Goal: Transaction & Acquisition: Book appointment/travel/reservation

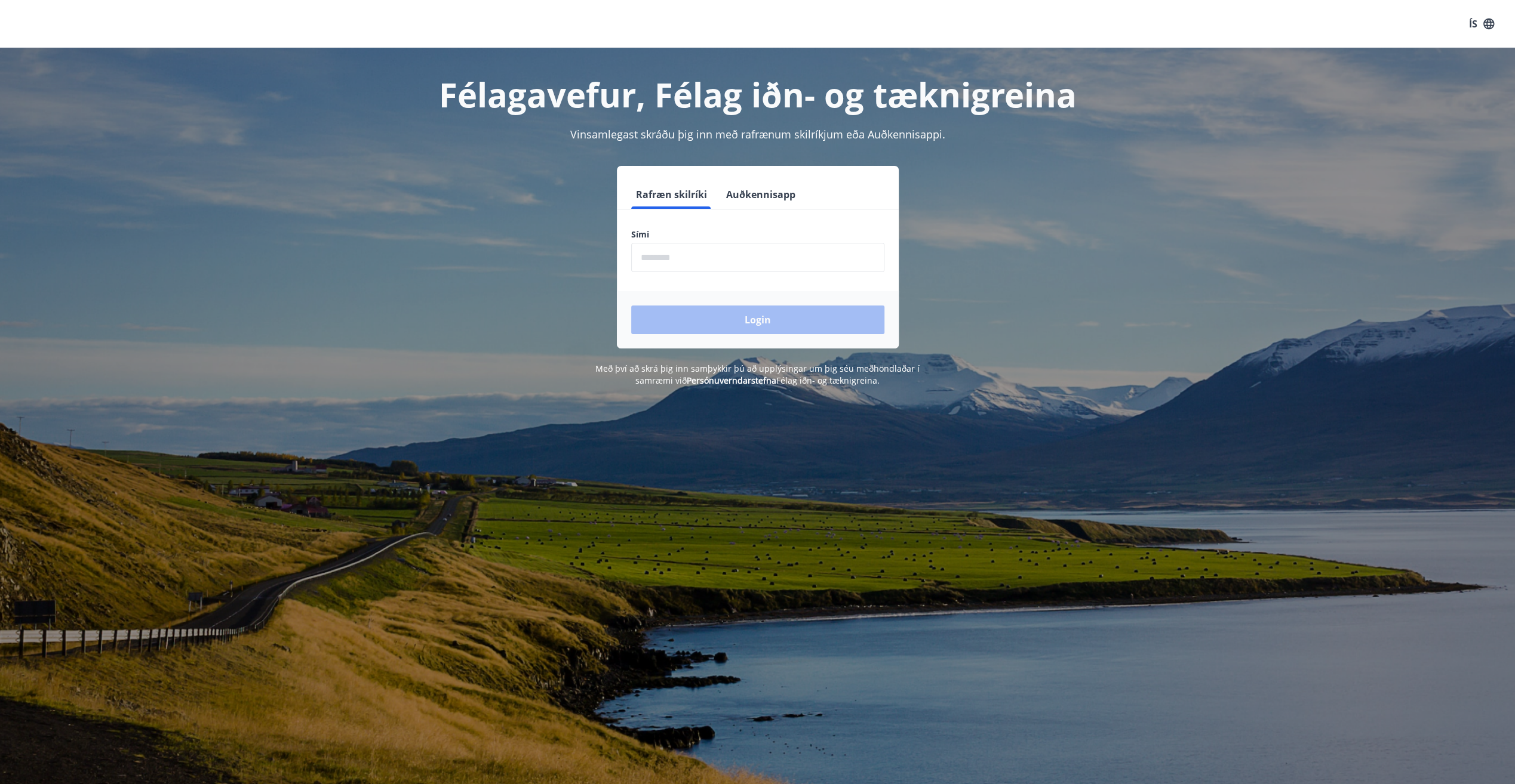
click at [682, 257] on input "phone" at bounding box center [758, 257] width 253 height 29
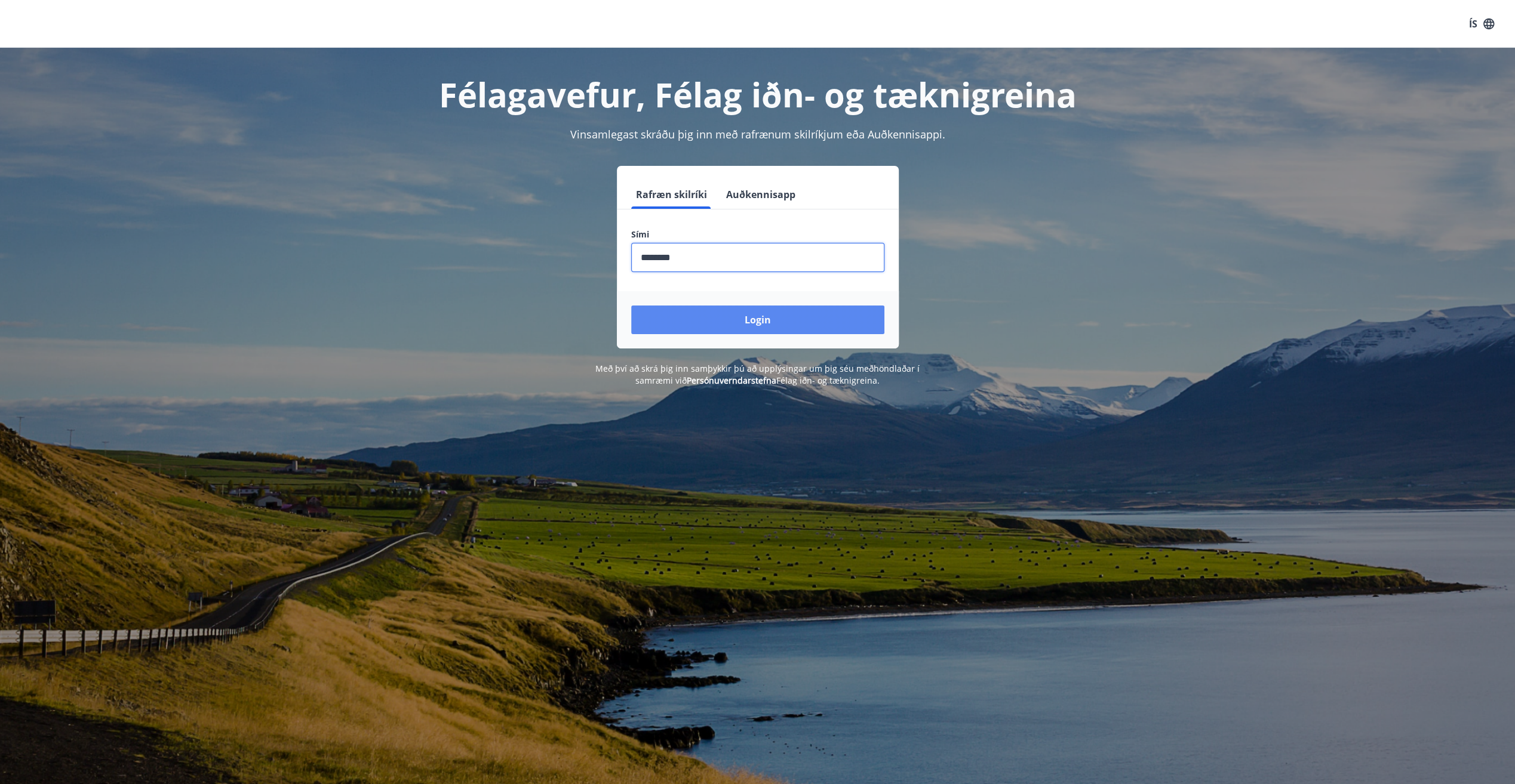
type input "********"
click at [749, 319] on button "Login" at bounding box center [758, 320] width 253 height 28
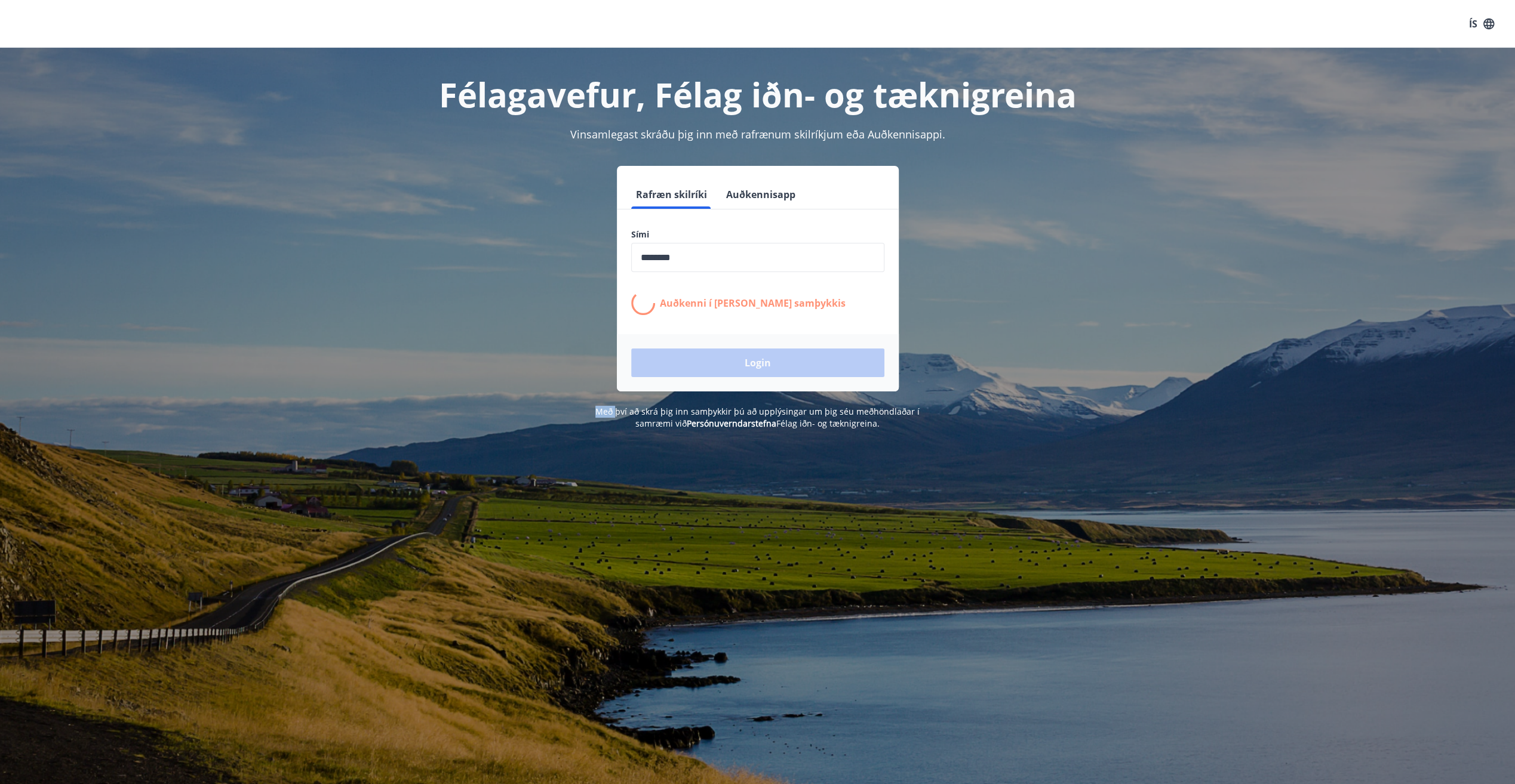
click at [749, 319] on form "Rafræn skilríki Auðkennisapp Sími ​ Auðkenni í [PERSON_NAME] samþykkis Login" at bounding box center [758, 286] width 282 height 212
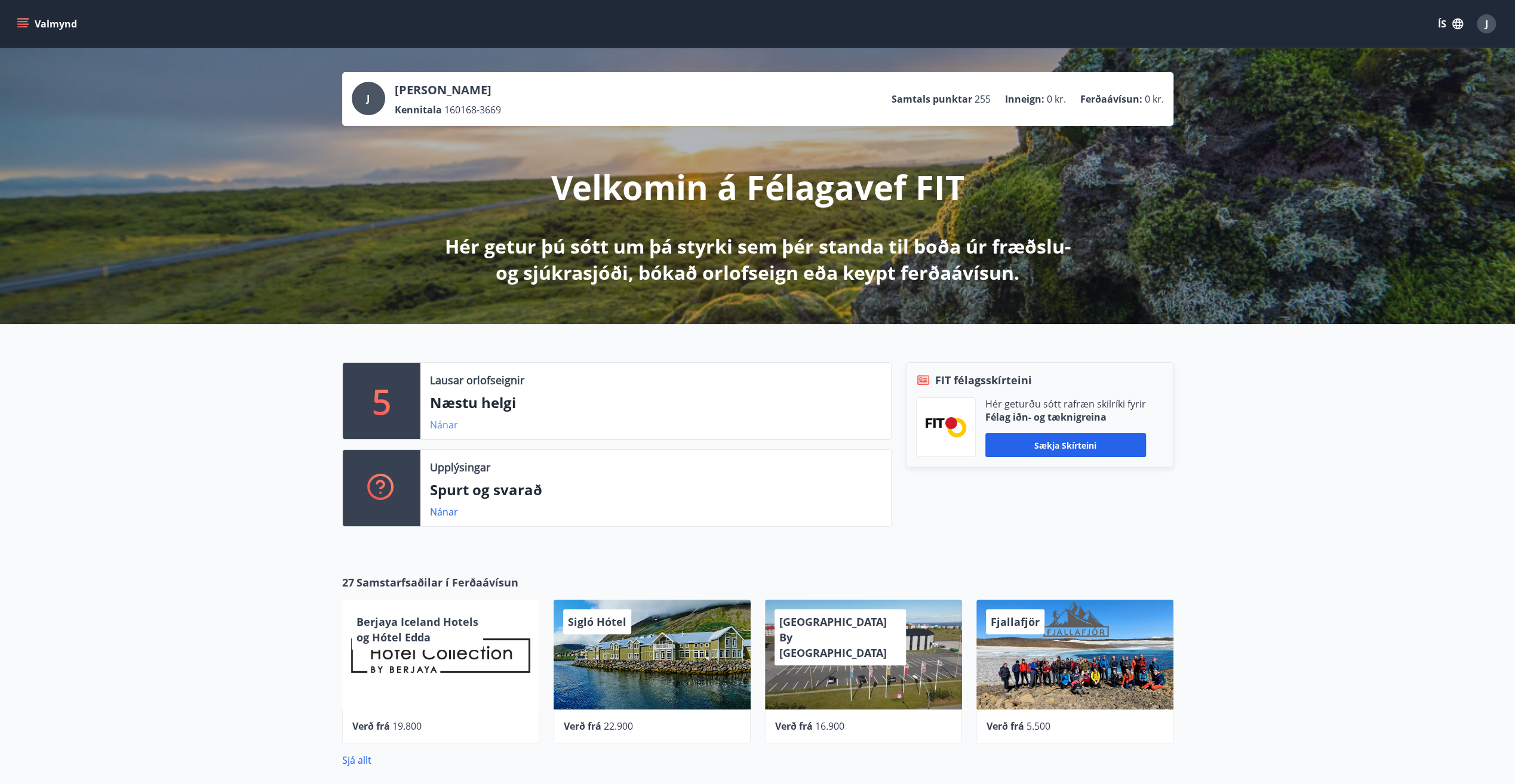
click at [447, 424] on link "Nánar" at bounding box center [444, 425] width 28 height 13
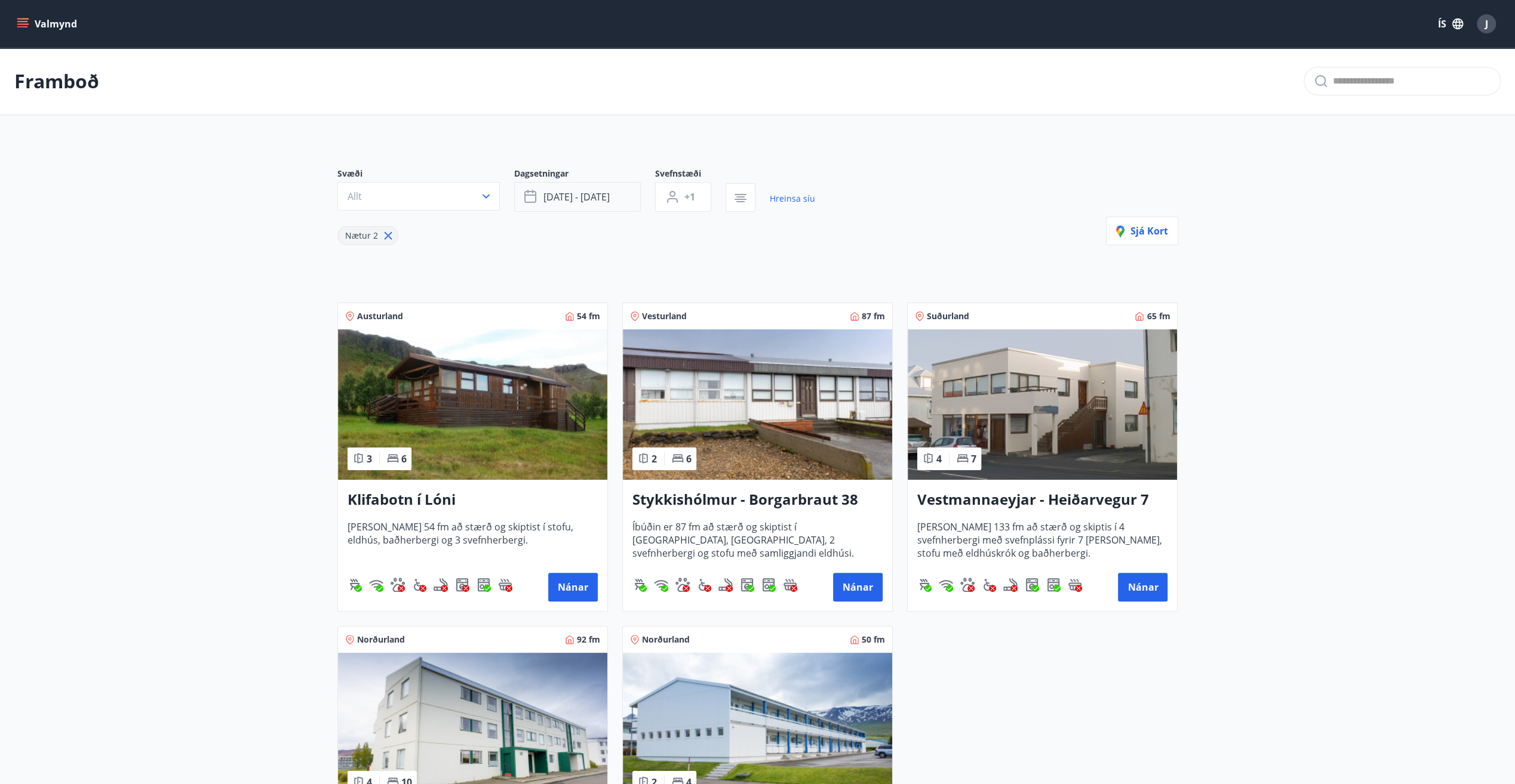
click at [585, 199] on span "okt 10 - okt 13" at bounding box center [576, 197] width 66 height 13
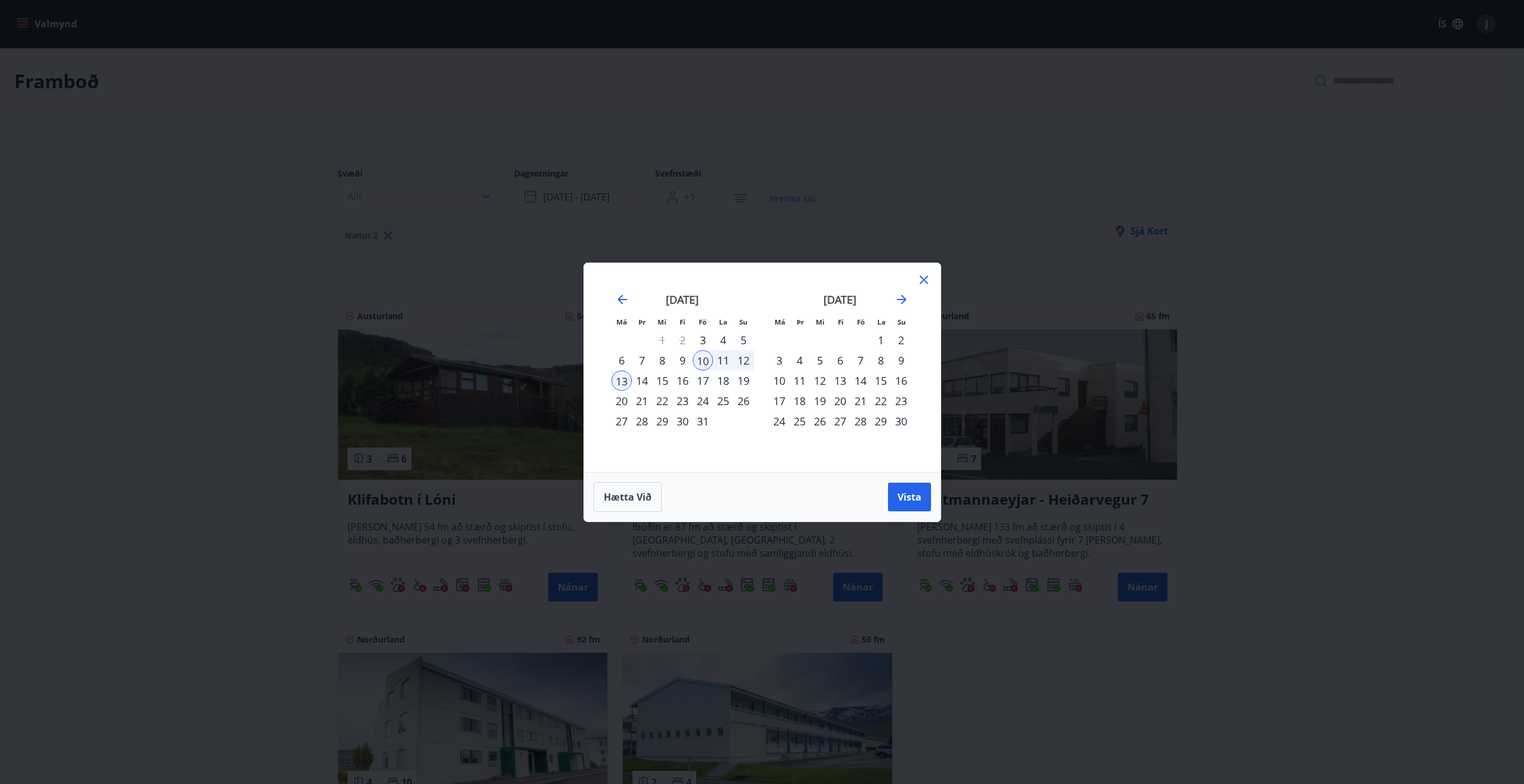
click at [623, 382] on div "13" at bounding box center [621, 380] width 20 height 20
click at [707, 400] on div "24" at bounding box center [702, 401] width 20 height 20
click at [621, 379] on div "13" at bounding box center [621, 380] width 20 height 20
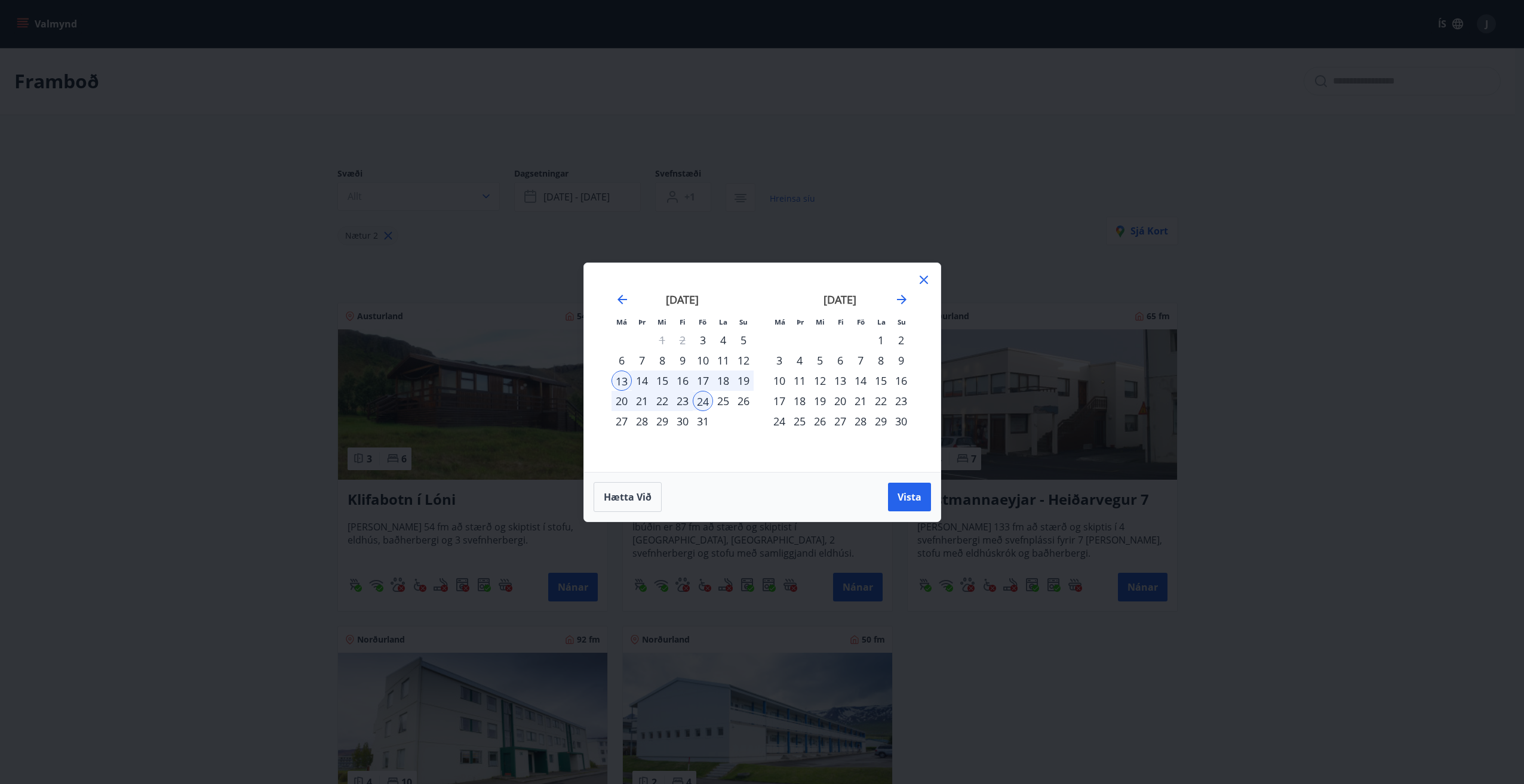
drag, startPoint x: 621, startPoint y: 379, endPoint x: 673, endPoint y: 383, distance: 52.2
click at [673, 383] on tr "13 14 15 16 17 18 19" at bounding box center [682, 380] width 142 height 20
click at [673, 383] on div "16" at bounding box center [682, 380] width 20 height 20
click at [621, 380] on div "13" at bounding box center [621, 380] width 20 height 20
click at [681, 383] on div "16" at bounding box center [682, 380] width 20 height 20
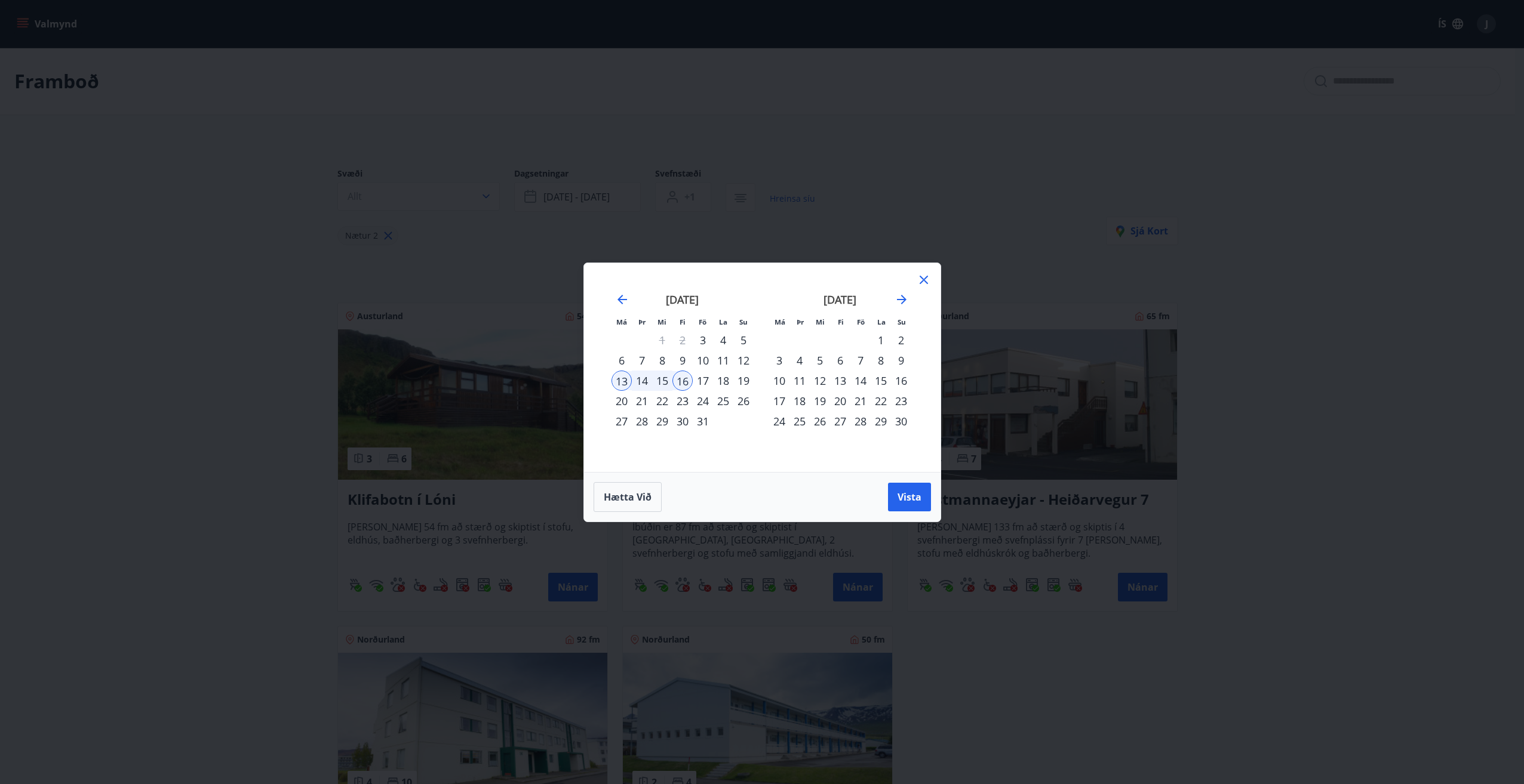
click at [625, 382] on div "13" at bounding box center [621, 380] width 20 height 20
drag, startPoint x: 605, startPoint y: 380, endPoint x: 599, endPoint y: 379, distance: 6.1
click at [599, 379] on div "september 2025 1 2 3 4 5 6 7 8 9 10 11 12 13 14 15 16 17 18 19 20 21 22 23 24 2…" at bounding box center [761, 367] width 327 height 180
click at [623, 496] on span "Hætta við" at bounding box center [628, 497] width 48 height 13
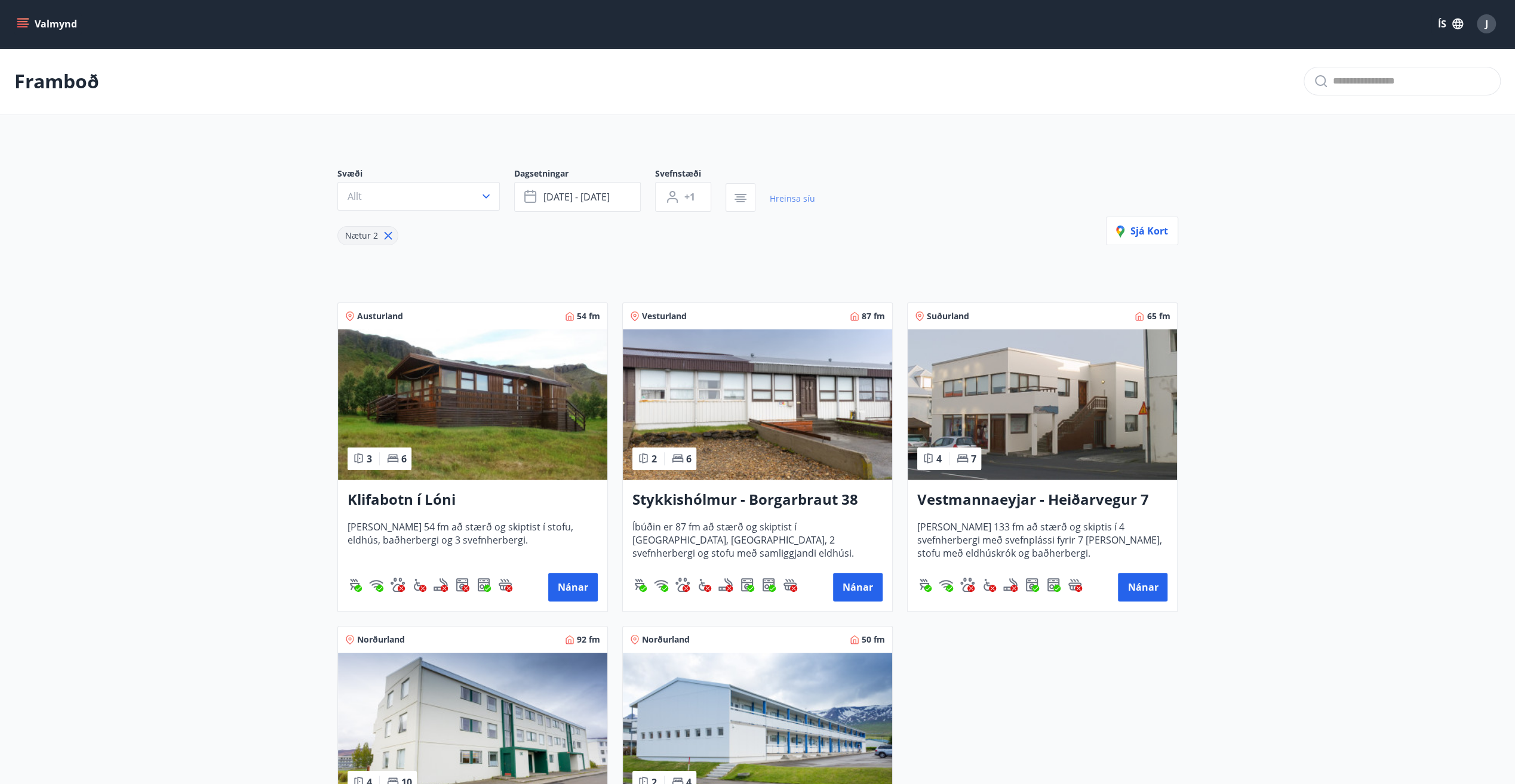
click at [790, 198] on link "Hreinsa síu" at bounding box center [792, 198] width 45 height 26
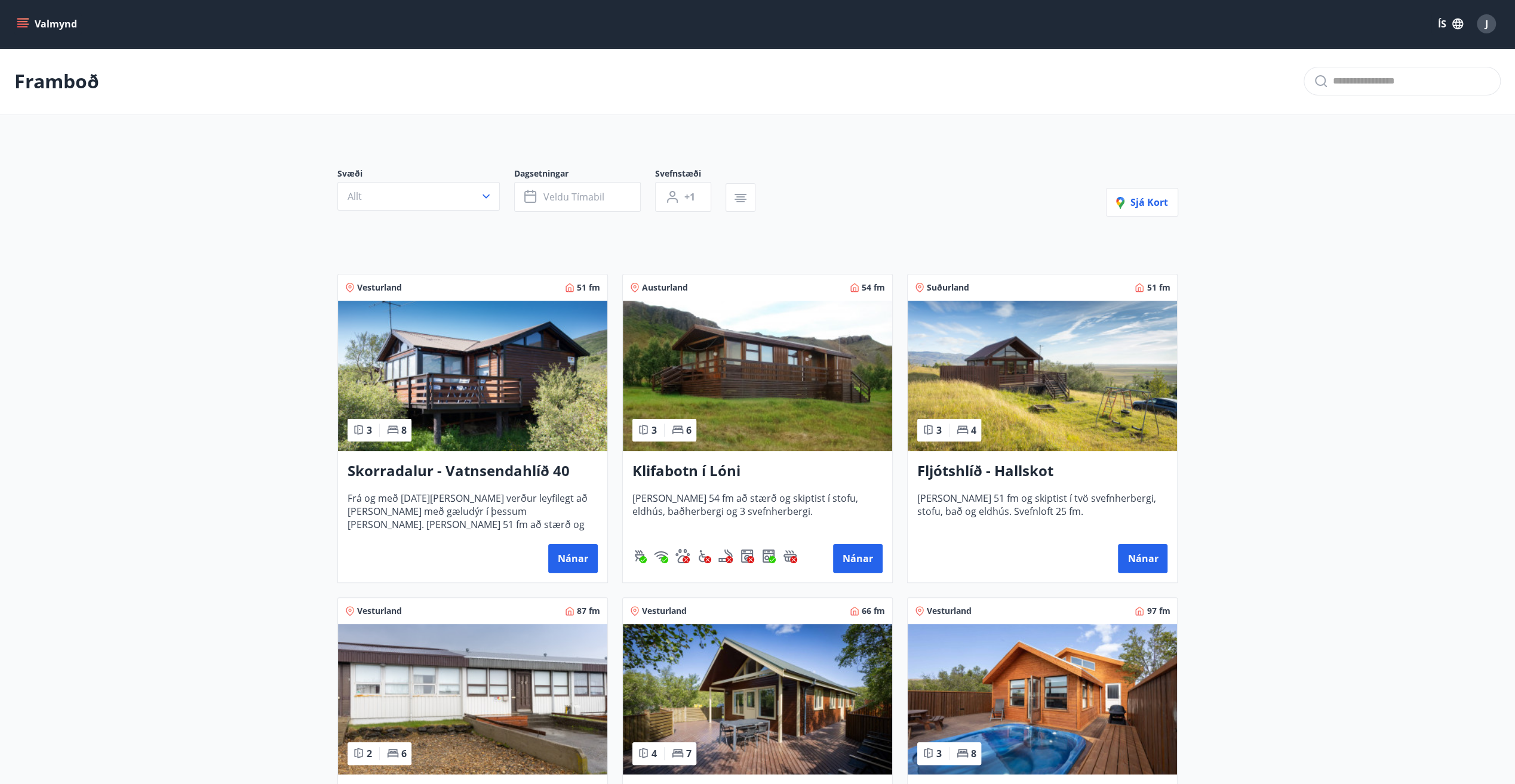
click at [790, 198] on div "Svæði Allt Dagsetningar Veldu tímabil Svefnstæði +1 Sjá kort" at bounding box center [758, 192] width 841 height 49
click at [586, 192] on span "Veldu tímabil" at bounding box center [574, 197] width 61 height 13
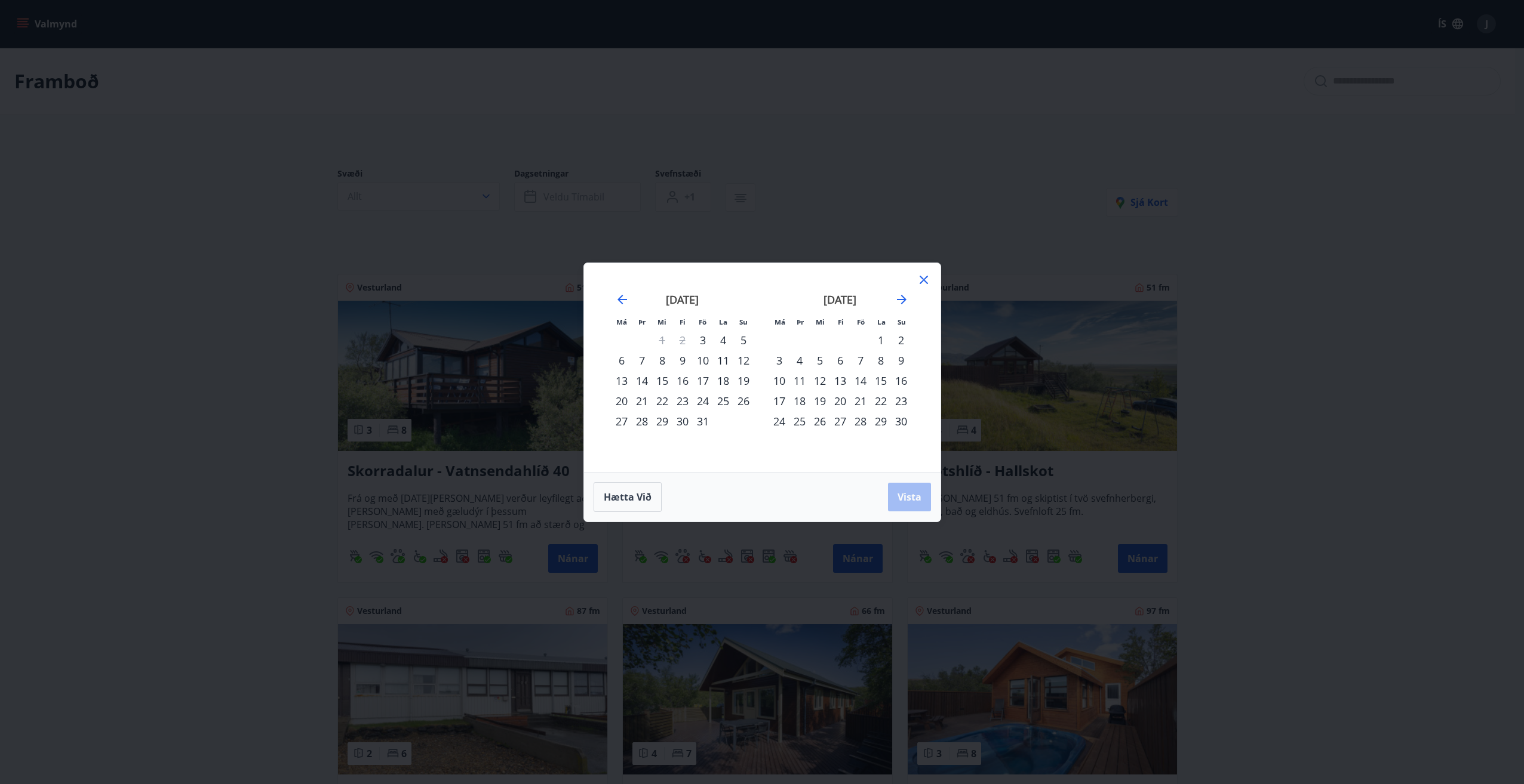
click at [705, 401] on div "24" at bounding box center [702, 401] width 20 height 20
click at [620, 420] on div "27" at bounding box center [621, 421] width 20 height 20
click at [704, 402] on div "24" at bounding box center [702, 401] width 20 height 20
drag, startPoint x: 704, startPoint y: 402, endPoint x: 734, endPoint y: 401, distance: 30.0
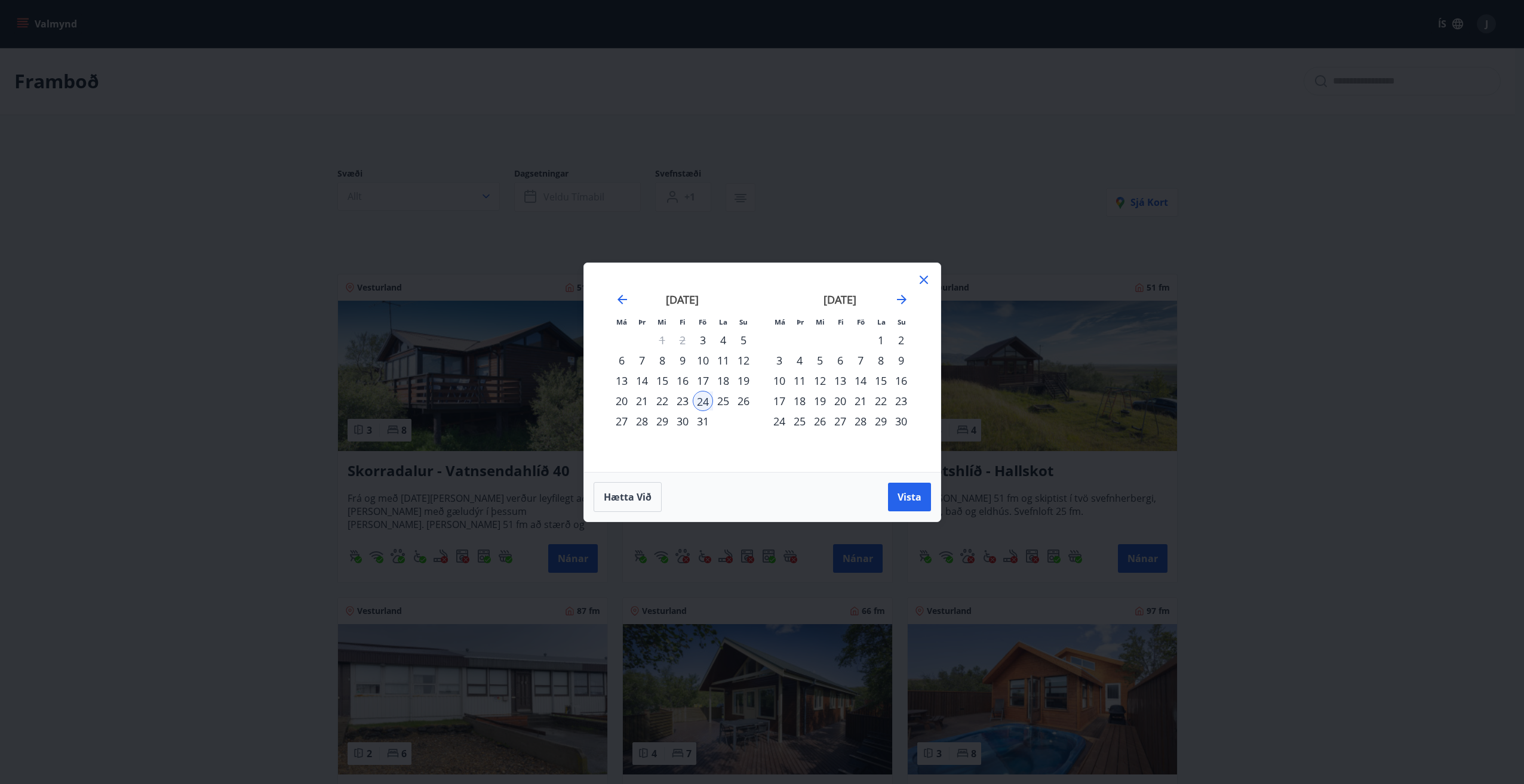
click at [734, 401] on tr "20 21 22 23 24 25 26" at bounding box center [682, 401] width 142 height 20
click at [727, 402] on div "25" at bounding box center [722, 401] width 20 height 20
click at [746, 402] on div "26" at bounding box center [743, 401] width 20 height 20
click at [702, 400] on div "24" at bounding box center [702, 401] width 20 height 20
click at [724, 400] on div "25" at bounding box center [722, 401] width 20 height 20
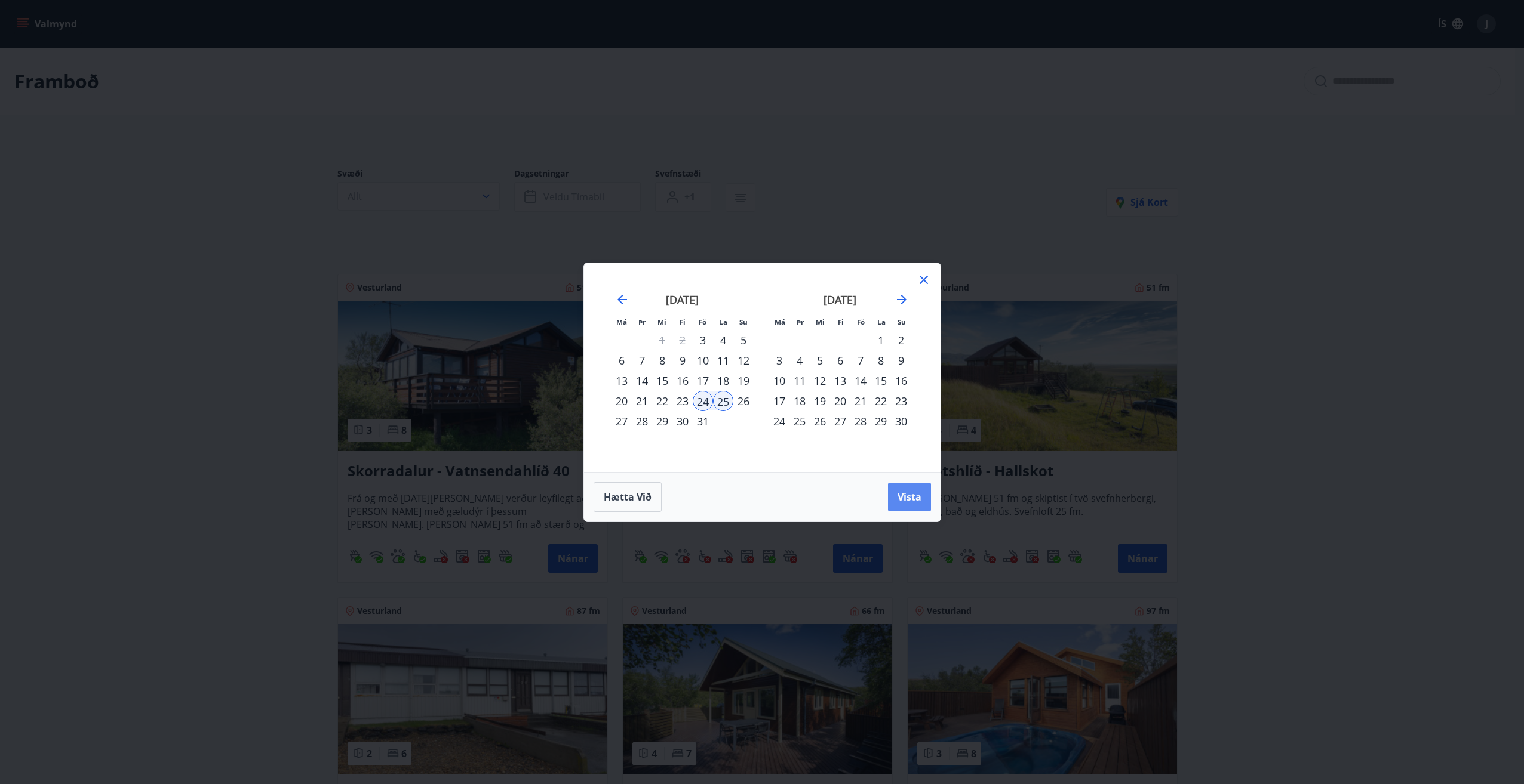
click at [913, 499] on span "Vista" at bounding box center [910, 497] width 24 height 13
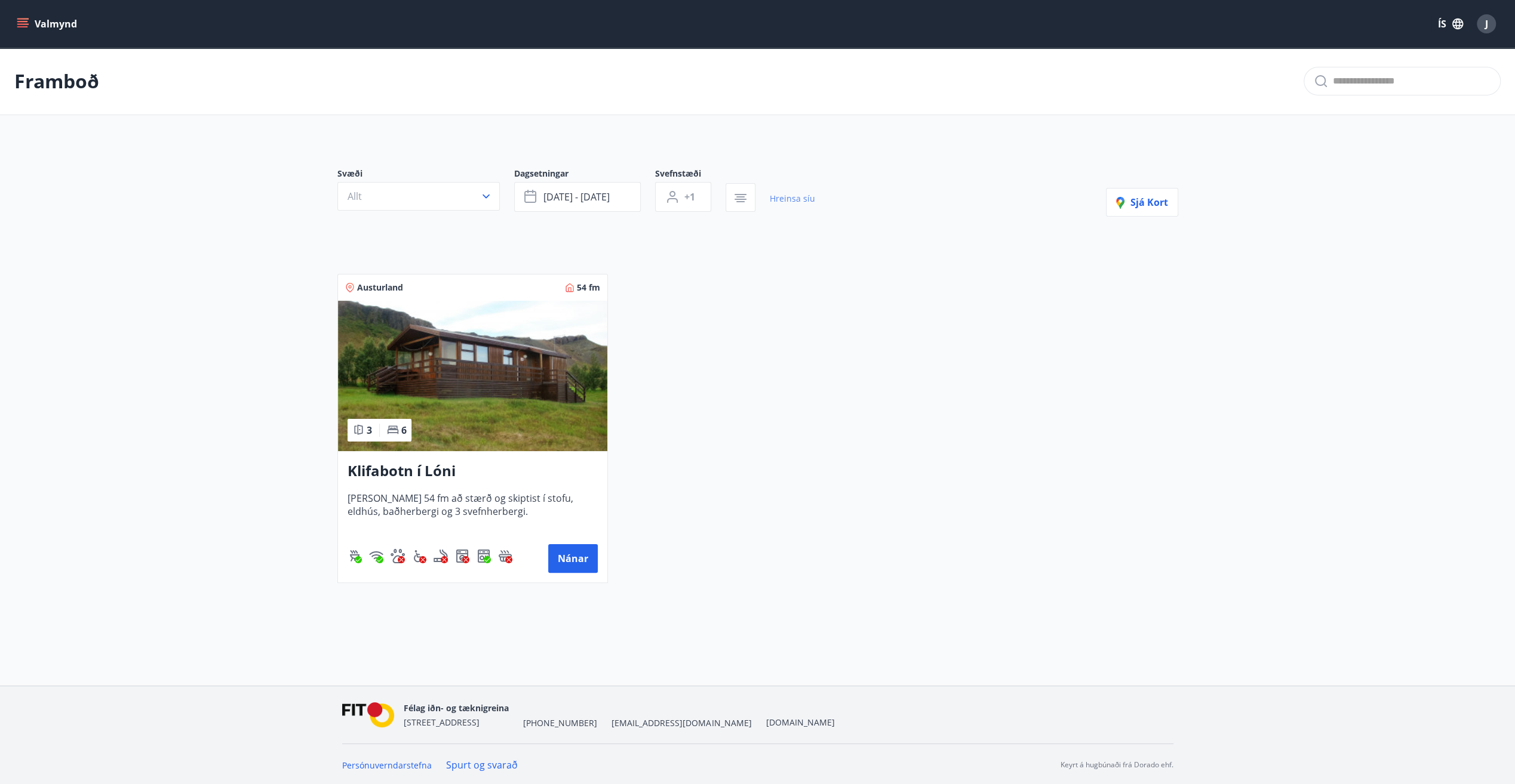
click at [793, 196] on link "Hreinsa síu" at bounding box center [792, 198] width 45 height 26
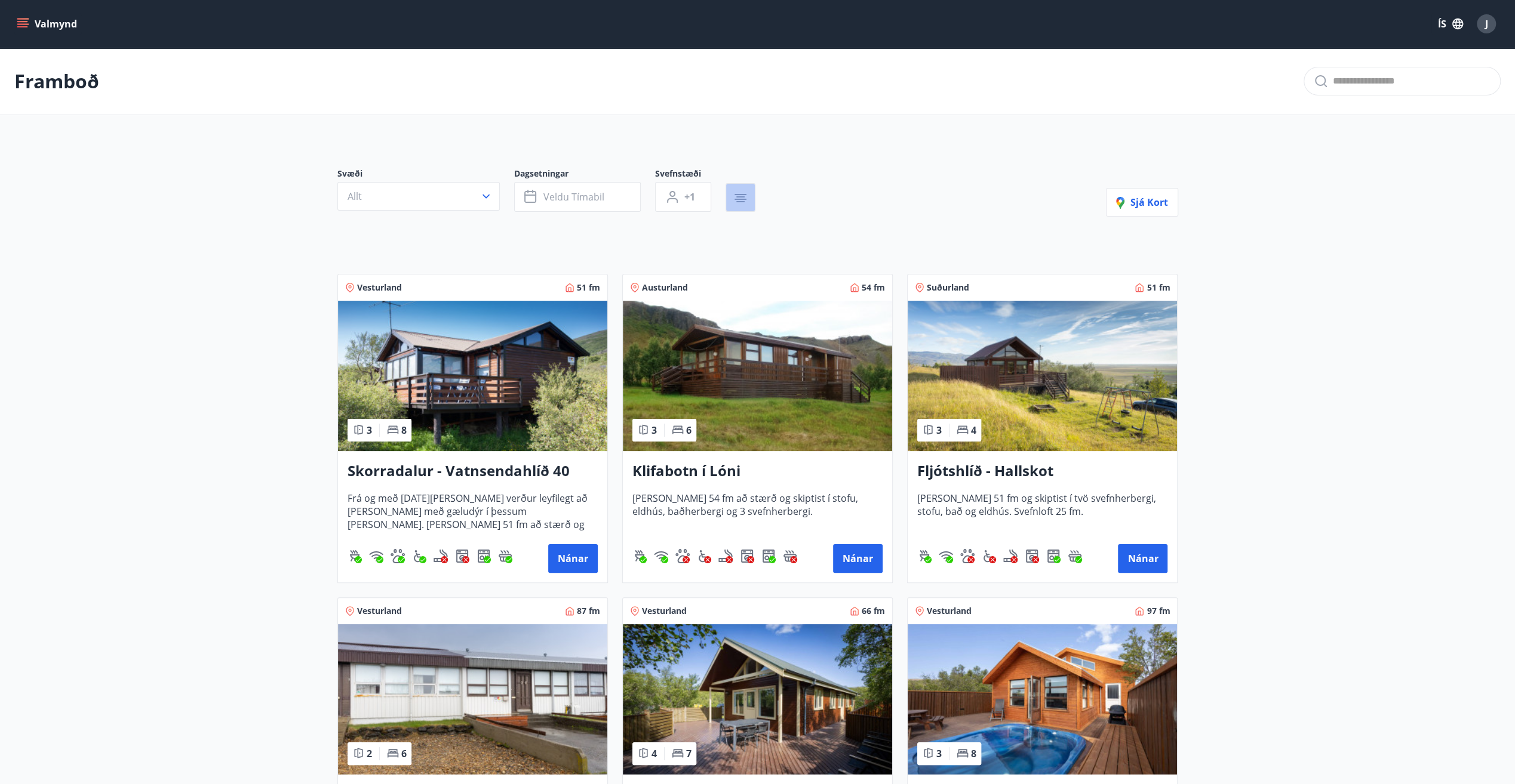
click at [739, 199] on icon "button" at bounding box center [740, 200] width 12 height 1
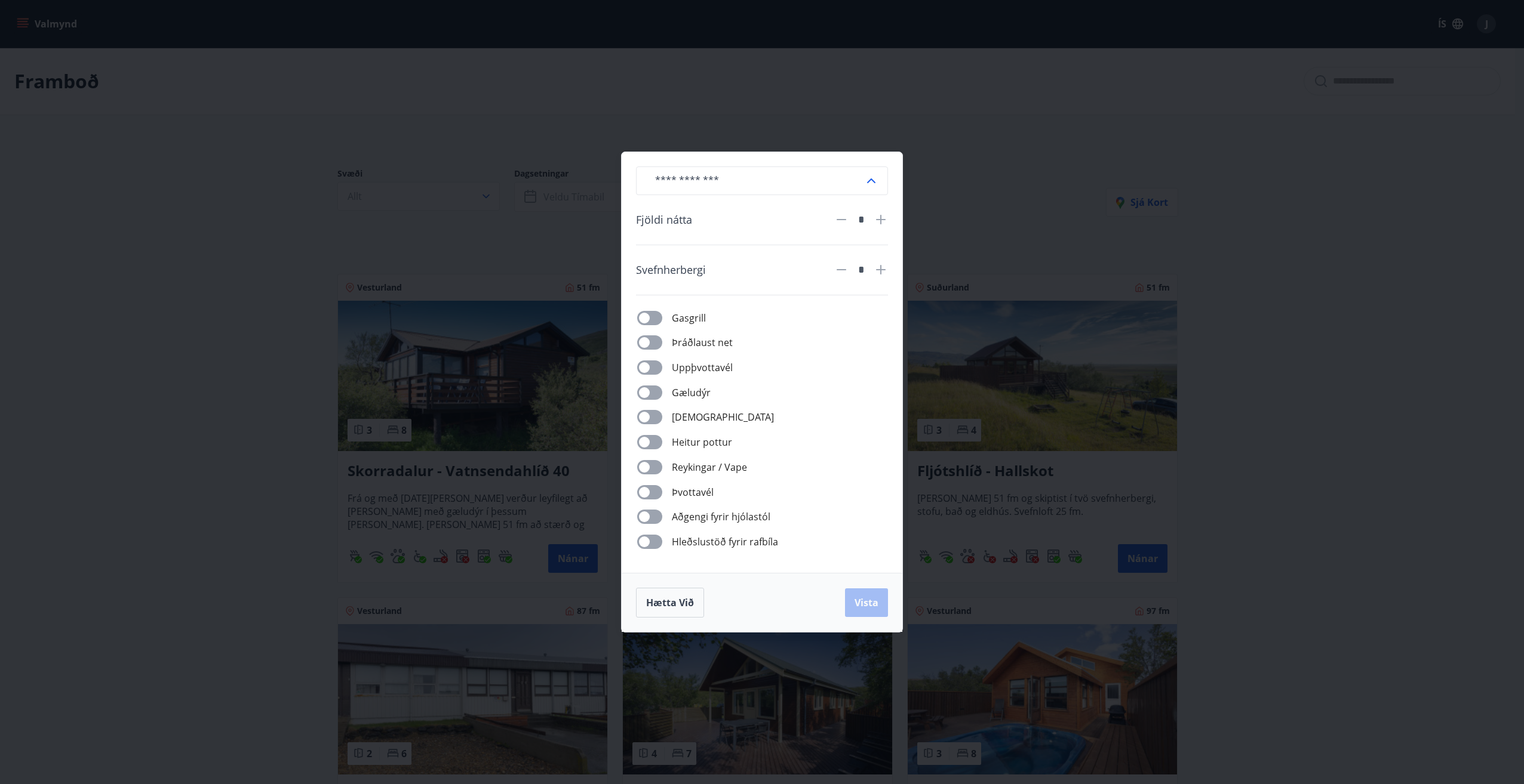
click at [880, 216] on icon at bounding box center [881, 219] width 14 height 14
click at [869, 598] on span "Vista" at bounding box center [866, 603] width 24 height 13
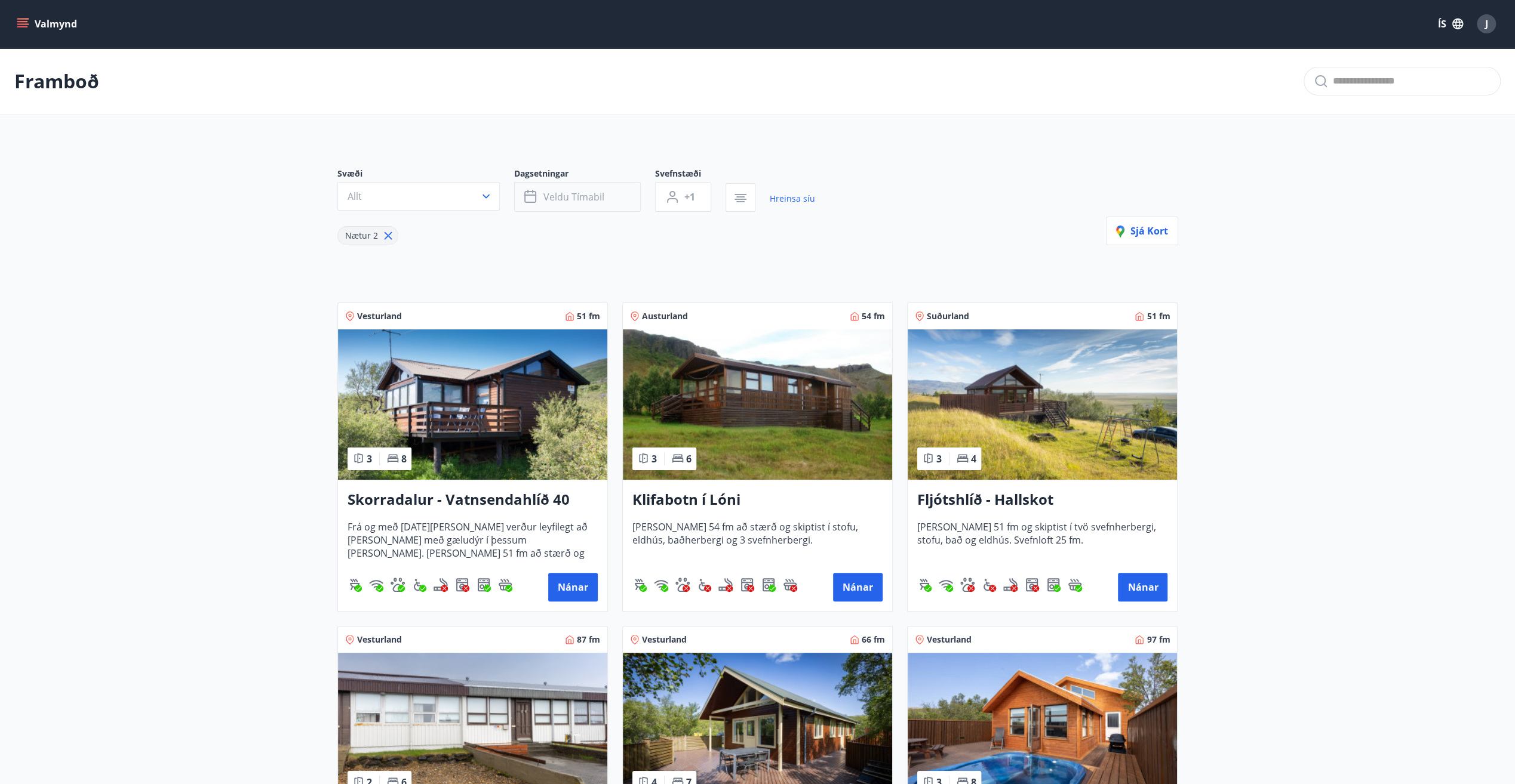
click at [587, 199] on span "Veldu tímabil" at bounding box center [574, 197] width 61 height 13
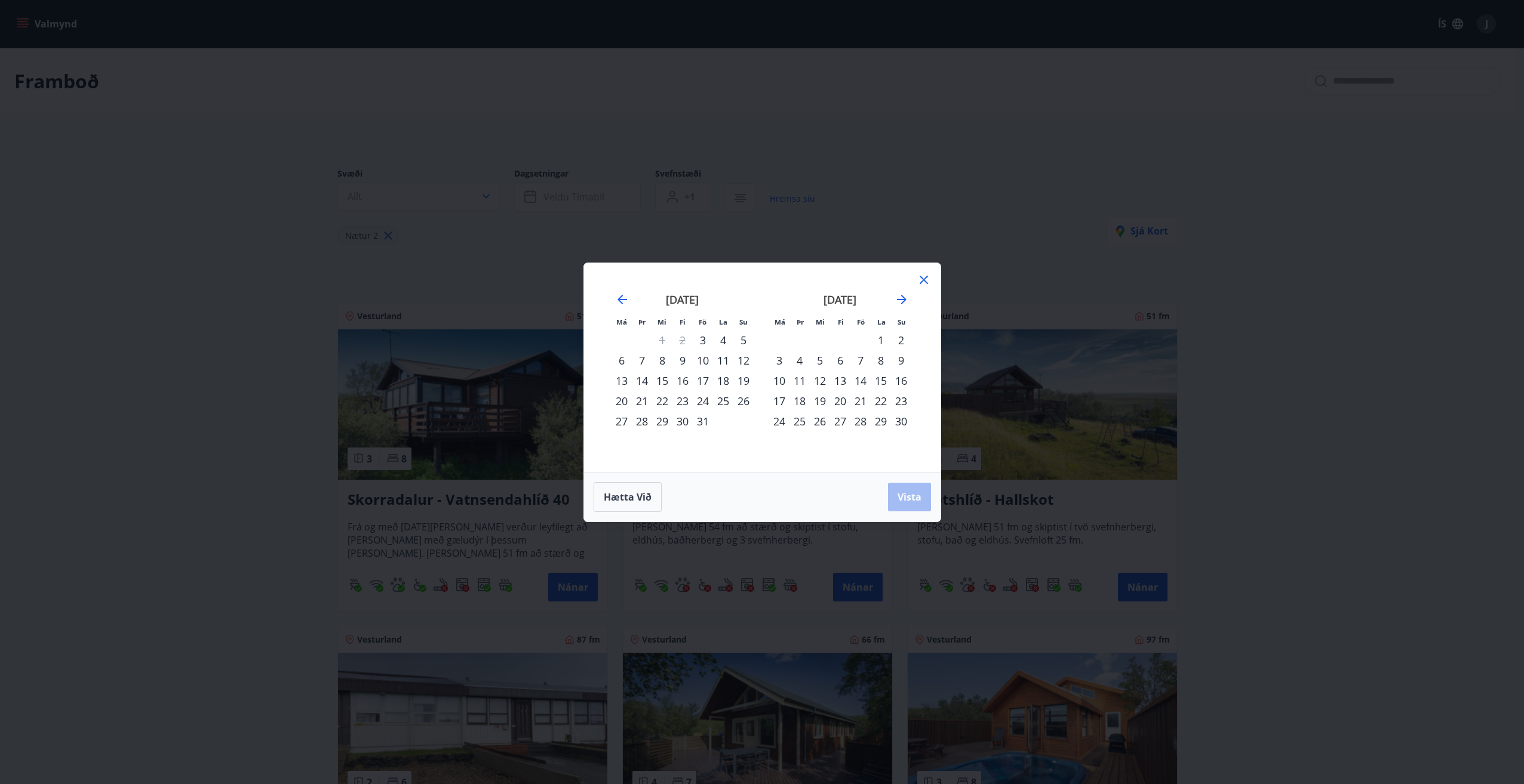
click at [722, 400] on div "25" at bounding box center [722, 401] width 20 height 20
click at [723, 400] on div "25" at bounding box center [722, 401] width 20 height 20
click at [744, 402] on div "26" at bounding box center [743, 401] width 20 height 20
click at [904, 493] on span "Vista" at bounding box center [910, 497] width 24 height 13
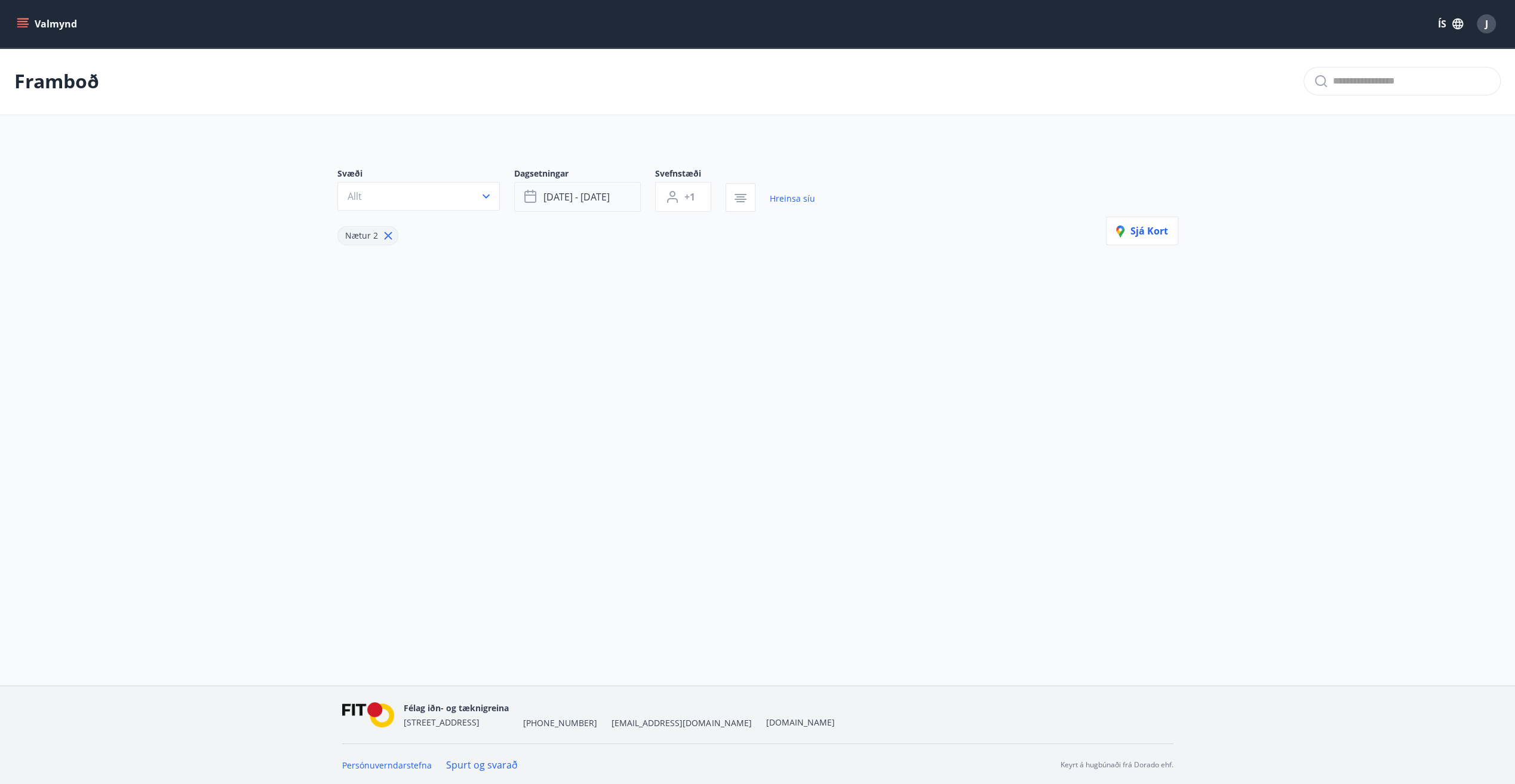
click at [592, 197] on span "okt 25 - okt 26" at bounding box center [576, 197] width 66 height 13
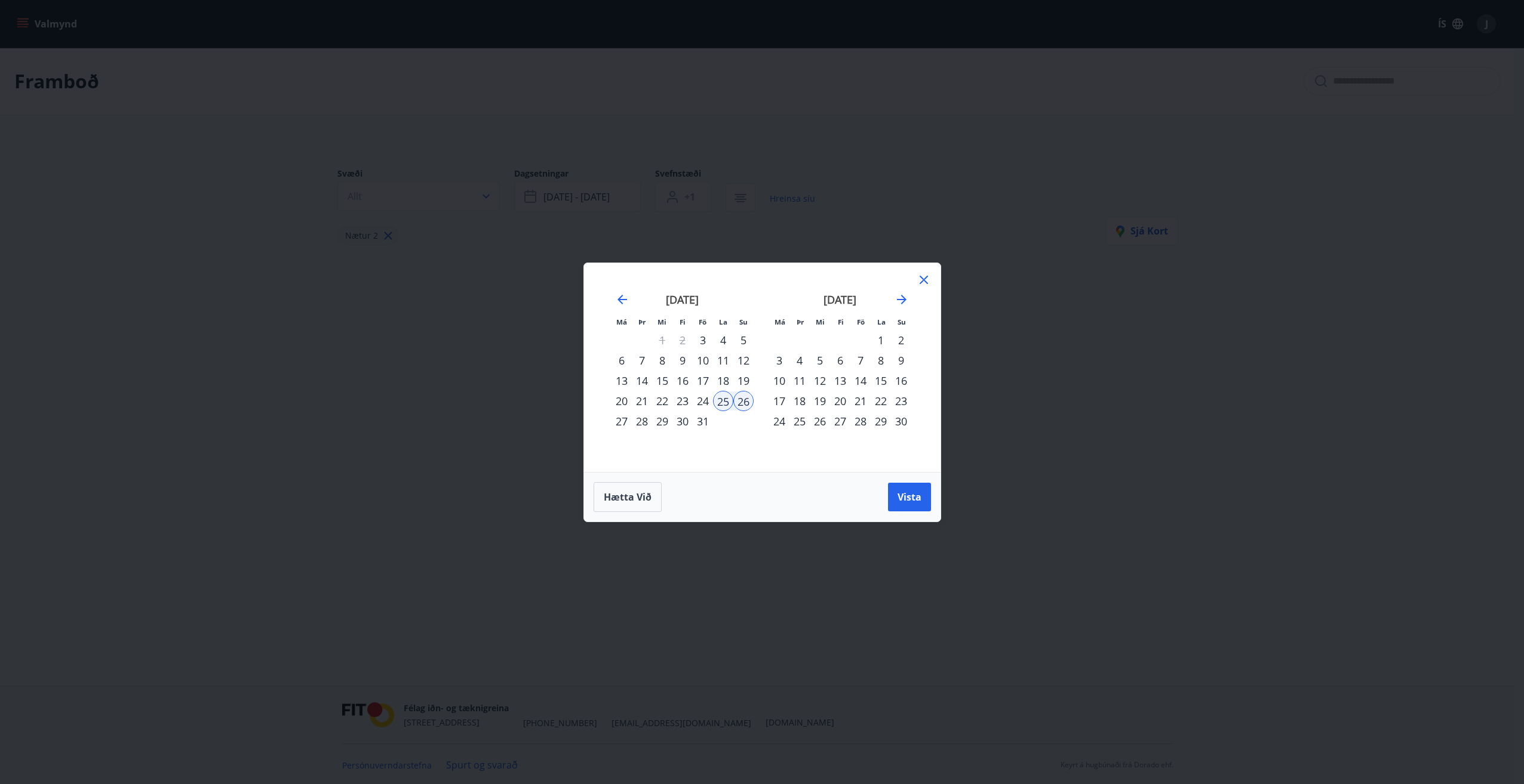
click at [744, 402] on div "26" at bounding box center [743, 401] width 20 height 20
click at [682, 401] on div "23" at bounding box center [682, 401] width 20 height 20
click at [700, 401] on div "24" at bounding box center [702, 401] width 20 height 20
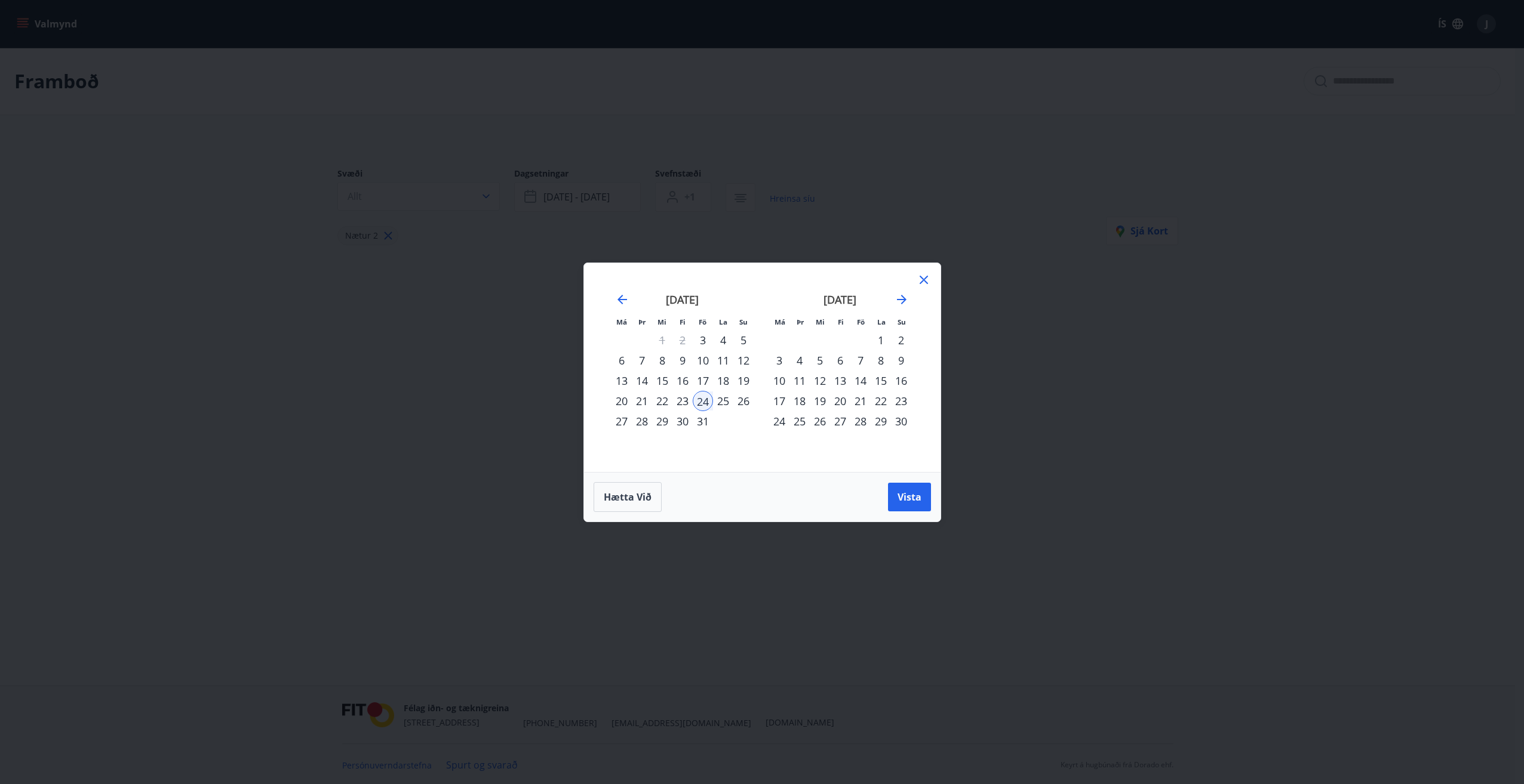
click at [686, 402] on div "23" at bounding box center [682, 401] width 20 height 20
click at [914, 496] on span "Vista" at bounding box center [910, 497] width 24 height 13
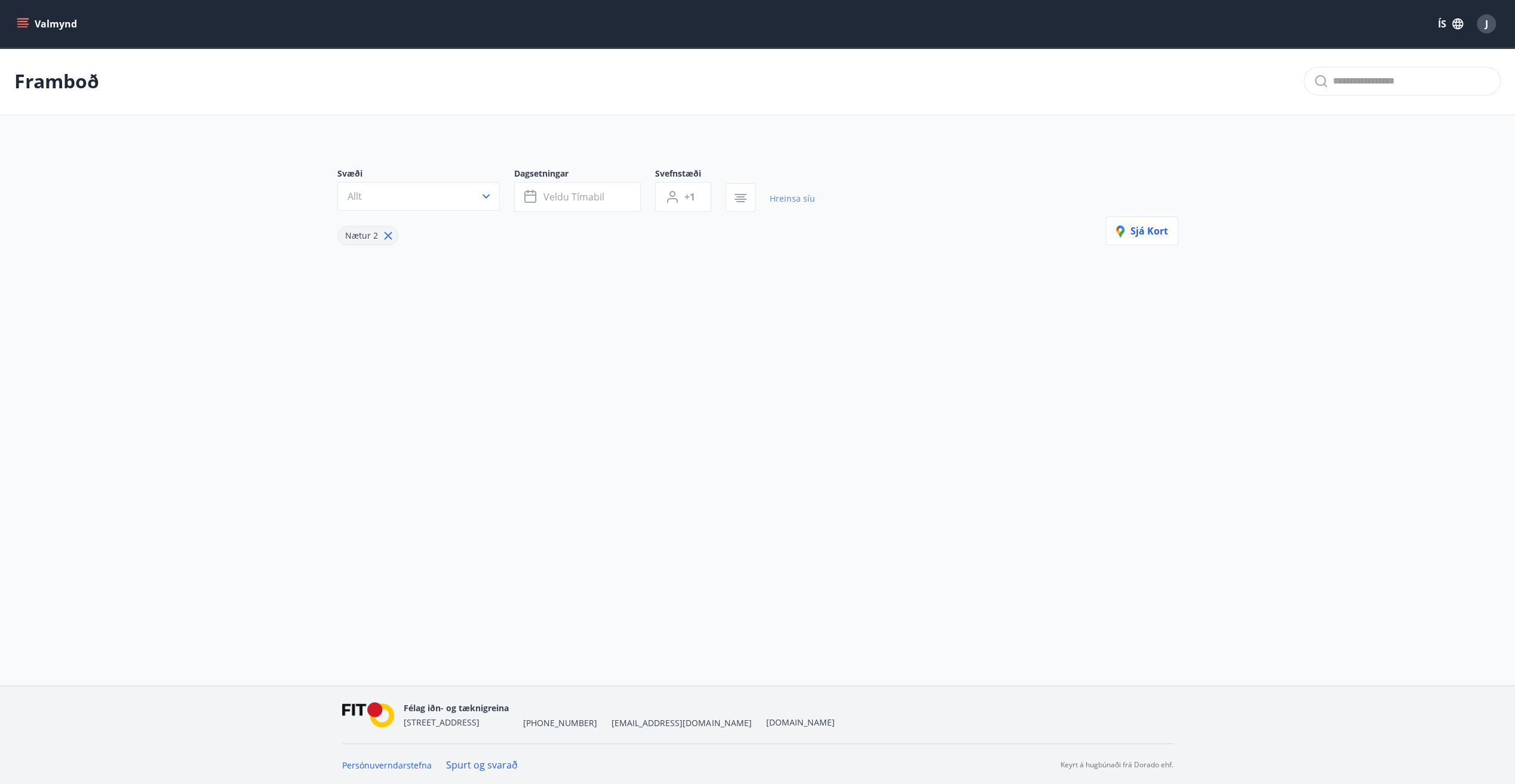
click at [778, 195] on link "Hreinsa síu" at bounding box center [792, 198] width 45 height 26
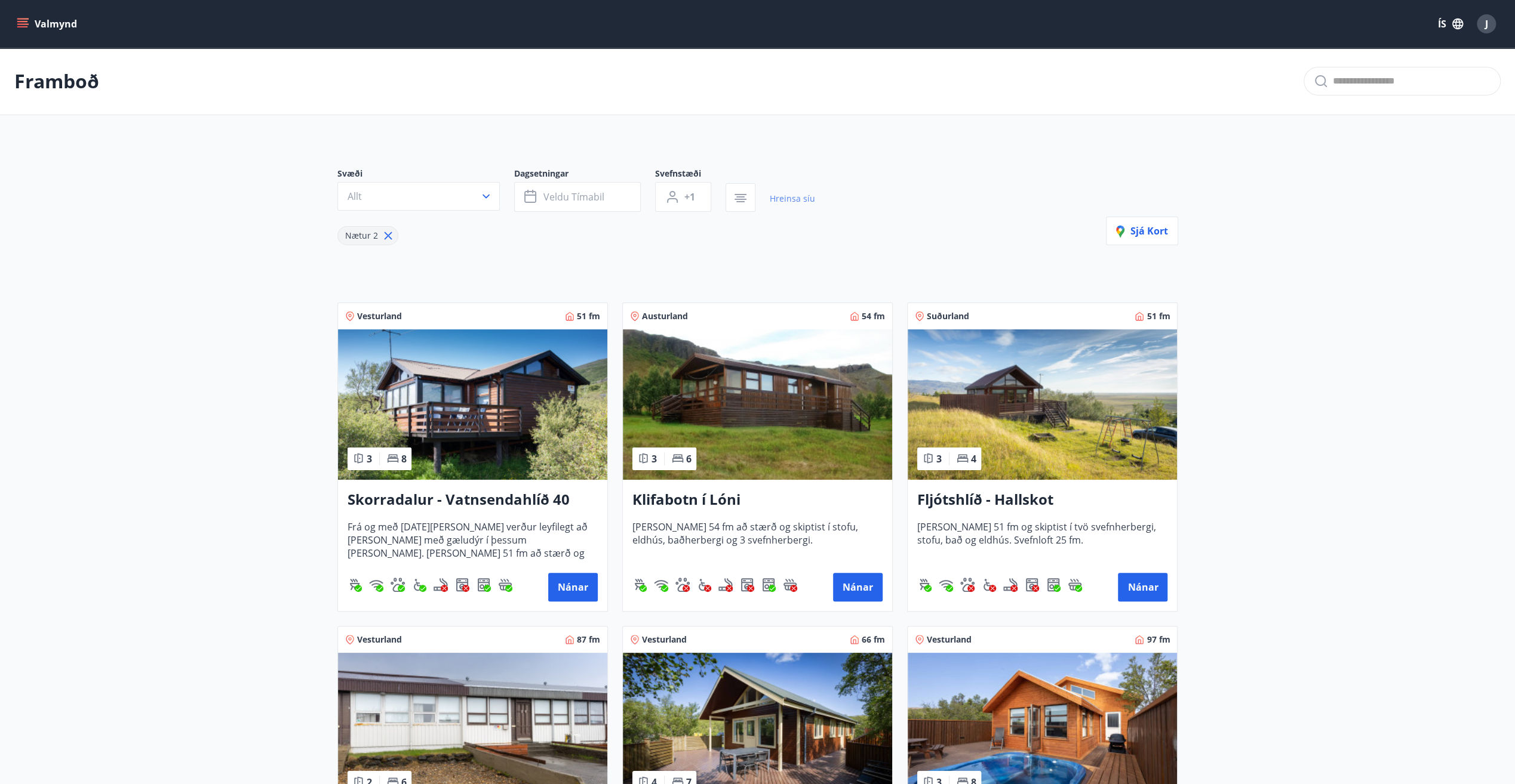
type input "*"
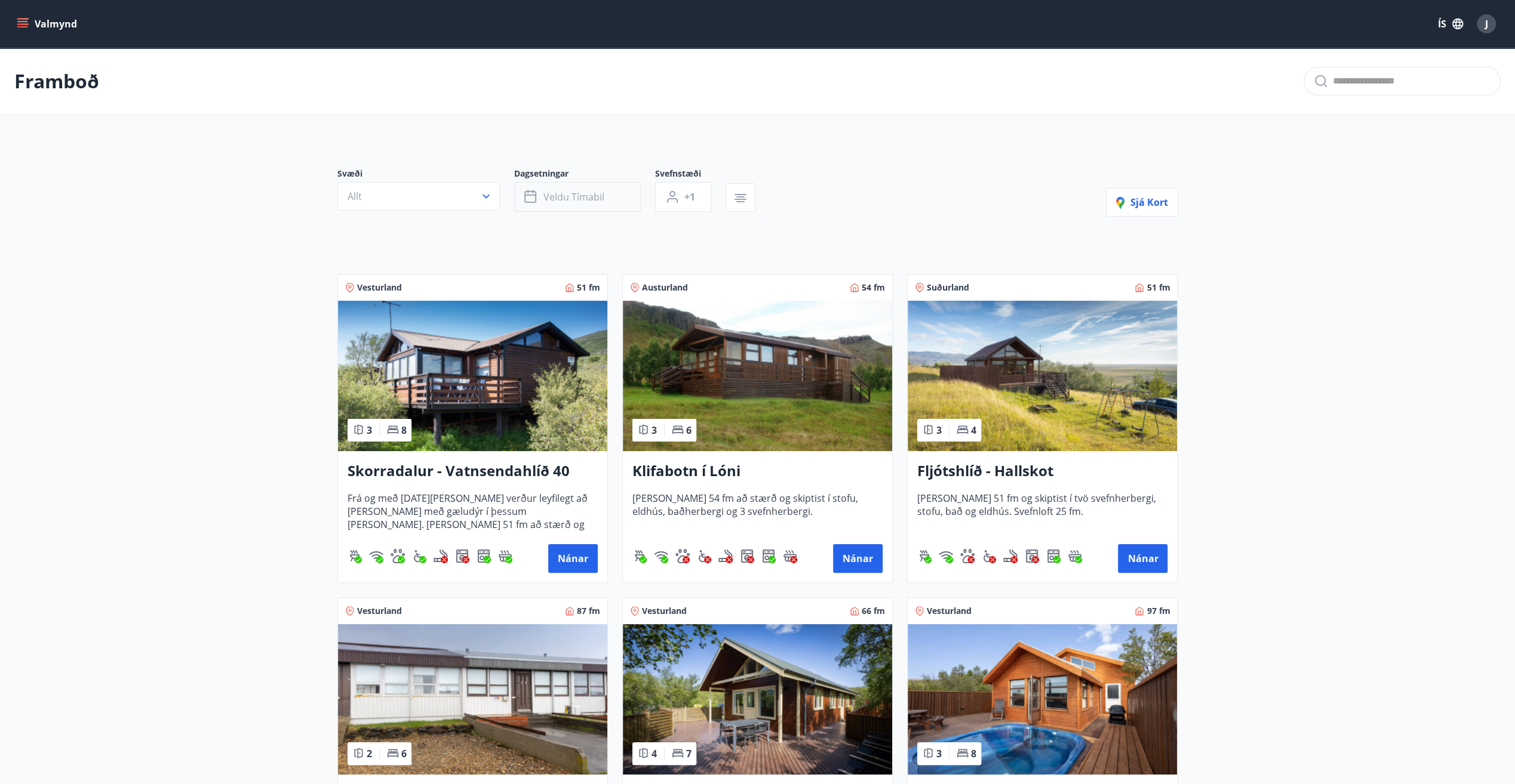
click at [604, 198] on button "Veldu tímabil" at bounding box center [578, 197] width 127 height 30
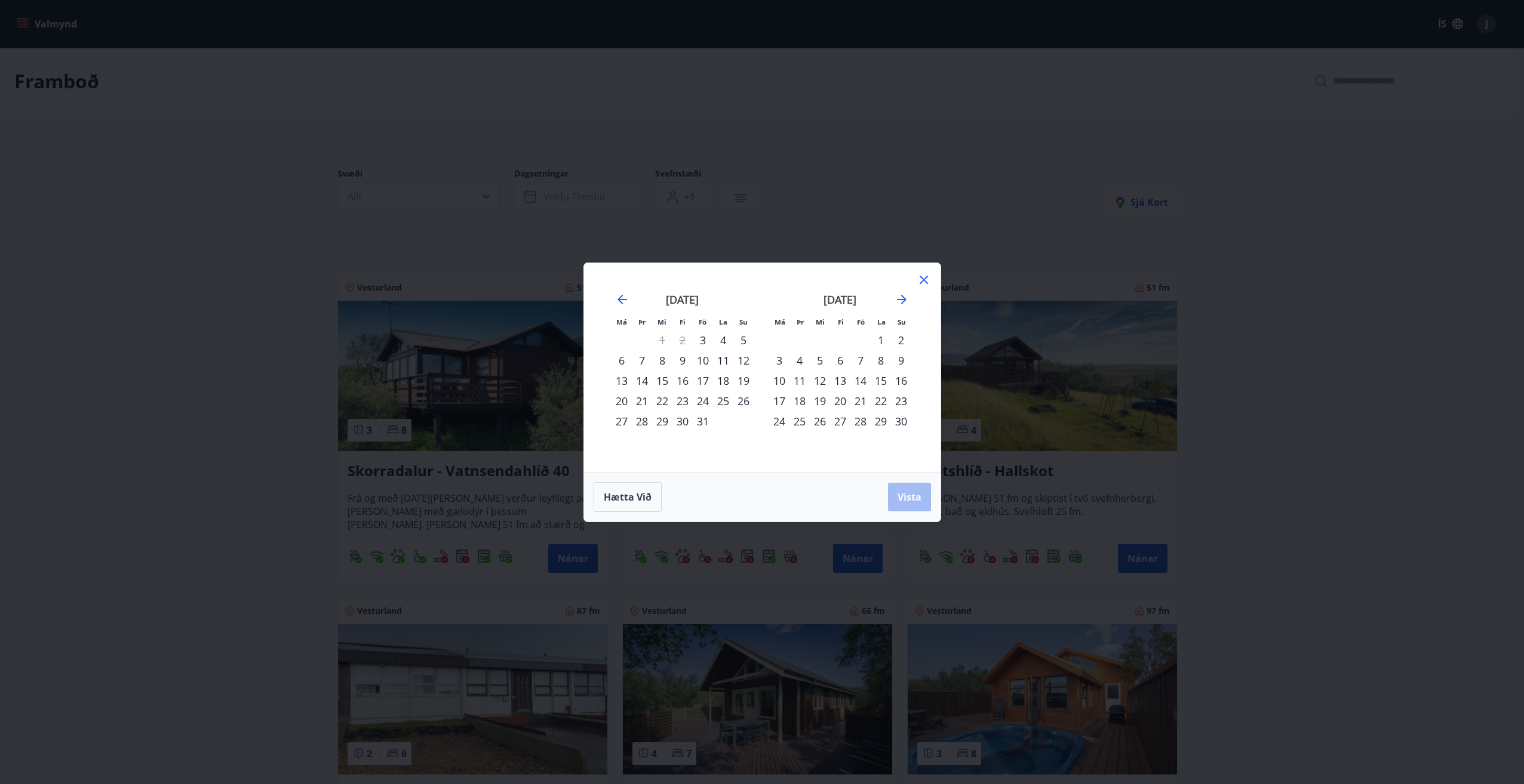
click at [682, 400] on div "23" at bounding box center [682, 401] width 20 height 20
click at [910, 494] on span "Vista" at bounding box center [910, 497] width 24 height 13
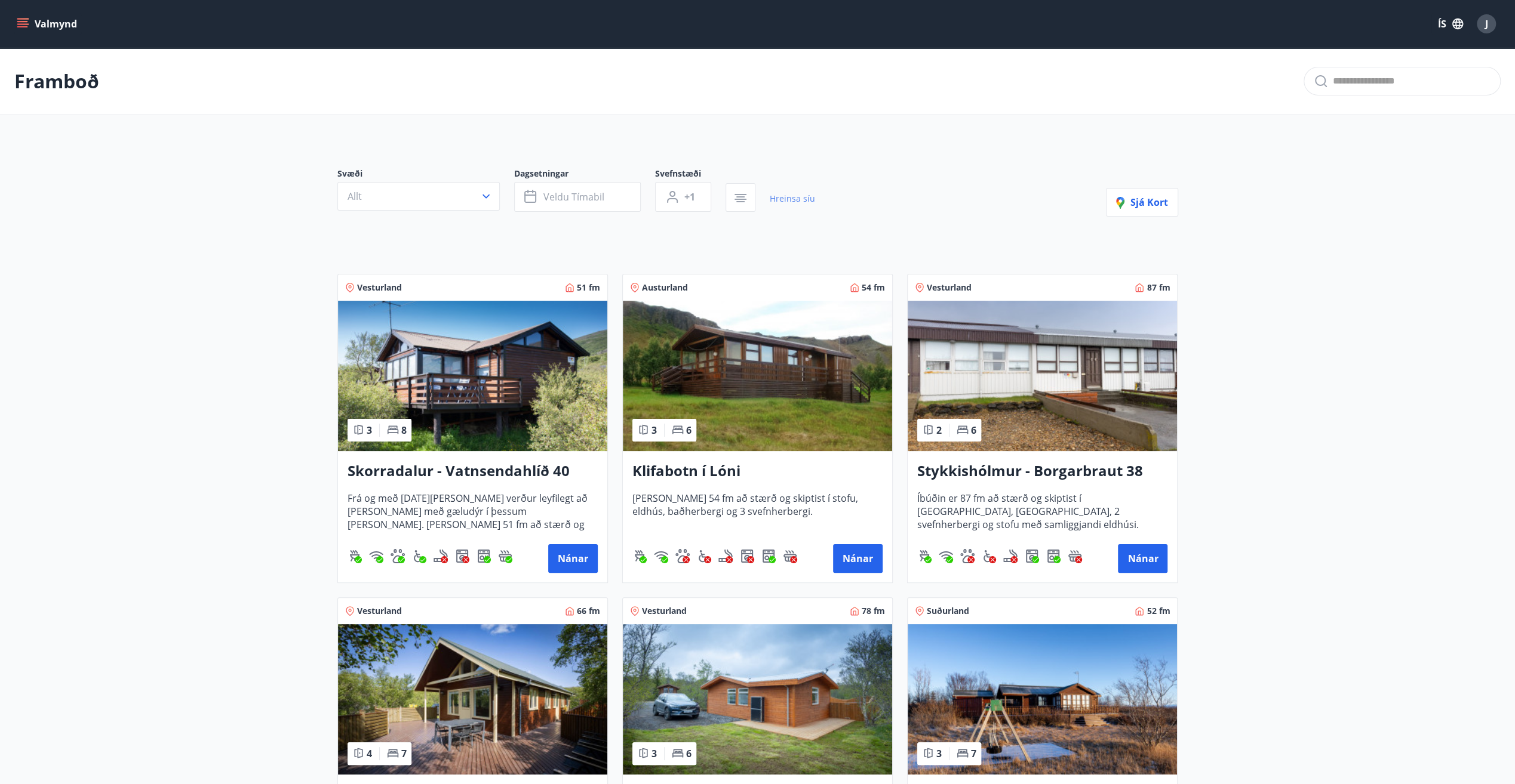
click at [792, 197] on link "Hreinsa síu" at bounding box center [792, 198] width 45 height 26
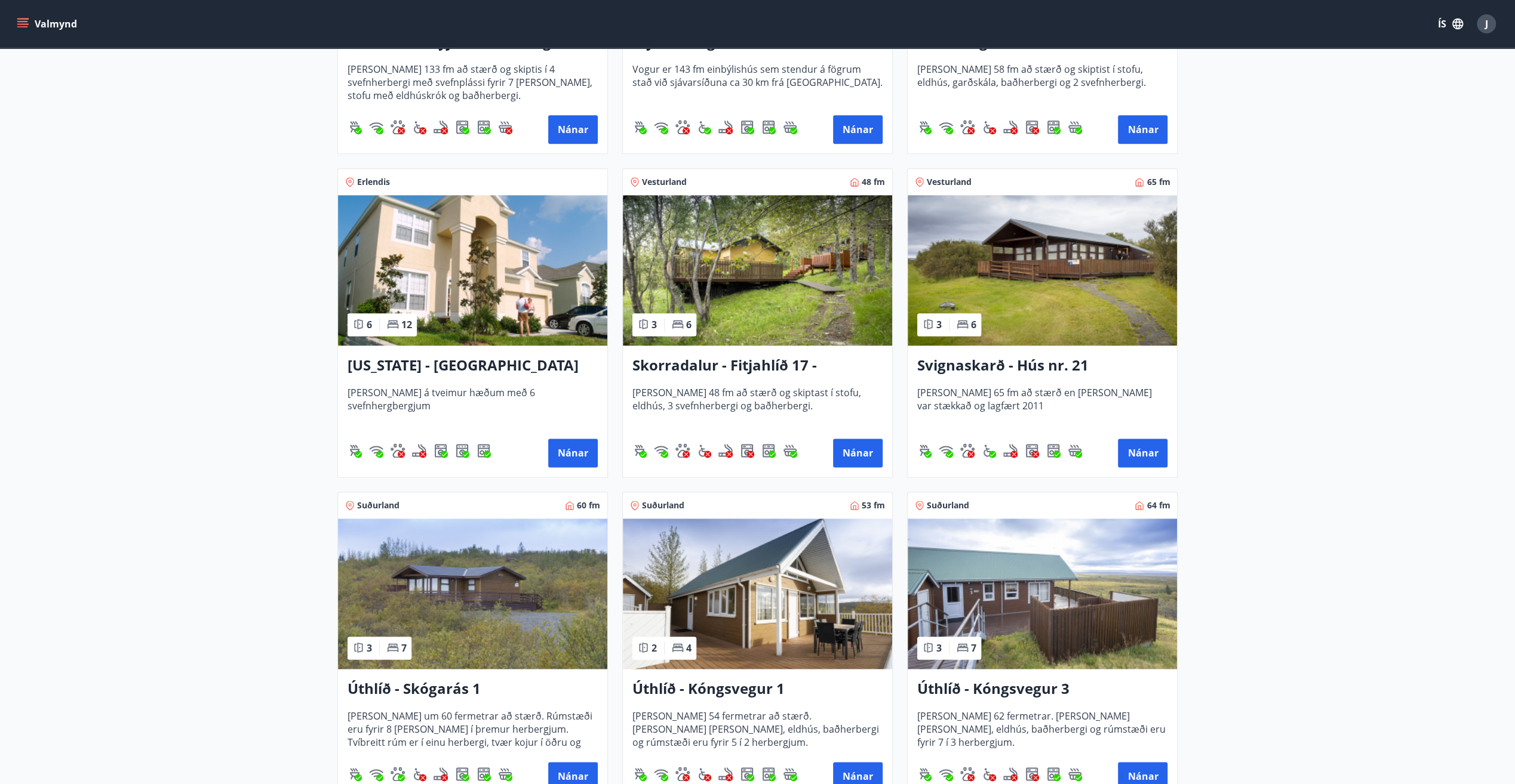
scroll to position [1432, 0]
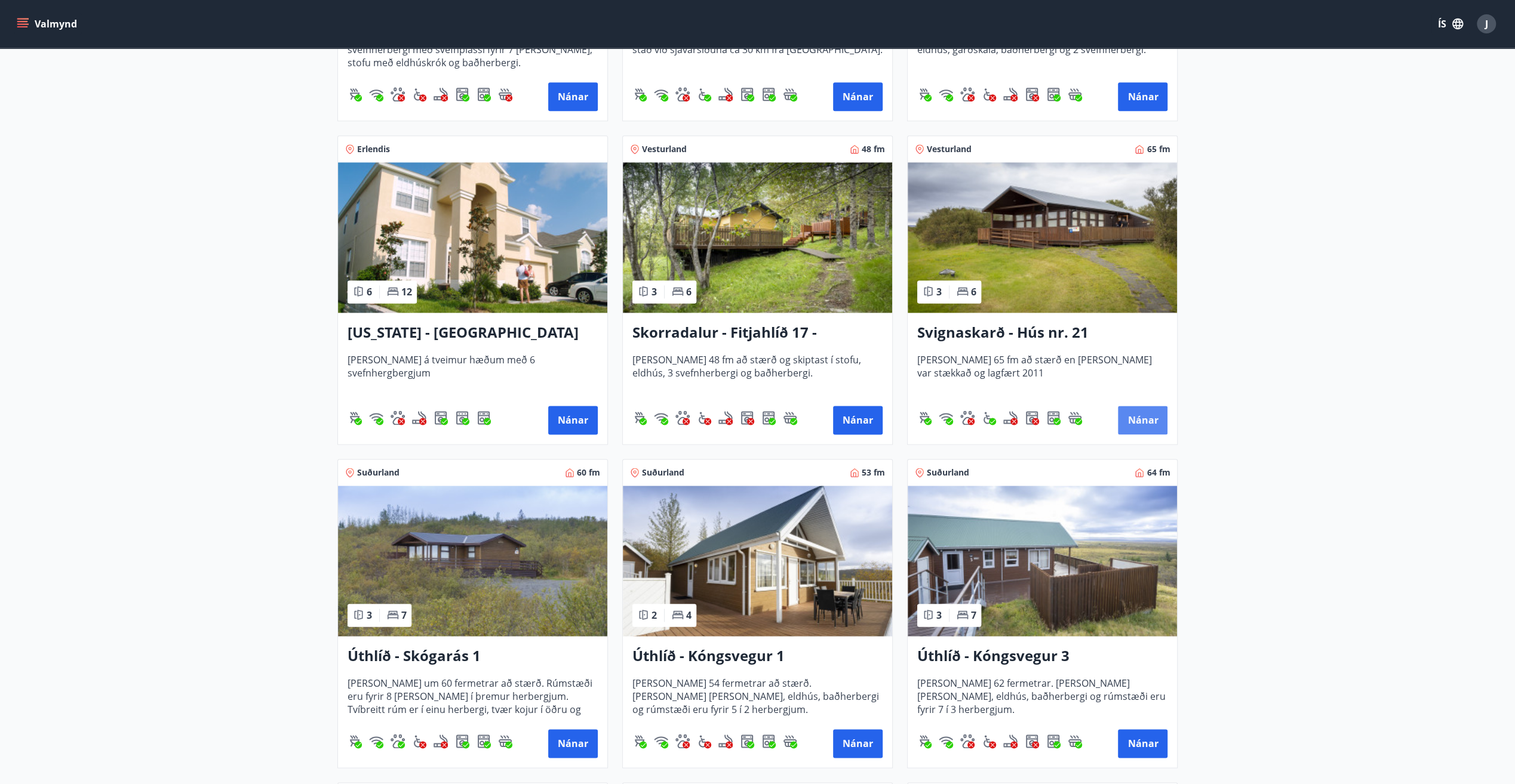
click at [1141, 414] on button "Nánar" at bounding box center [1142, 420] width 49 height 28
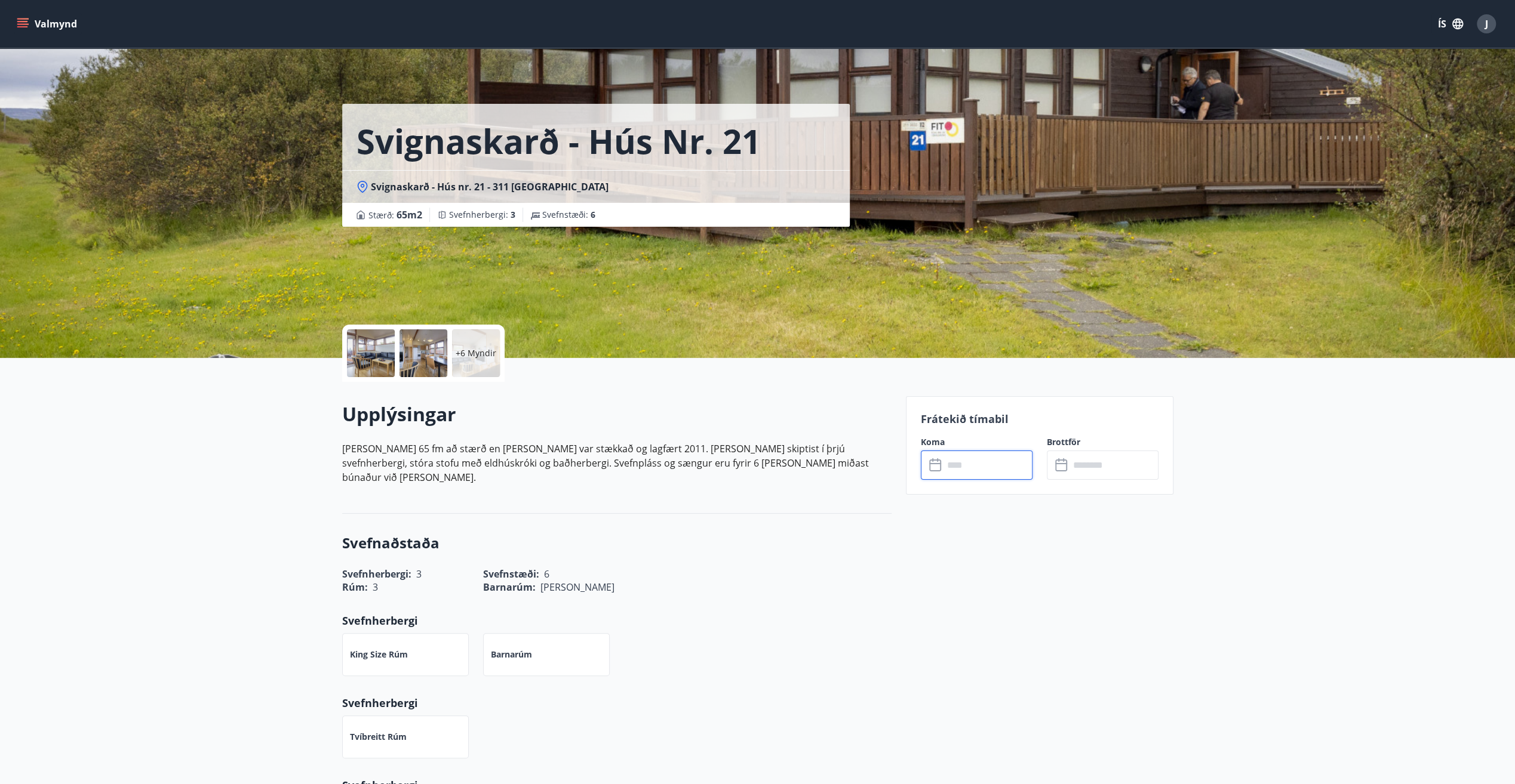
click at [990, 469] on input "text" at bounding box center [987, 465] width 89 height 29
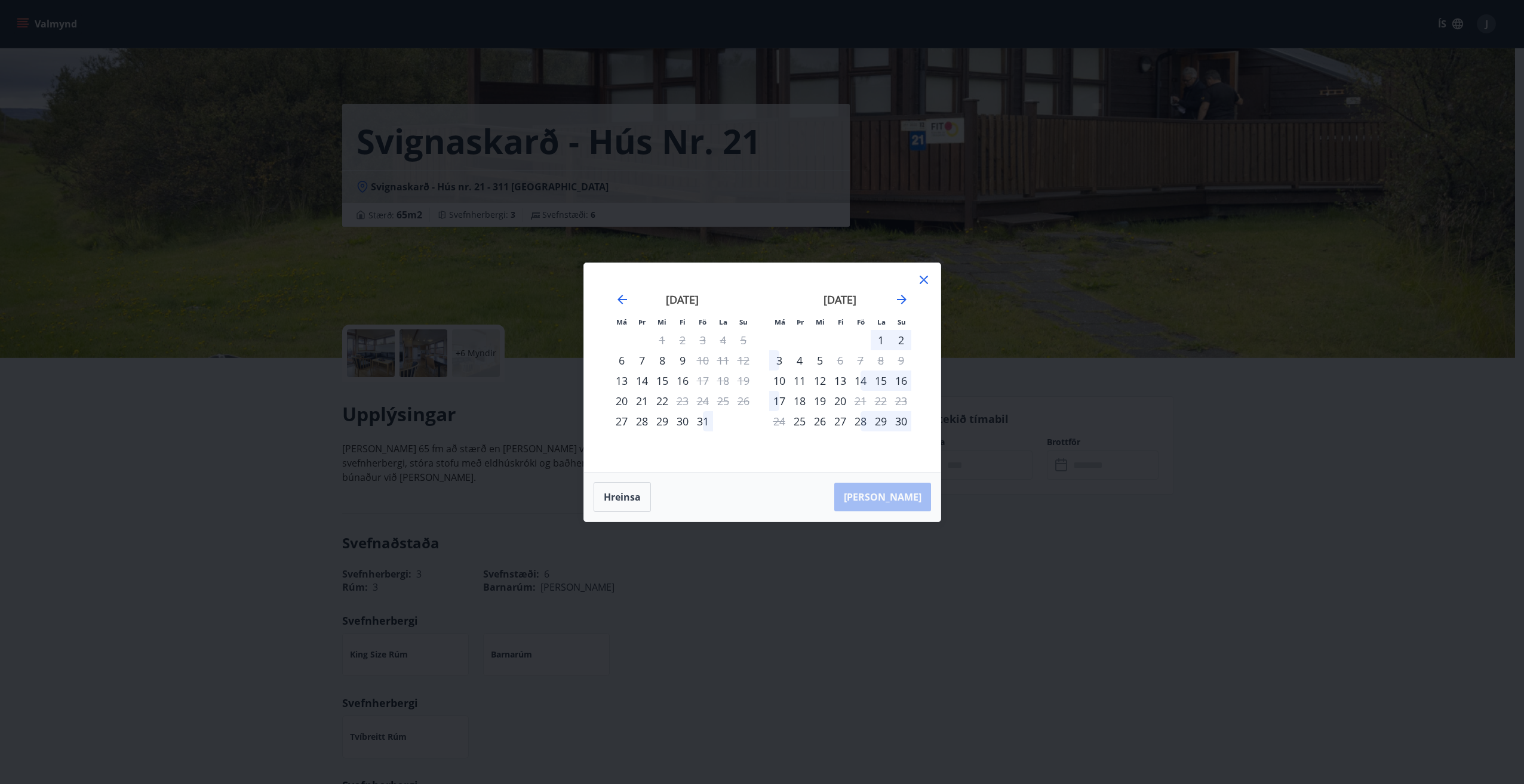
click at [924, 280] on icon at bounding box center [923, 279] width 1 height 1
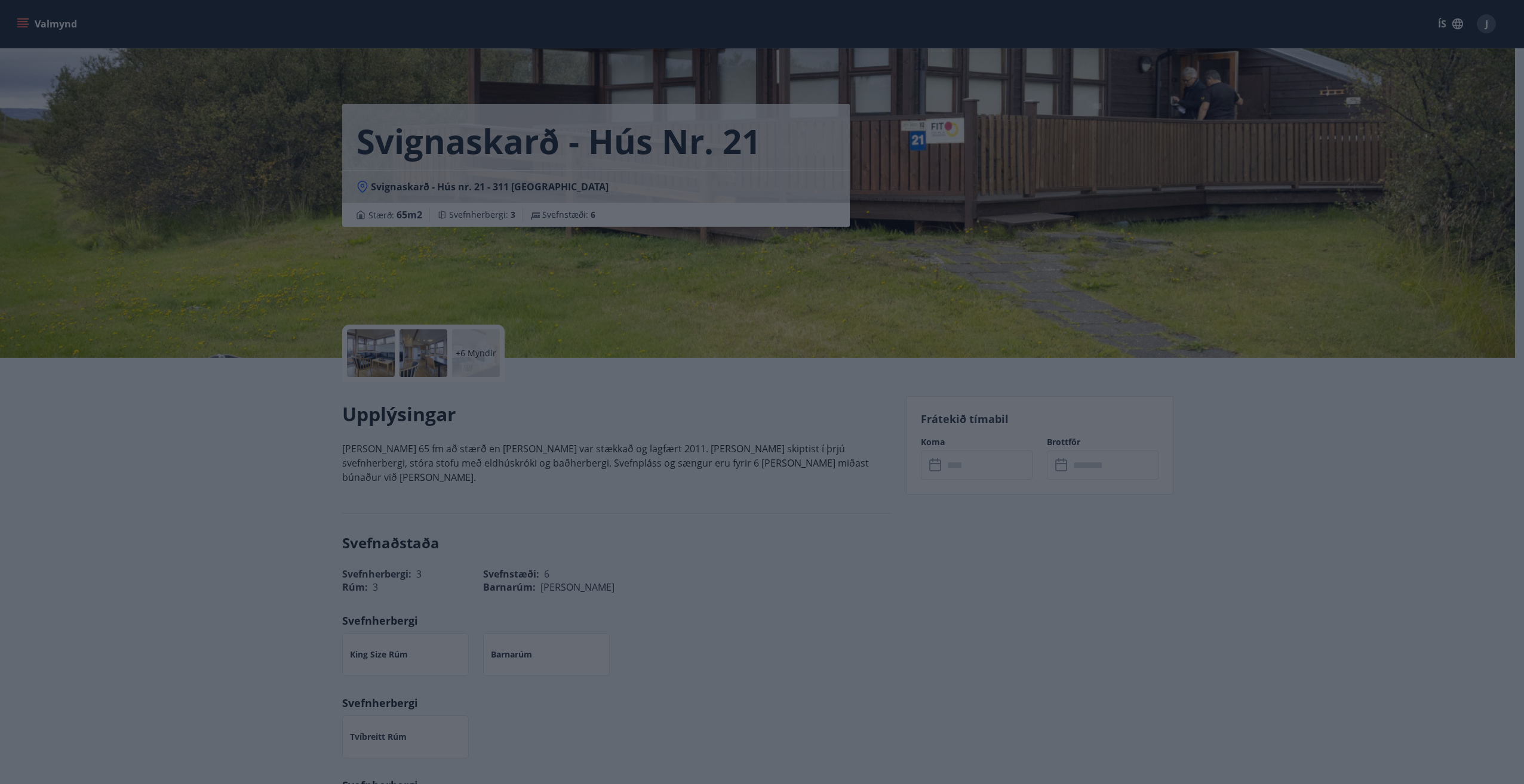
click at [924, 280] on icon at bounding box center [923, 279] width 1 height 1
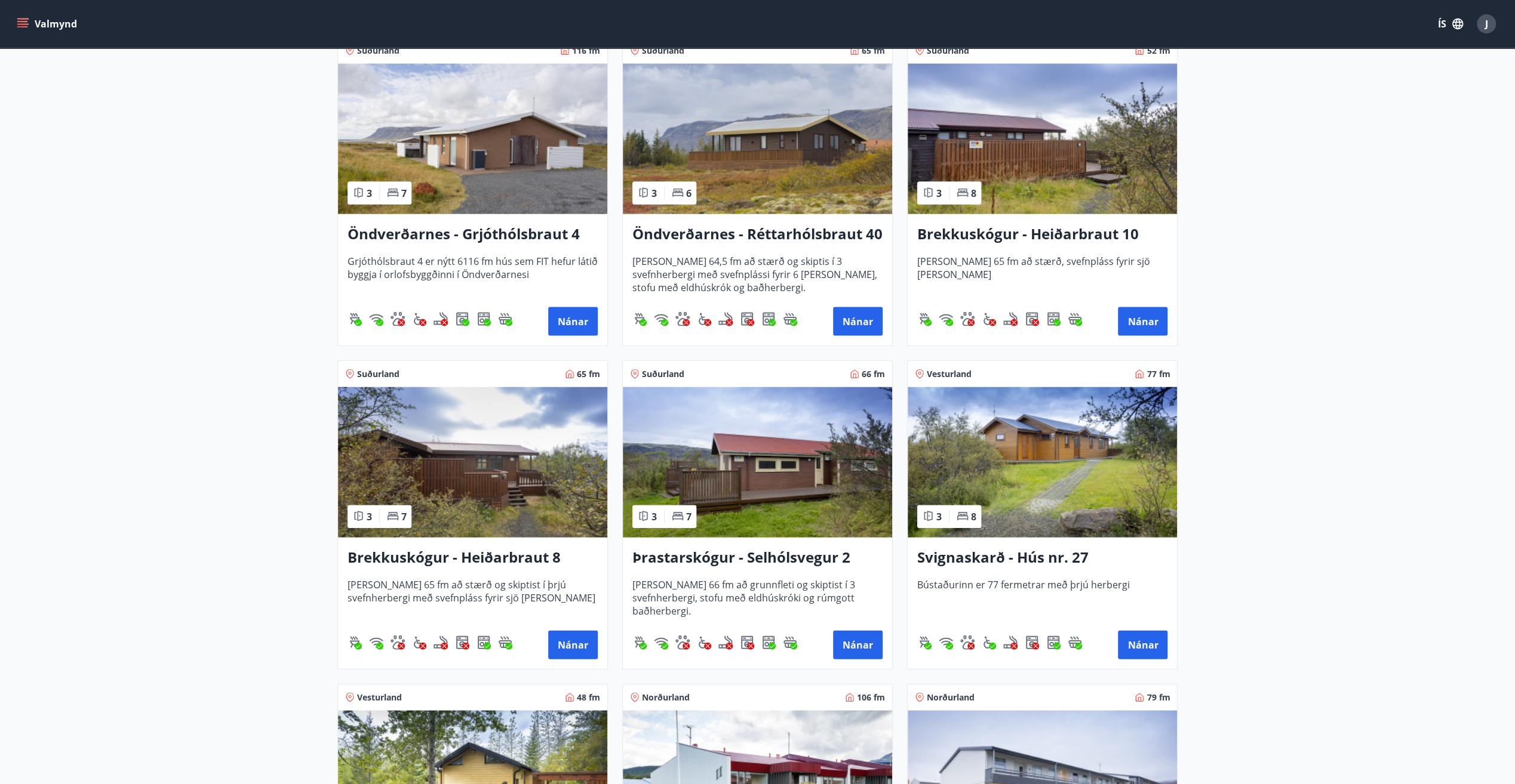
scroll to position [2745, 0]
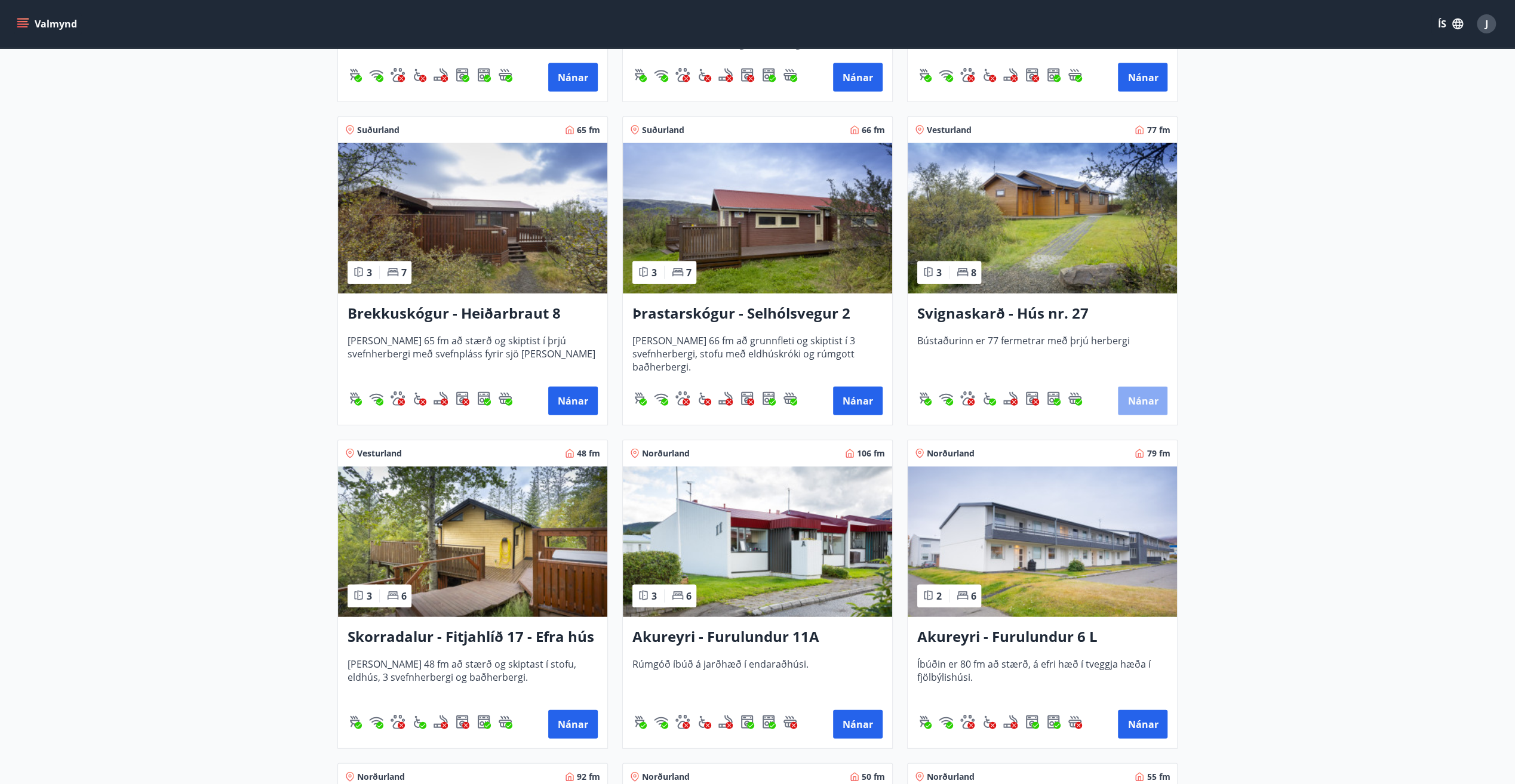
click at [1137, 396] on button "Nánar" at bounding box center [1142, 401] width 49 height 28
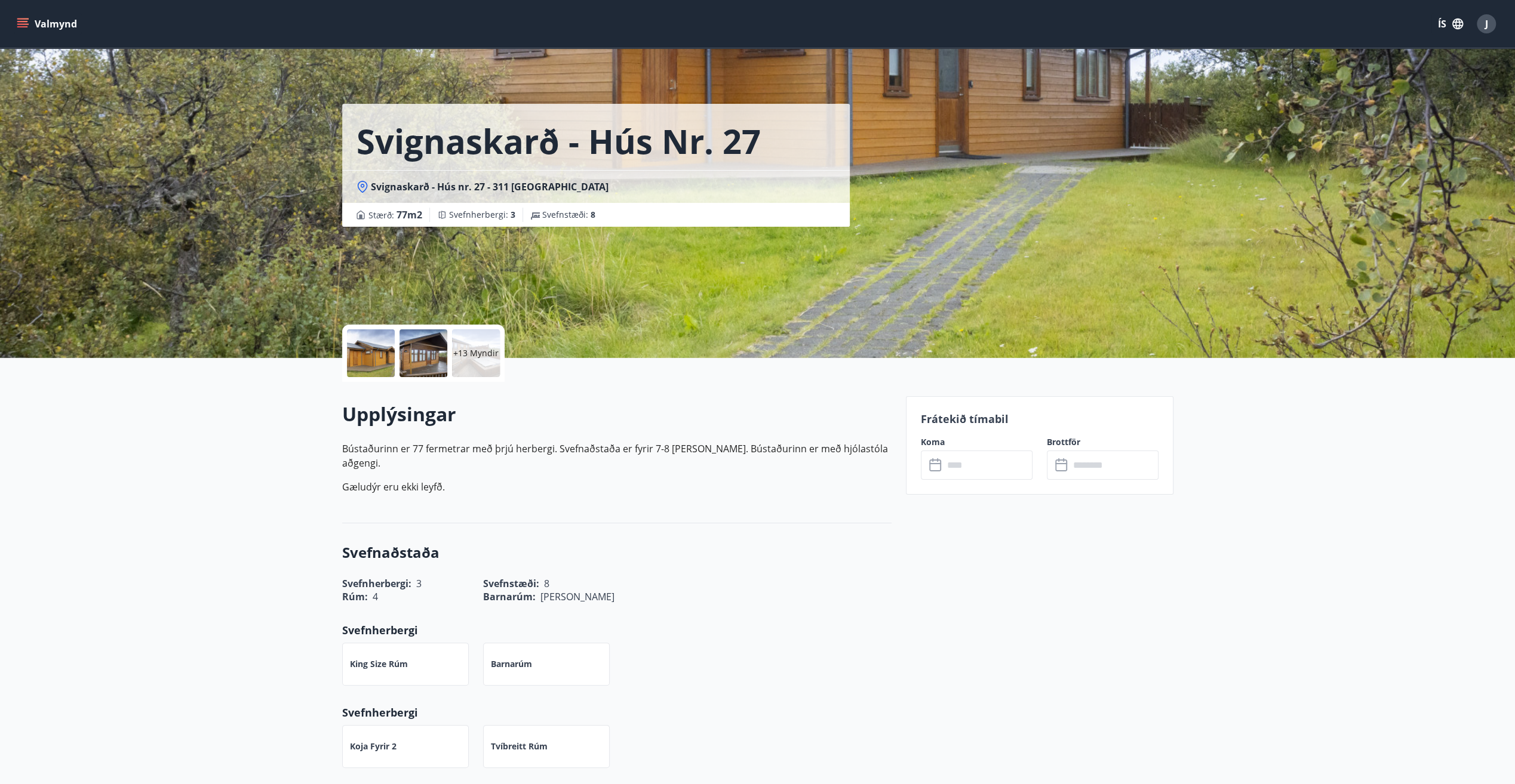
click at [971, 463] on input "text" at bounding box center [987, 465] width 89 height 29
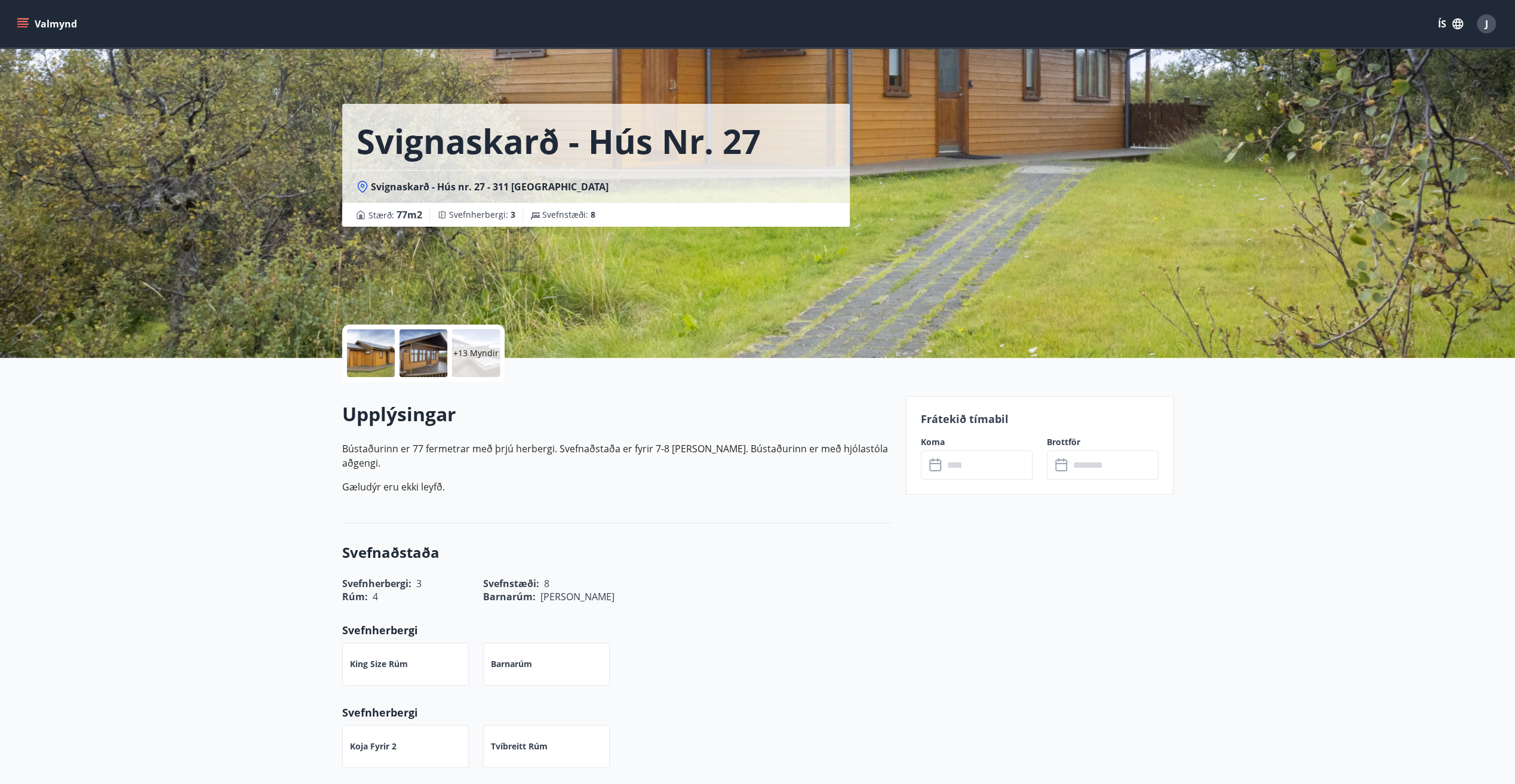
click at [958, 464] on input "text" at bounding box center [987, 465] width 89 height 29
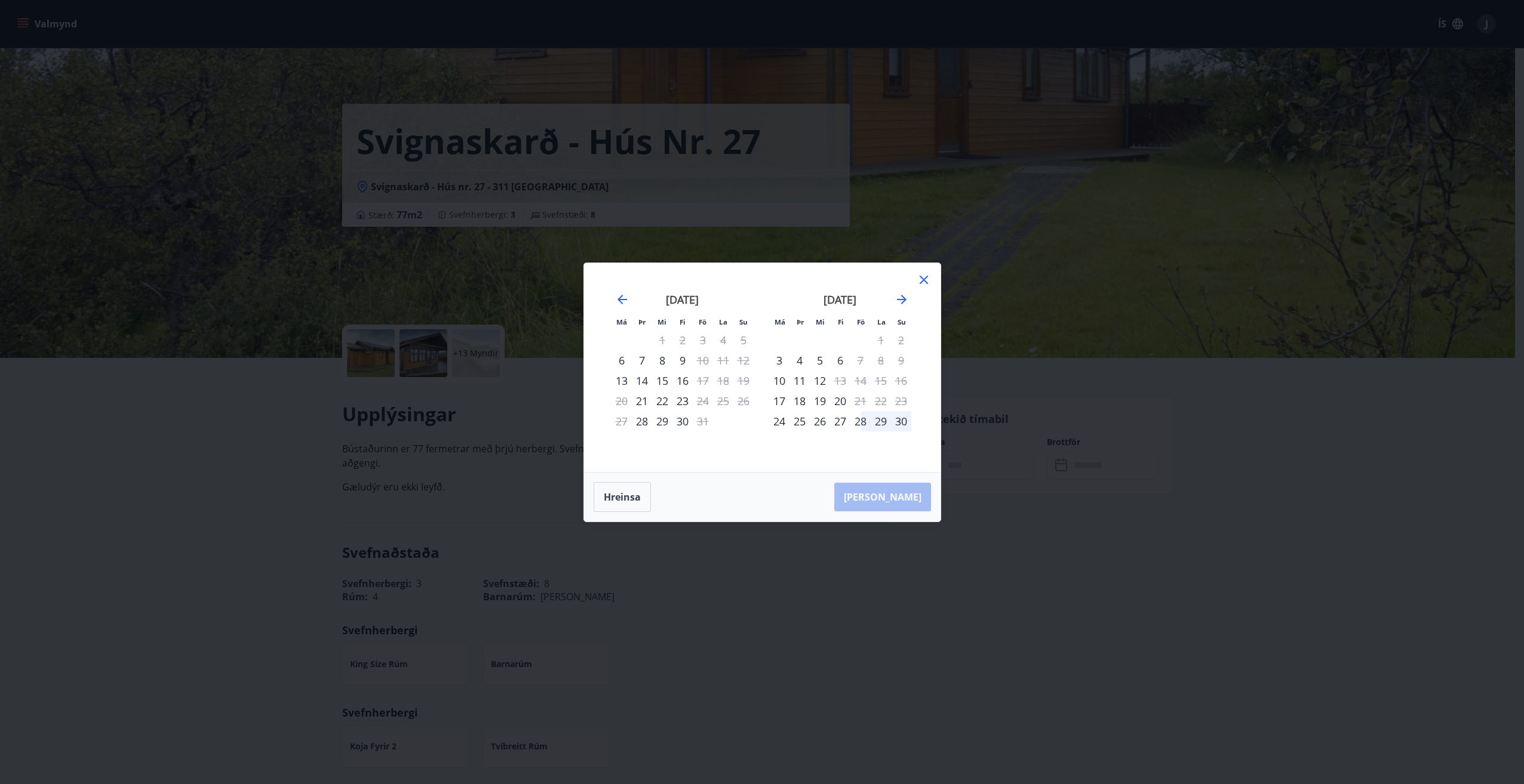
click at [925, 278] on icon at bounding box center [923, 279] width 8 height 8
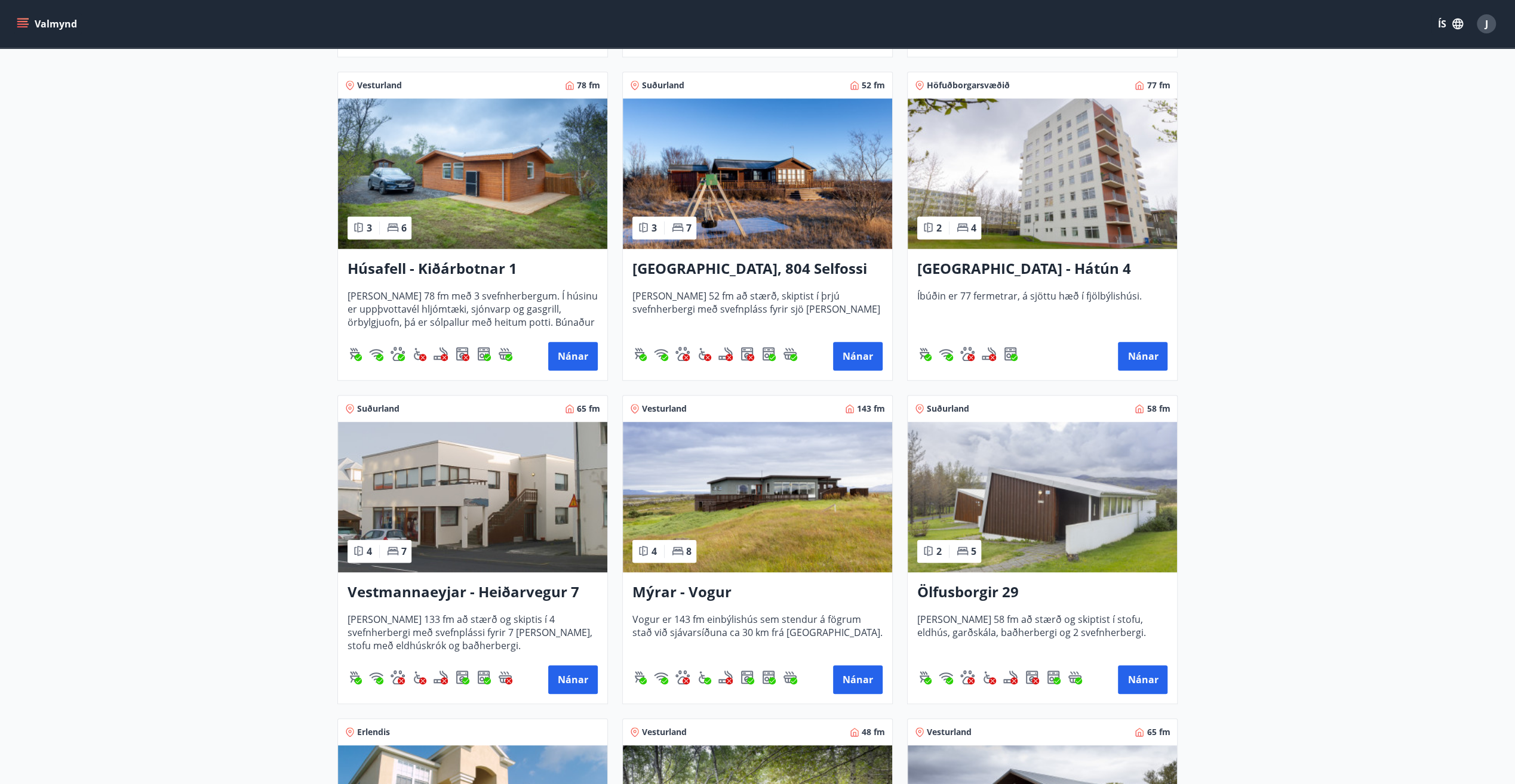
scroll to position [955, 0]
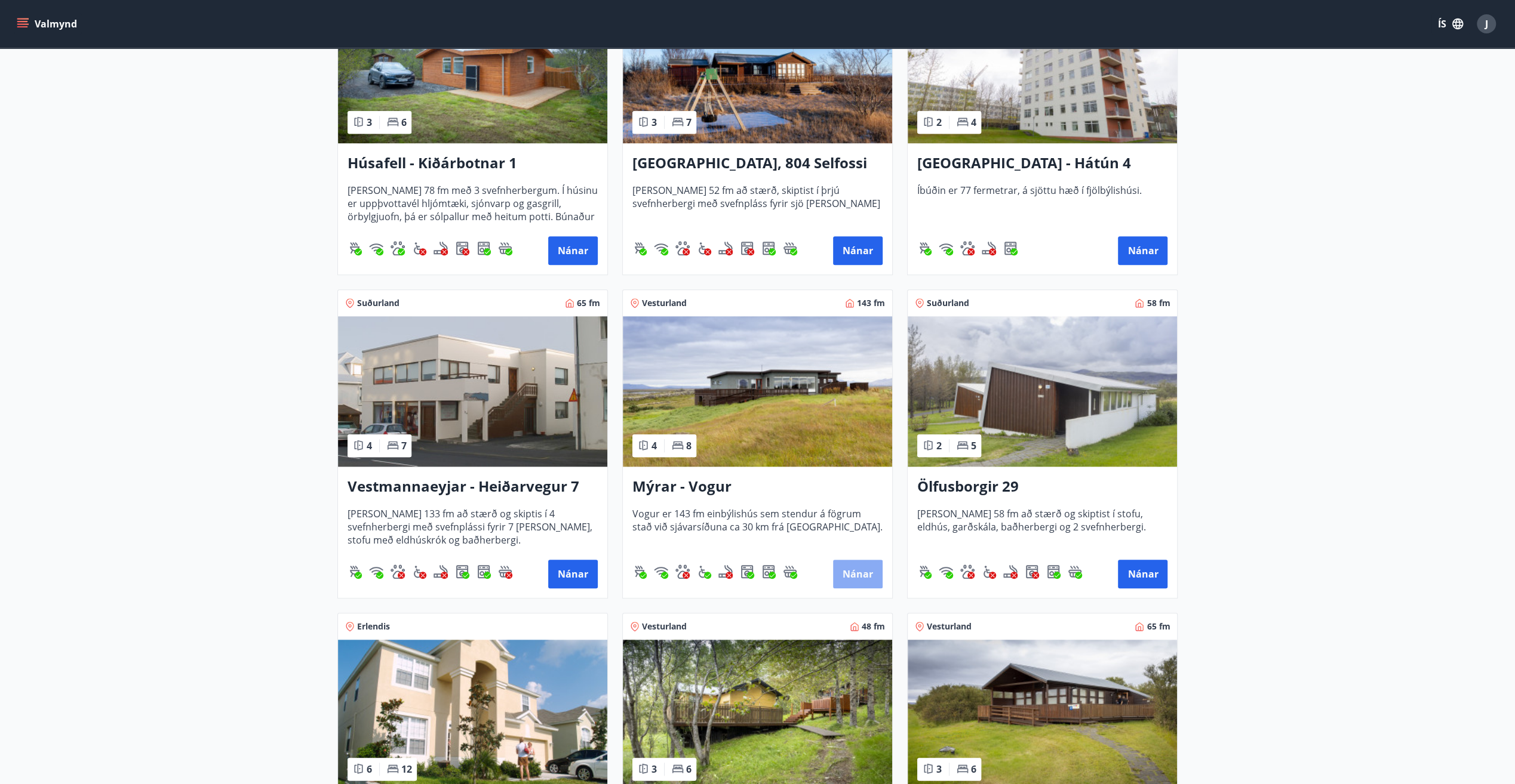
click at [854, 570] on button "Nánar" at bounding box center [857, 574] width 49 height 28
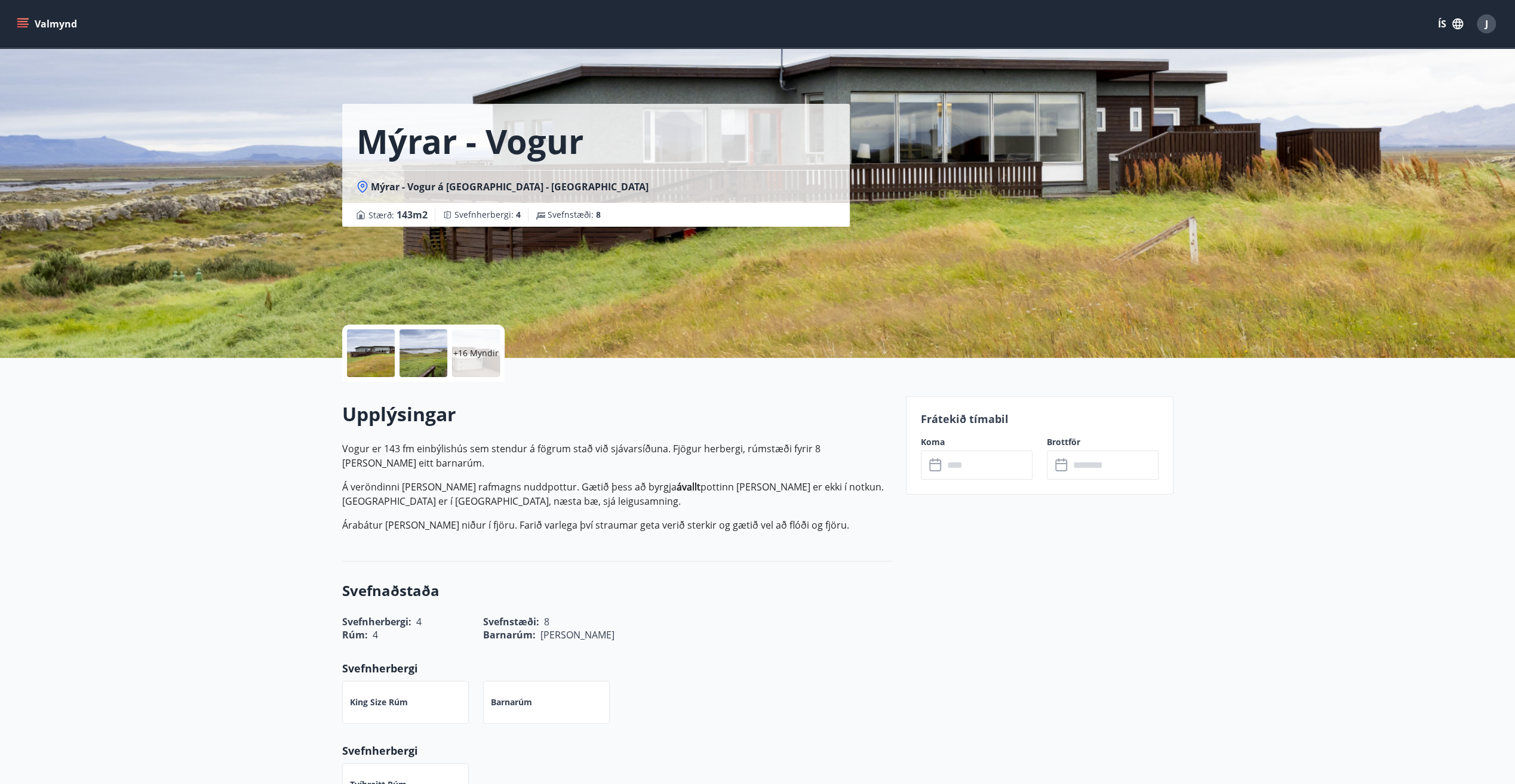
click at [472, 353] on p "+16 Myndir" at bounding box center [476, 353] width 45 height 12
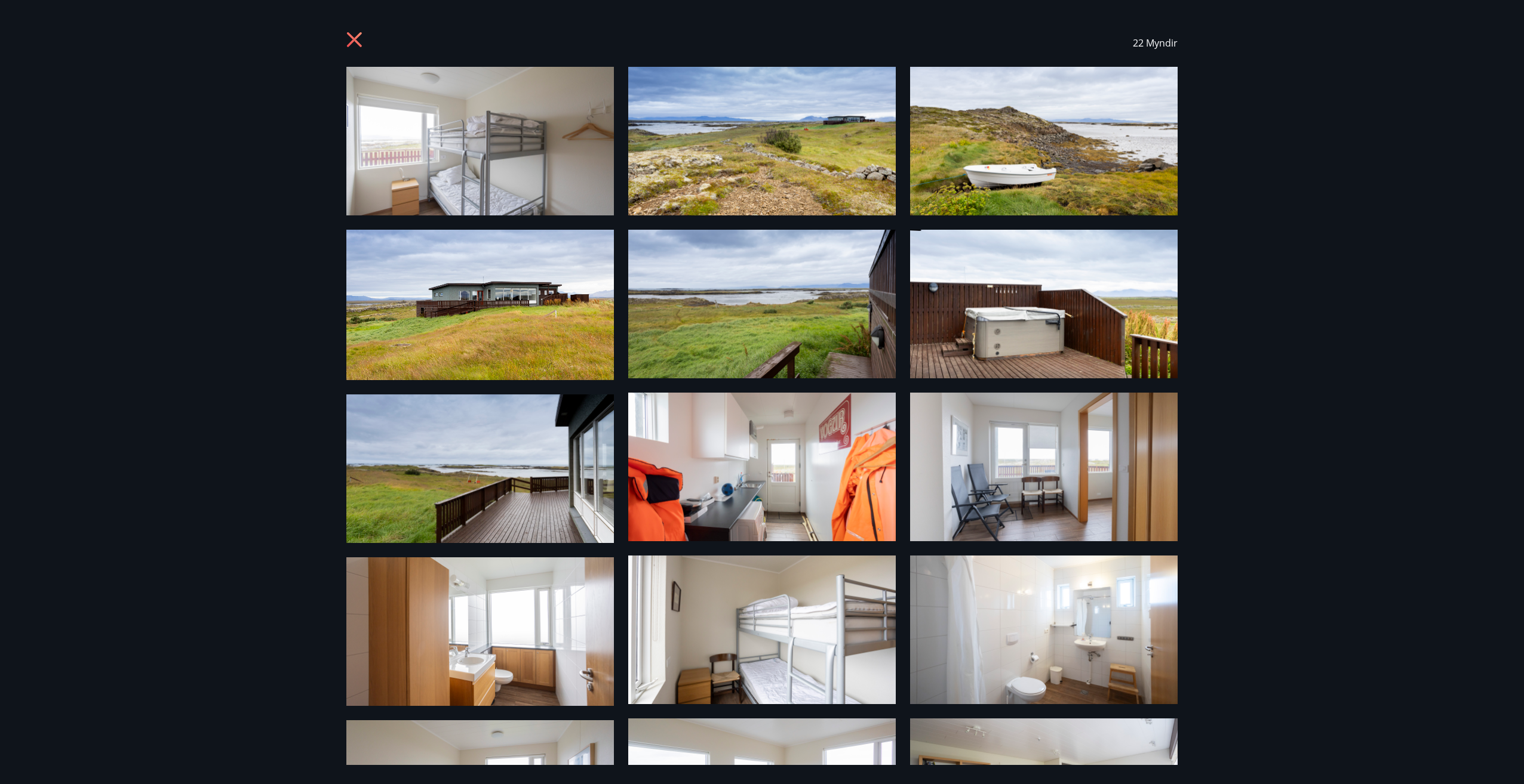
click at [355, 39] on icon at bounding box center [354, 39] width 3 height 3
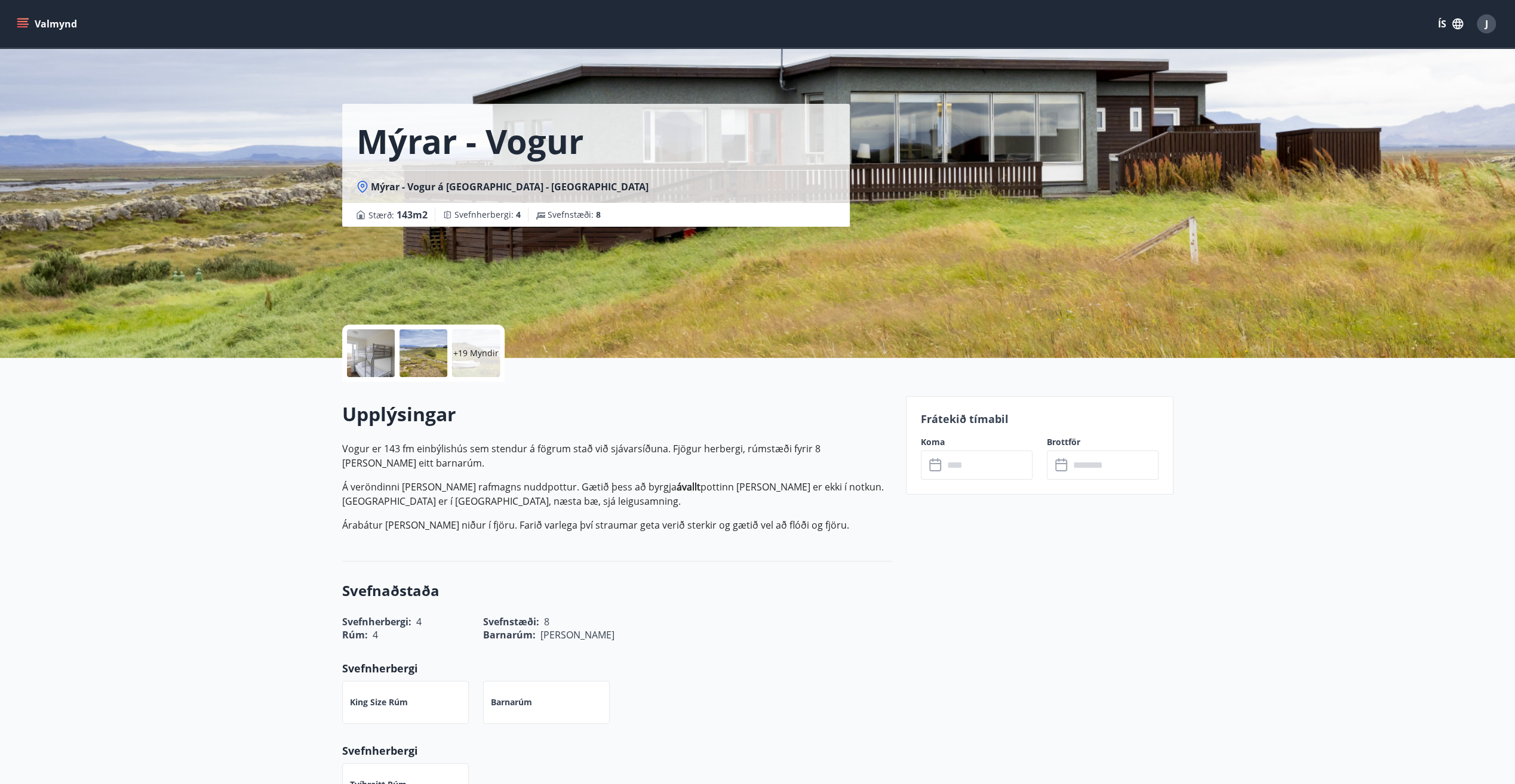
click at [990, 463] on input "text" at bounding box center [987, 465] width 89 height 29
click at [970, 467] on input "text" at bounding box center [987, 465] width 89 height 29
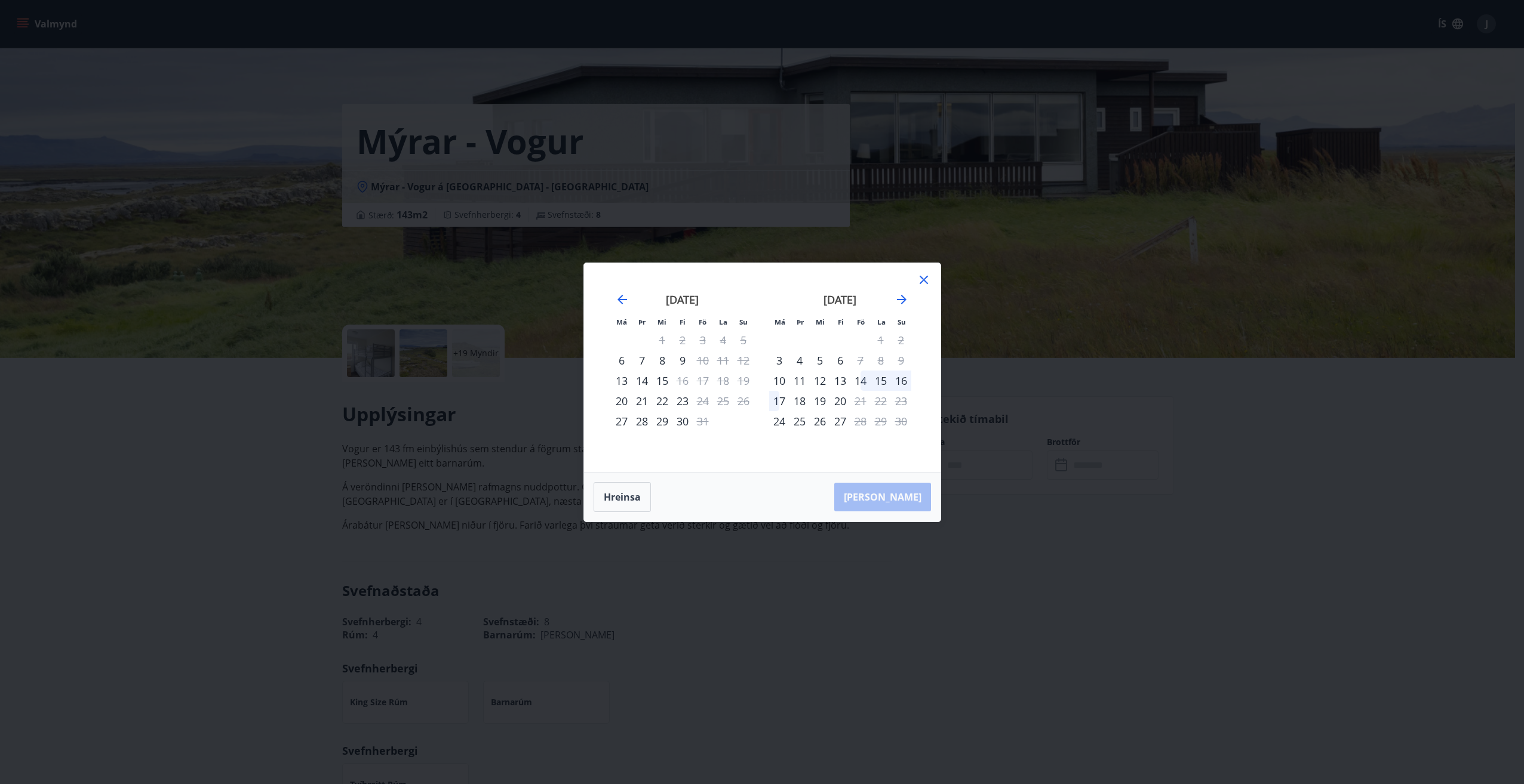
click at [922, 279] on icon at bounding box center [923, 279] width 8 height 8
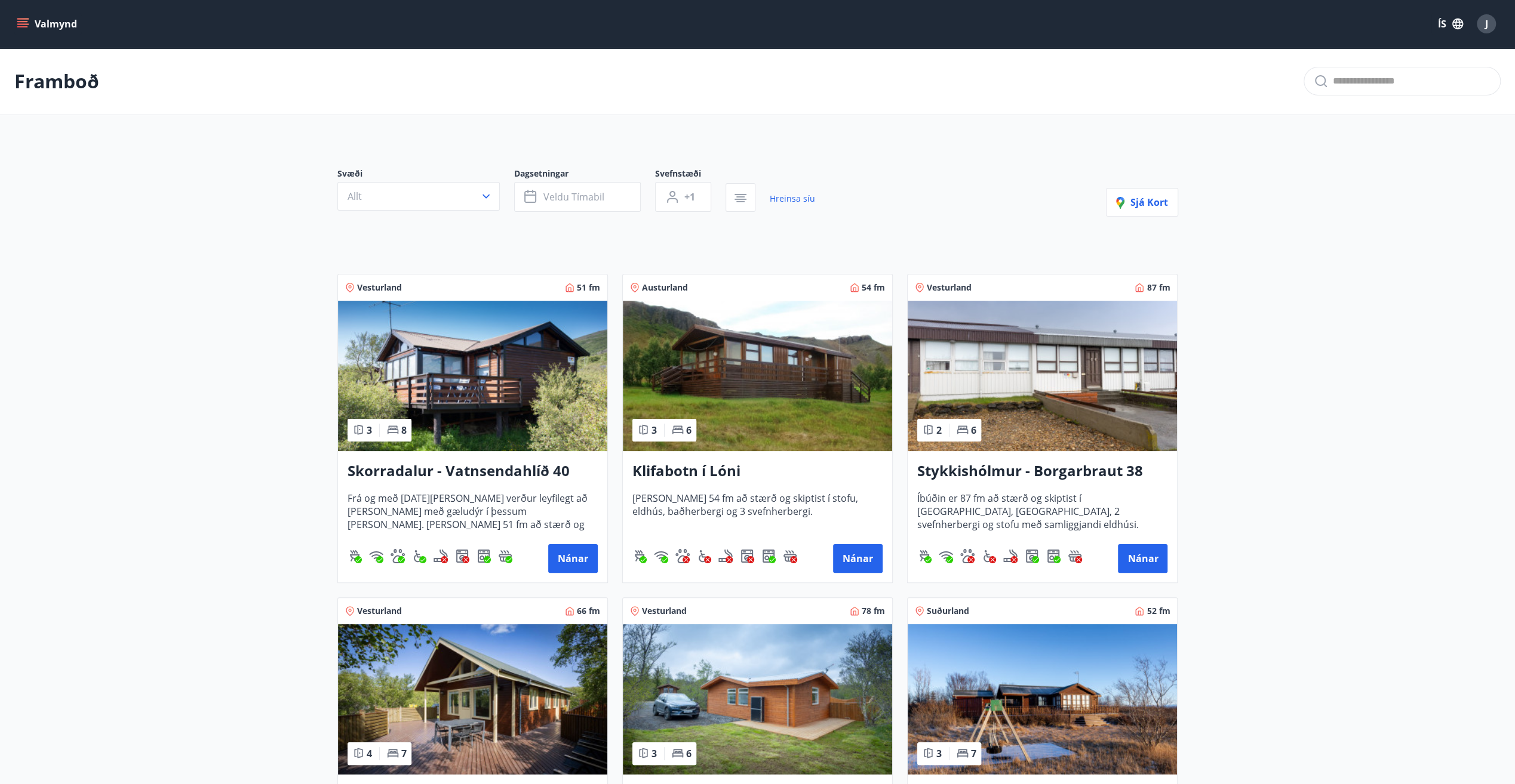
click at [32, 22] on button "Valmynd" at bounding box center [48, 24] width 67 height 22
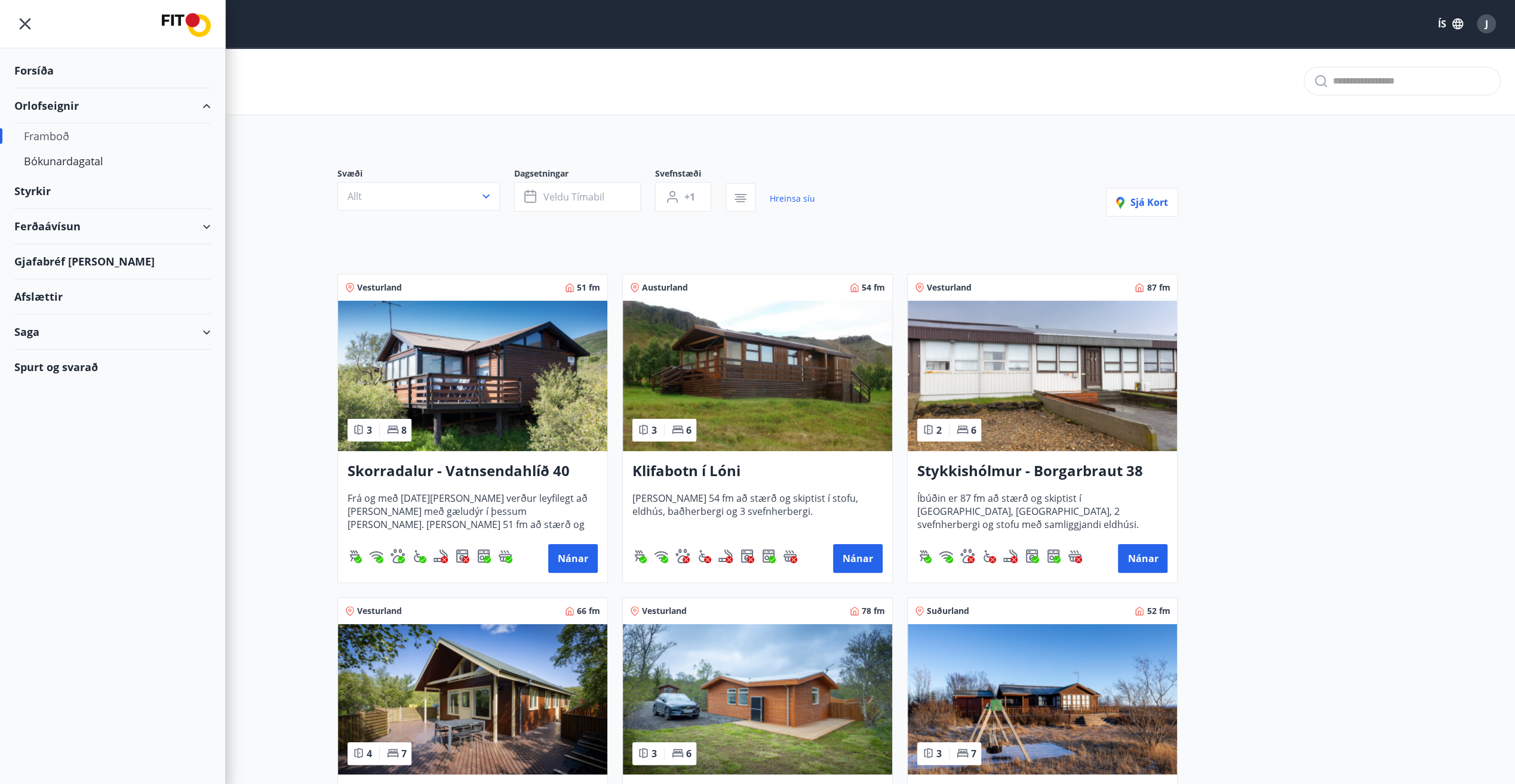
click at [30, 187] on div "Styrkir" at bounding box center [112, 191] width 196 height 35
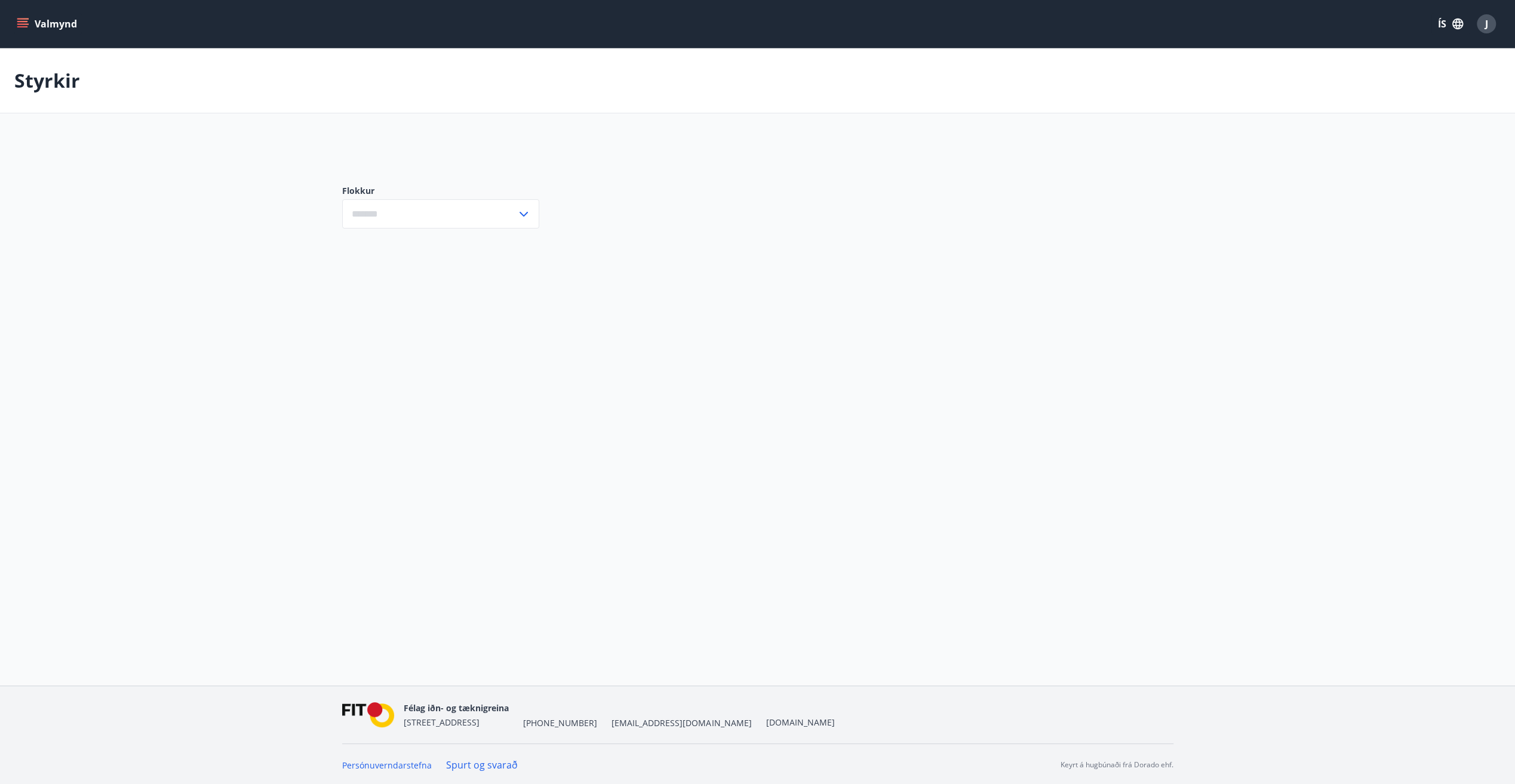
type input "***"
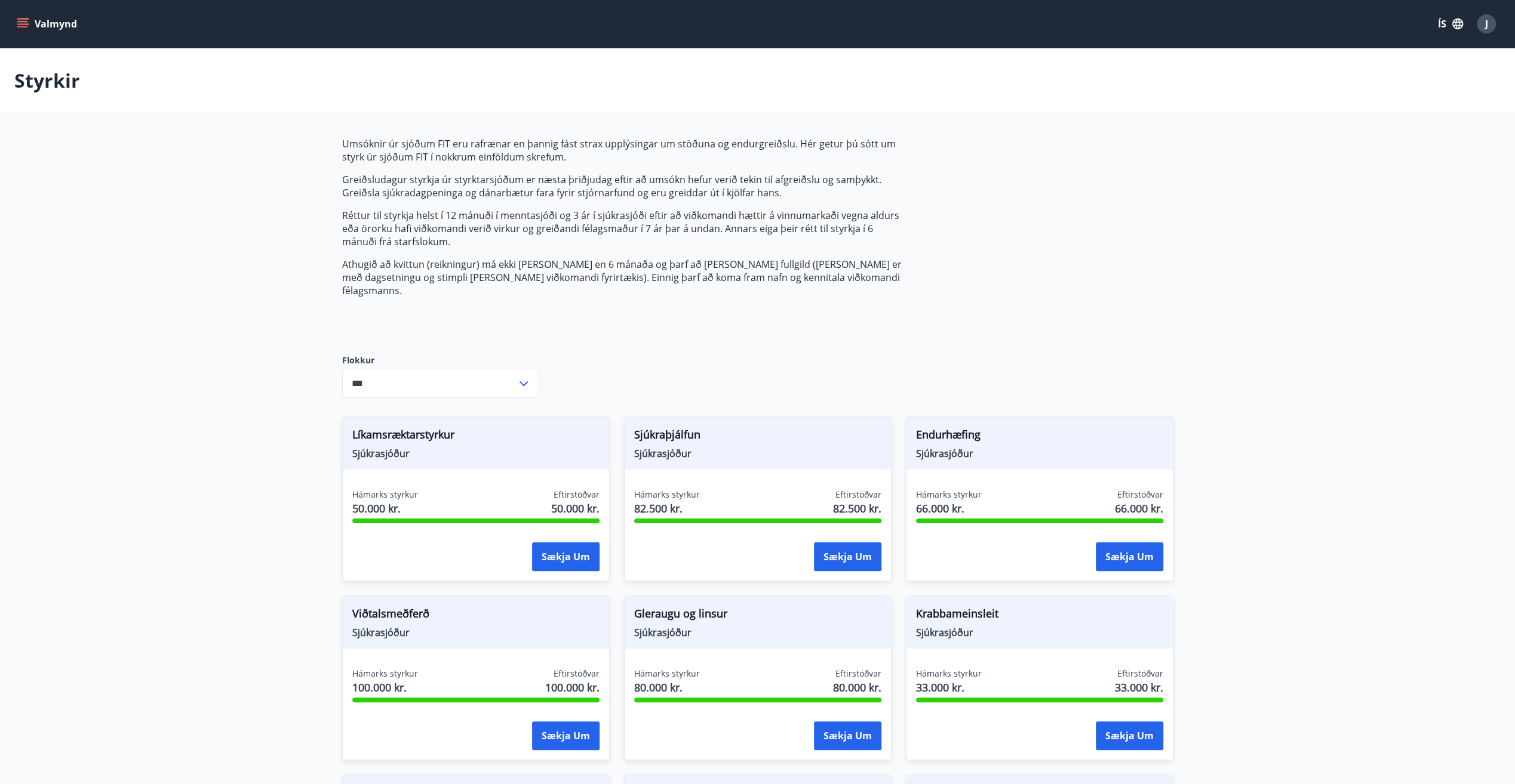
click at [22, 22] on icon "menu" at bounding box center [22, 24] width 12 height 12
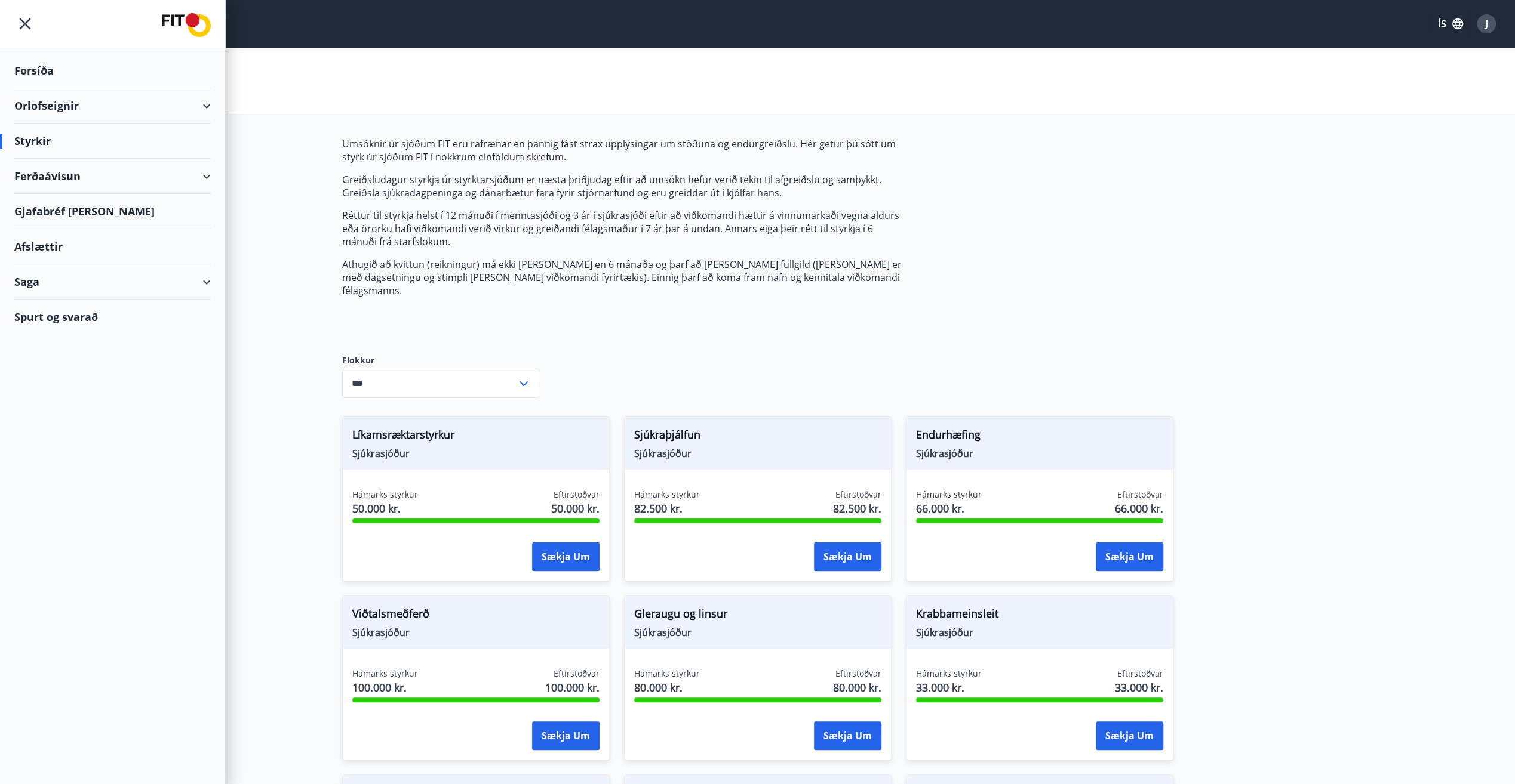
click at [205, 174] on div "Ferðaávísun" at bounding box center [112, 176] width 196 height 35
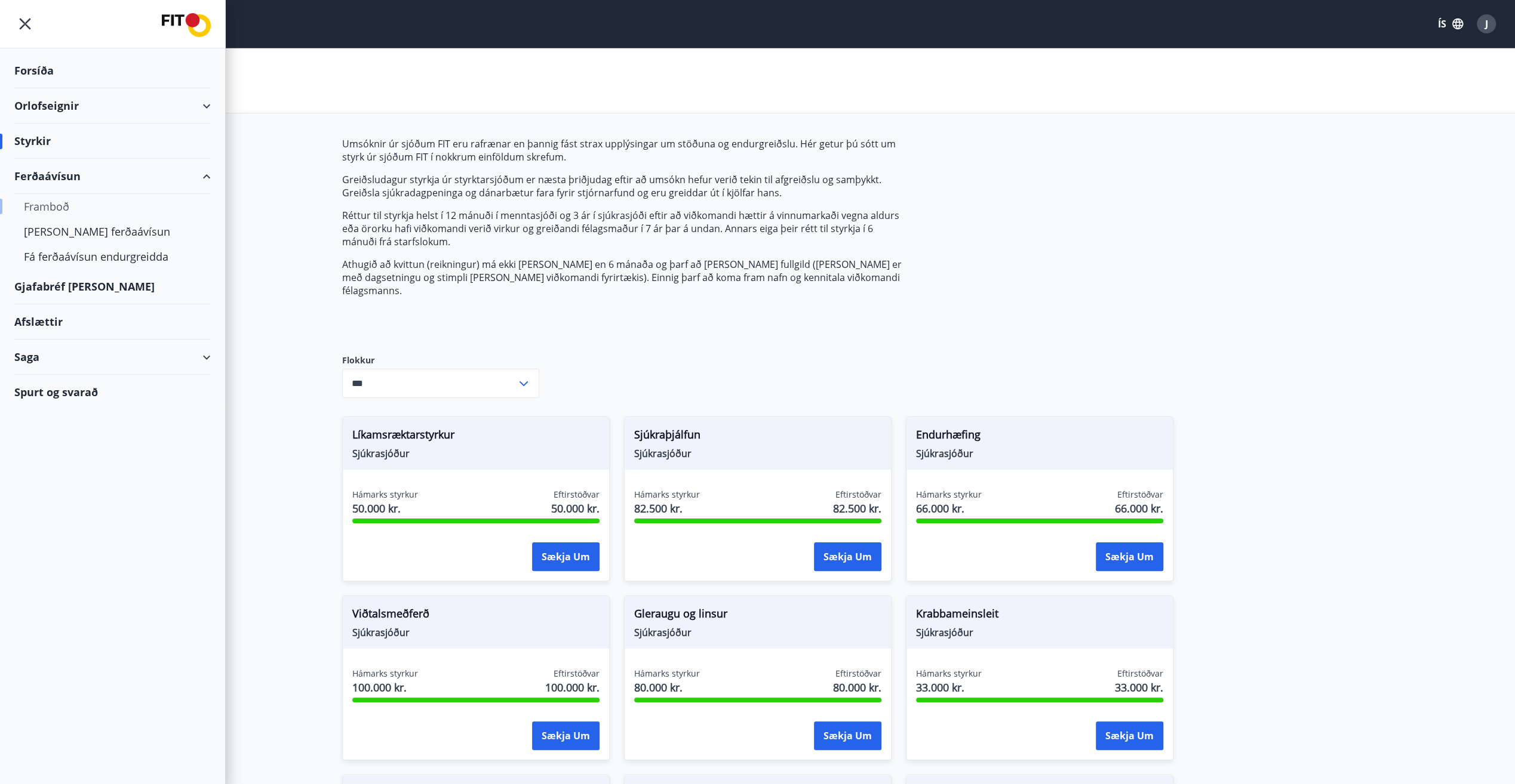
click at [37, 205] on div "Framboð" at bounding box center [113, 206] width 177 height 25
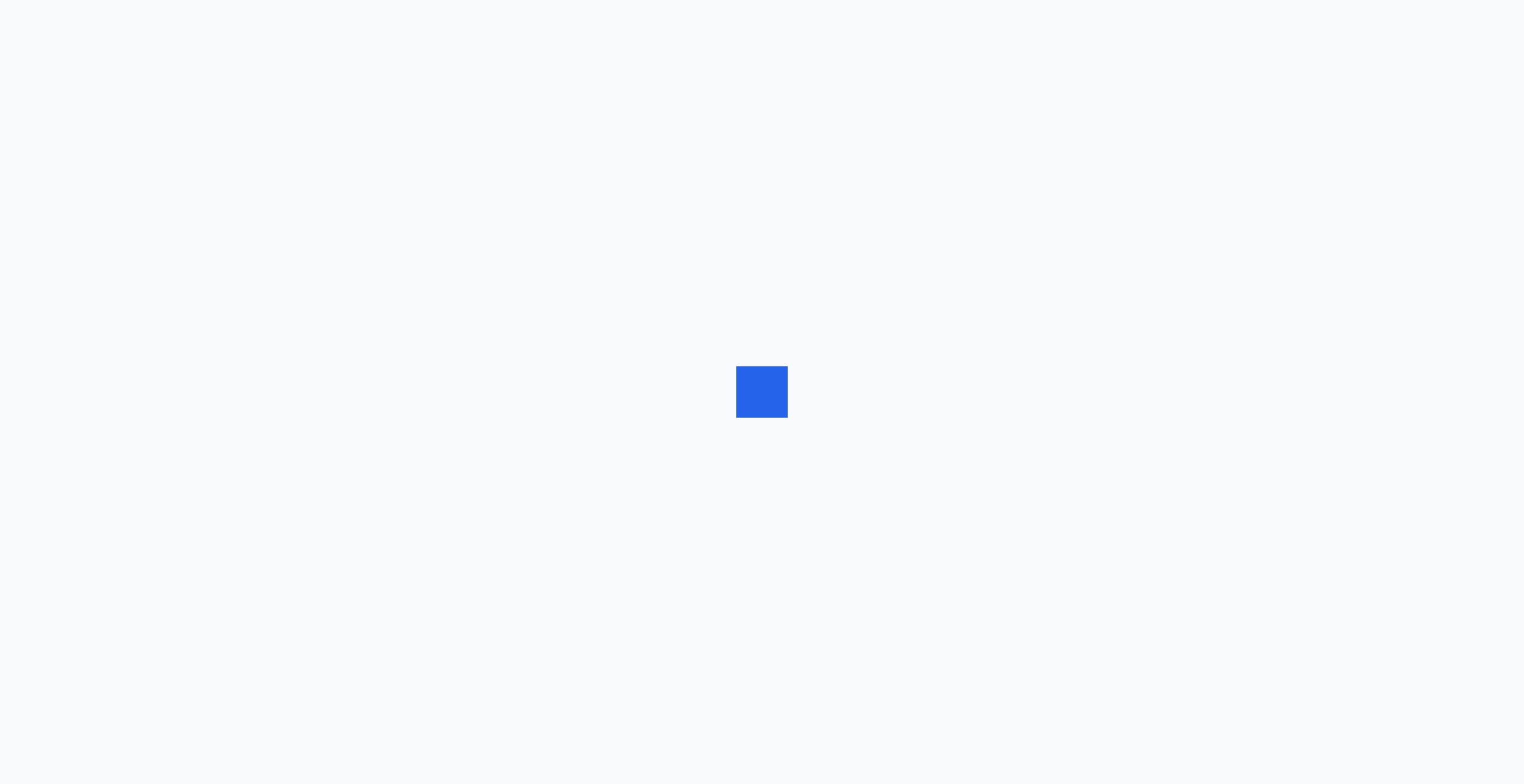
click at [37, 205] on div at bounding box center [762, 392] width 1524 height 784
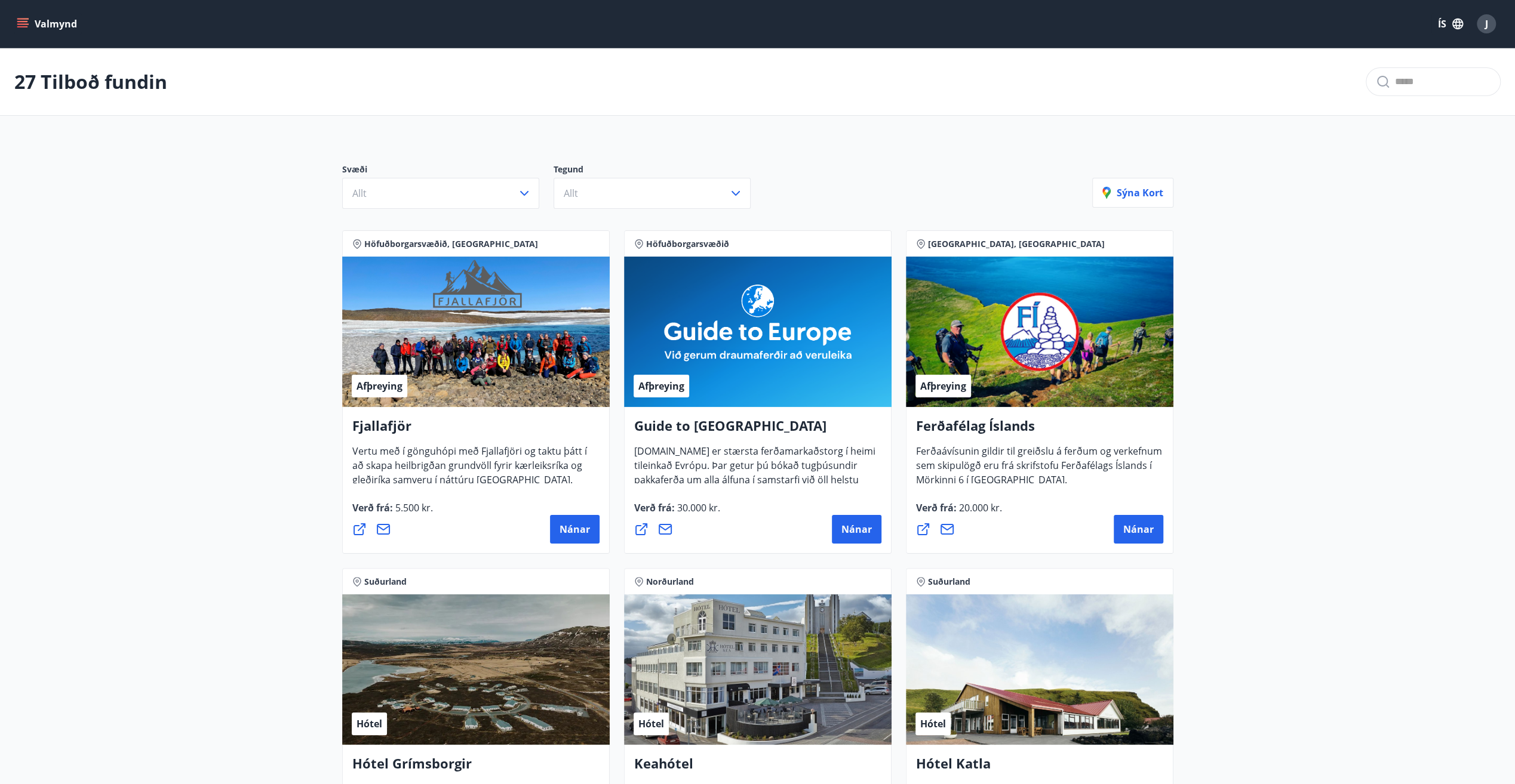
click at [22, 22] on icon "menu" at bounding box center [22, 22] width 10 height 1
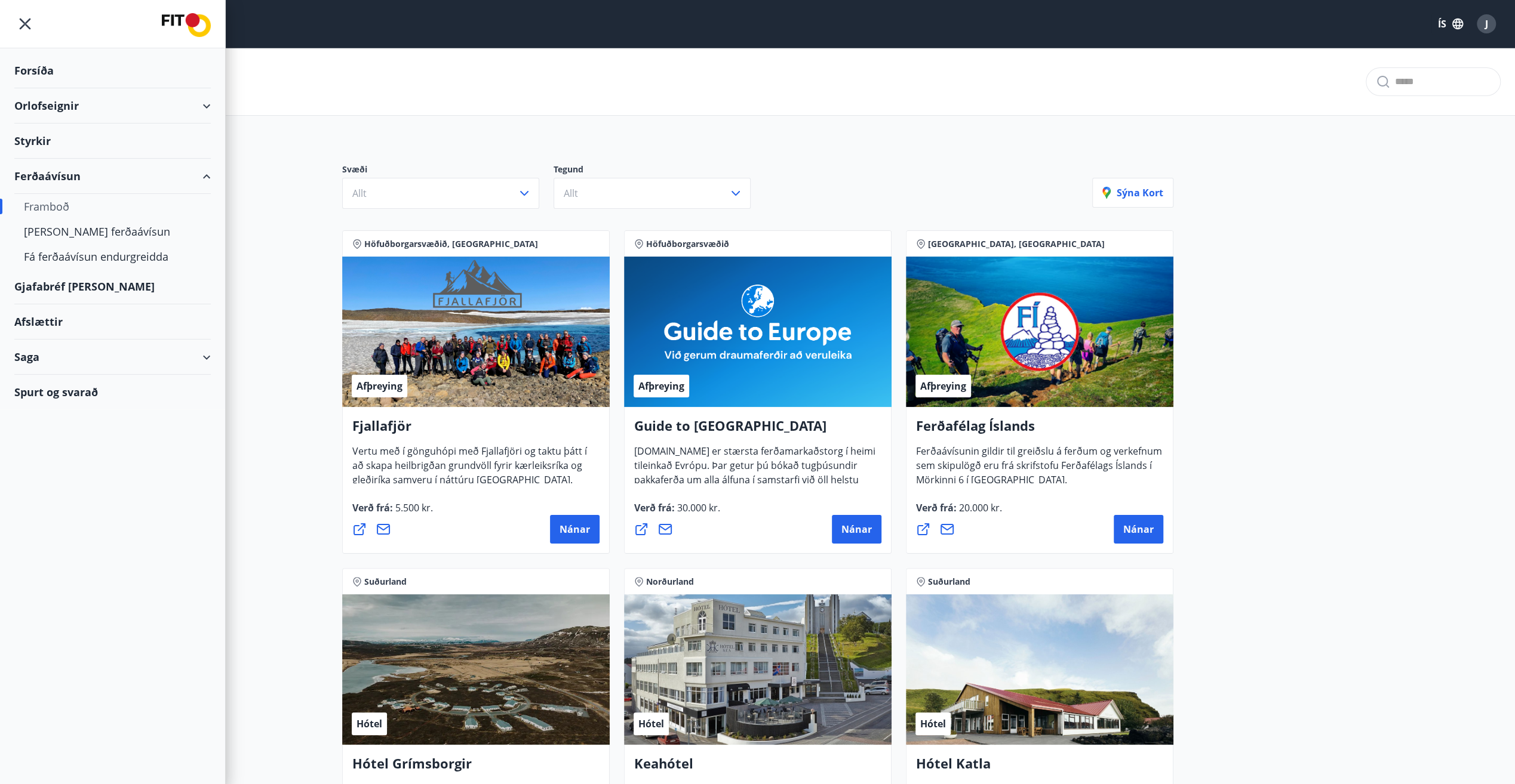
click at [205, 174] on div "Ferðaávísun" at bounding box center [112, 176] width 196 height 35
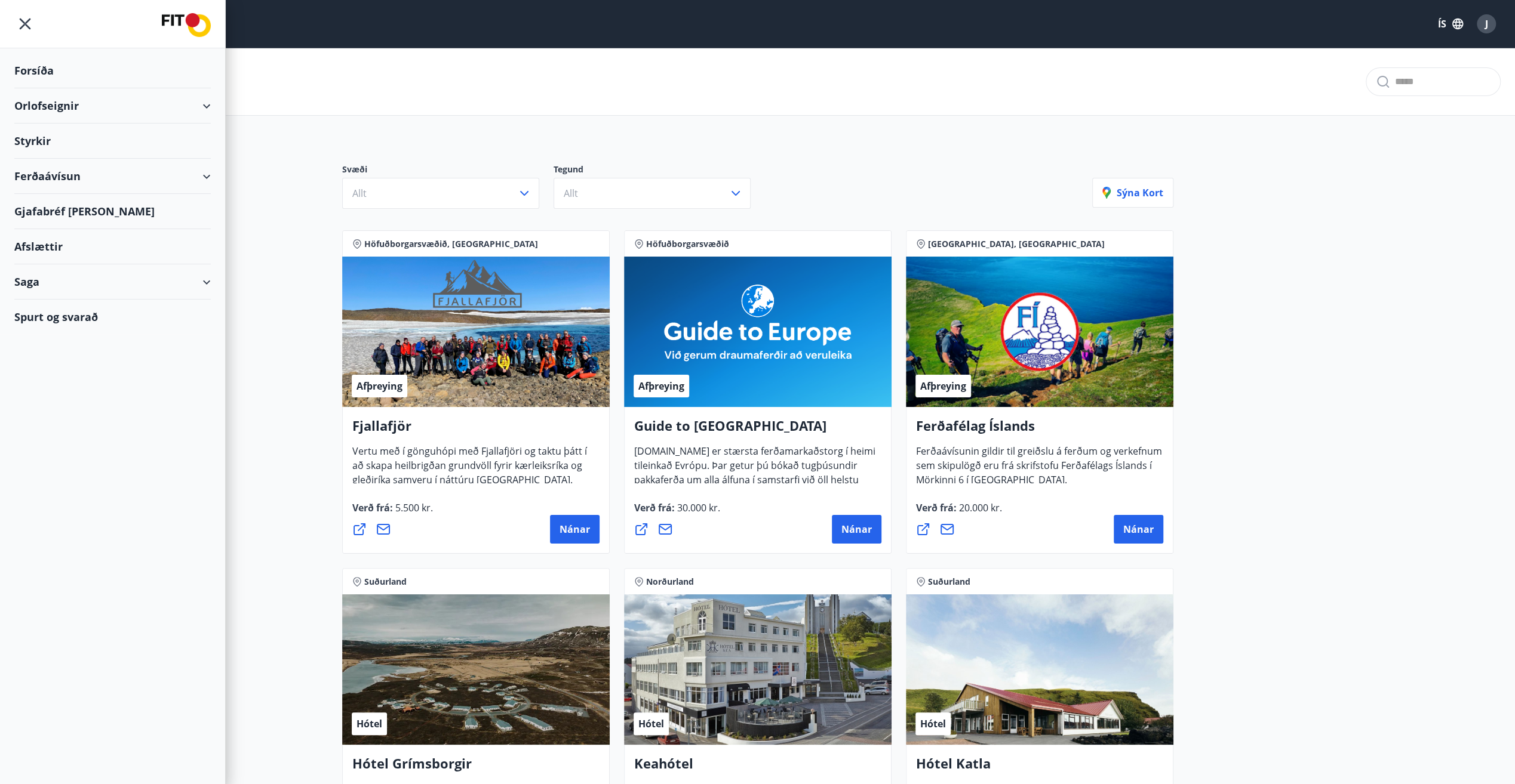
click at [202, 280] on div "Saga" at bounding box center [112, 282] width 196 height 35
click at [44, 385] on div "Punktar" at bounding box center [113, 388] width 177 height 25
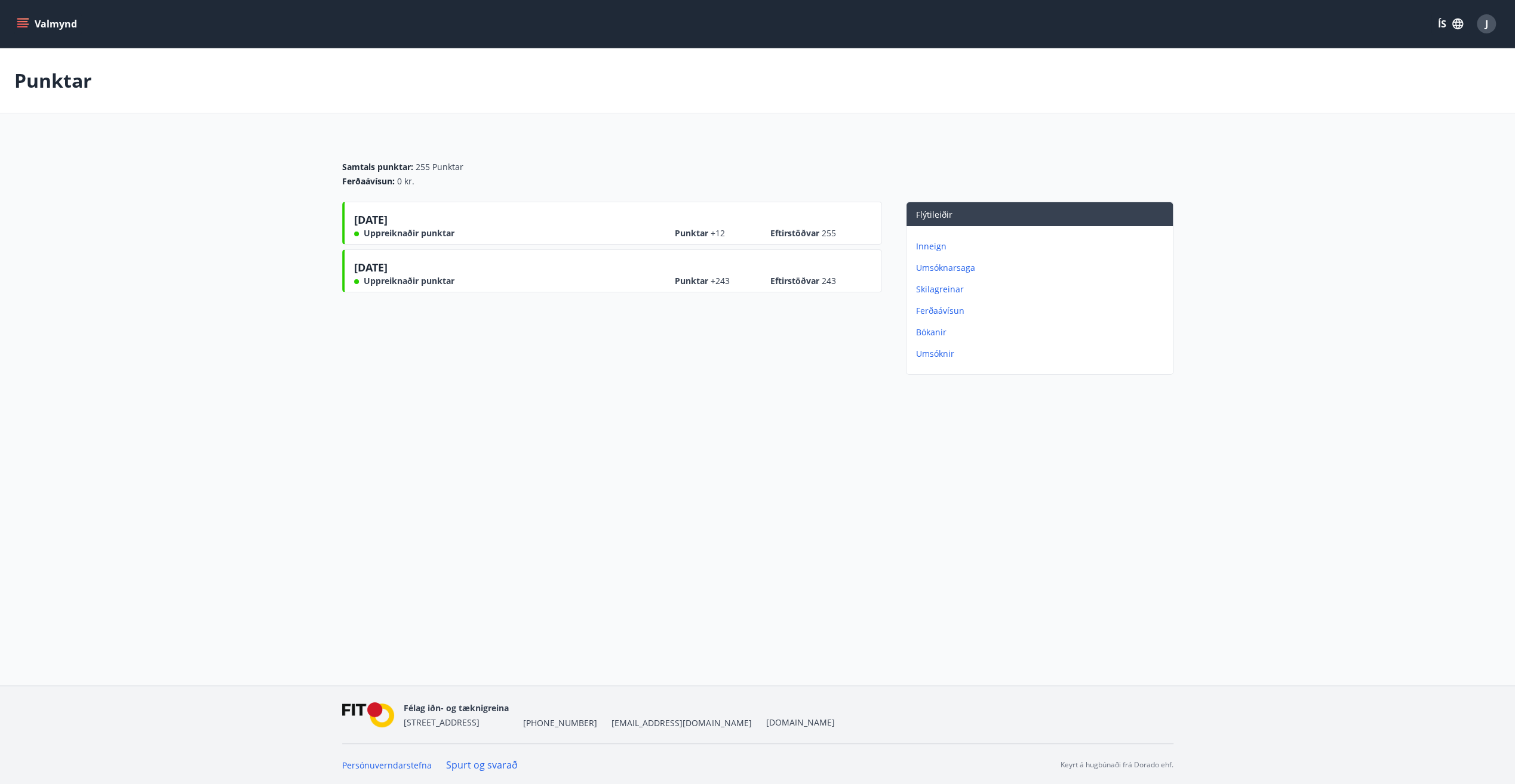
click at [937, 265] on p "Umsóknarsaga" at bounding box center [1042, 268] width 252 height 12
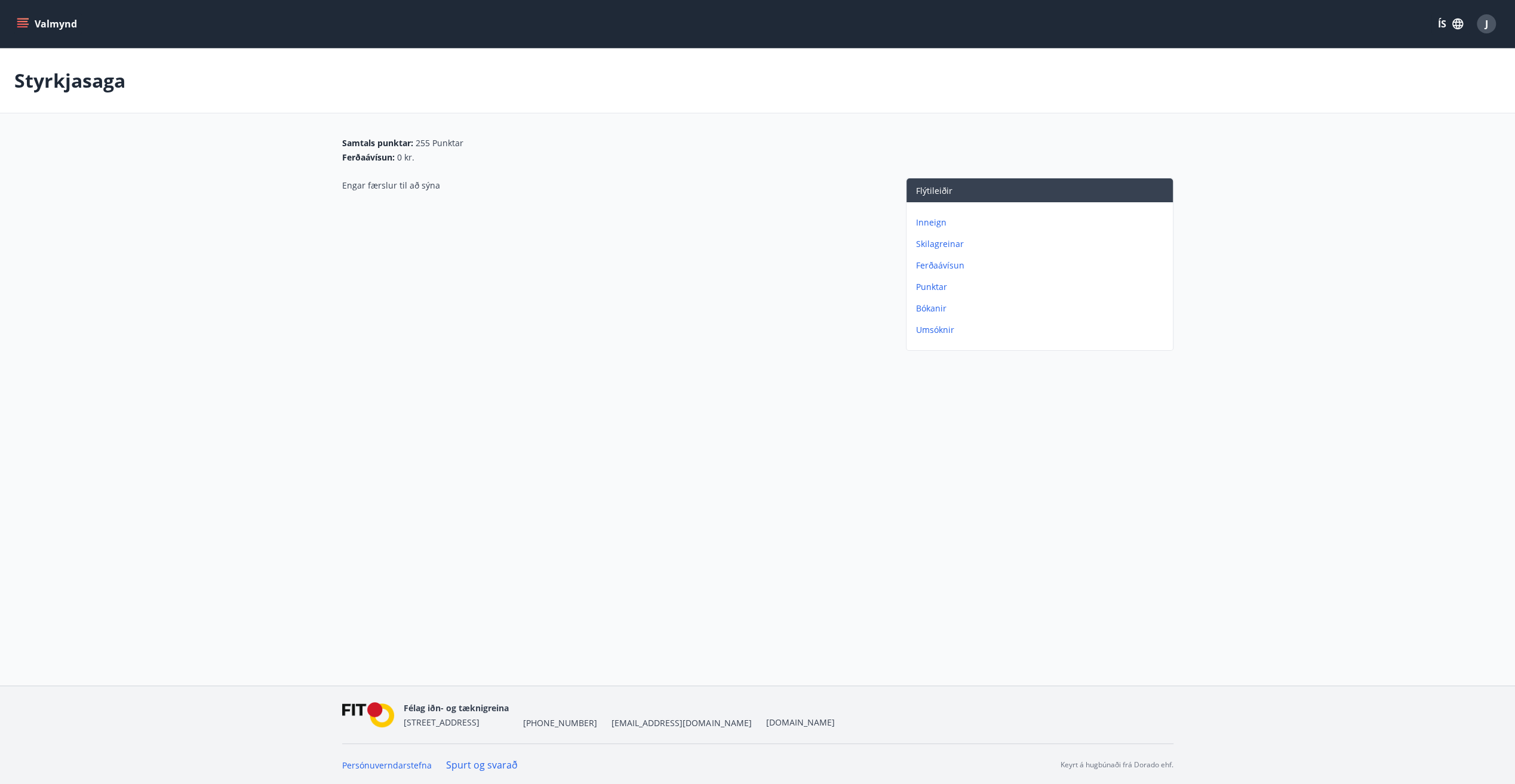
click at [928, 307] on p "Bókanir" at bounding box center [1042, 309] width 252 height 12
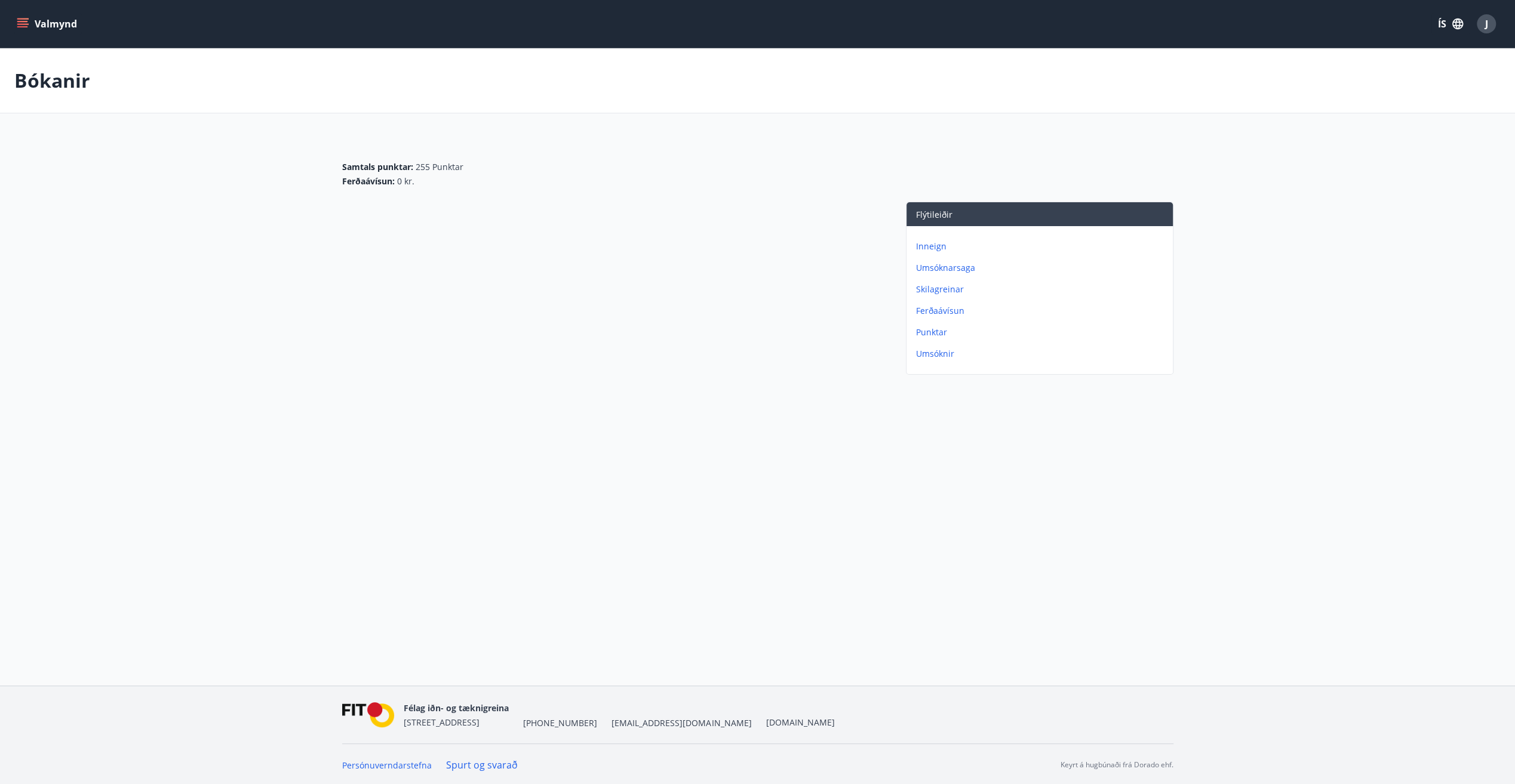
click at [930, 353] on p "Umsóknir" at bounding box center [1042, 354] width 252 height 12
click at [19, 16] on button "Valmynd" at bounding box center [48, 24] width 67 height 22
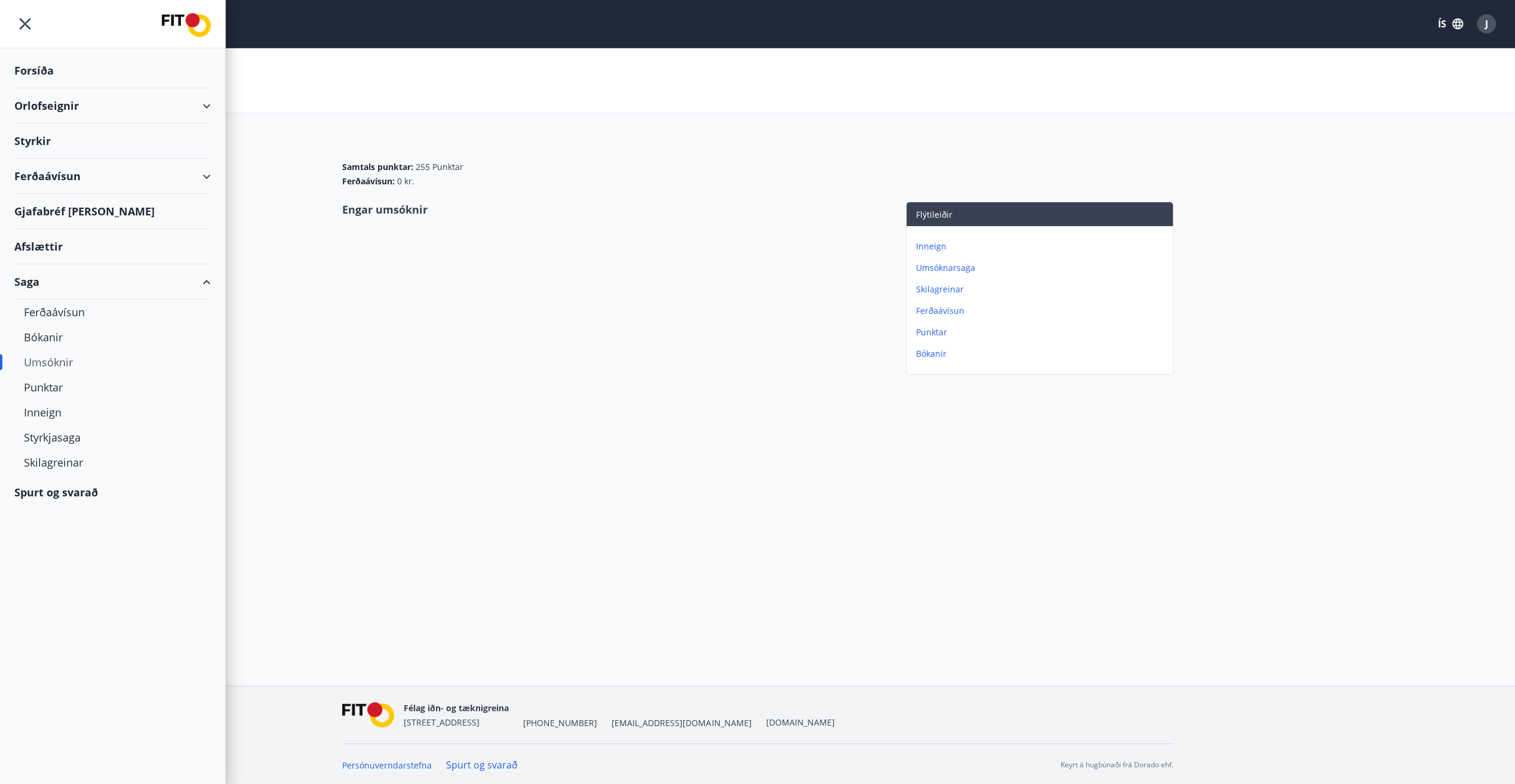
click at [207, 279] on div "Saga" at bounding box center [112, 282] width 196 height 35
click at [74, 317] on div "Spurt og svarað" at bounding box center [112, 317] width 196 height 34
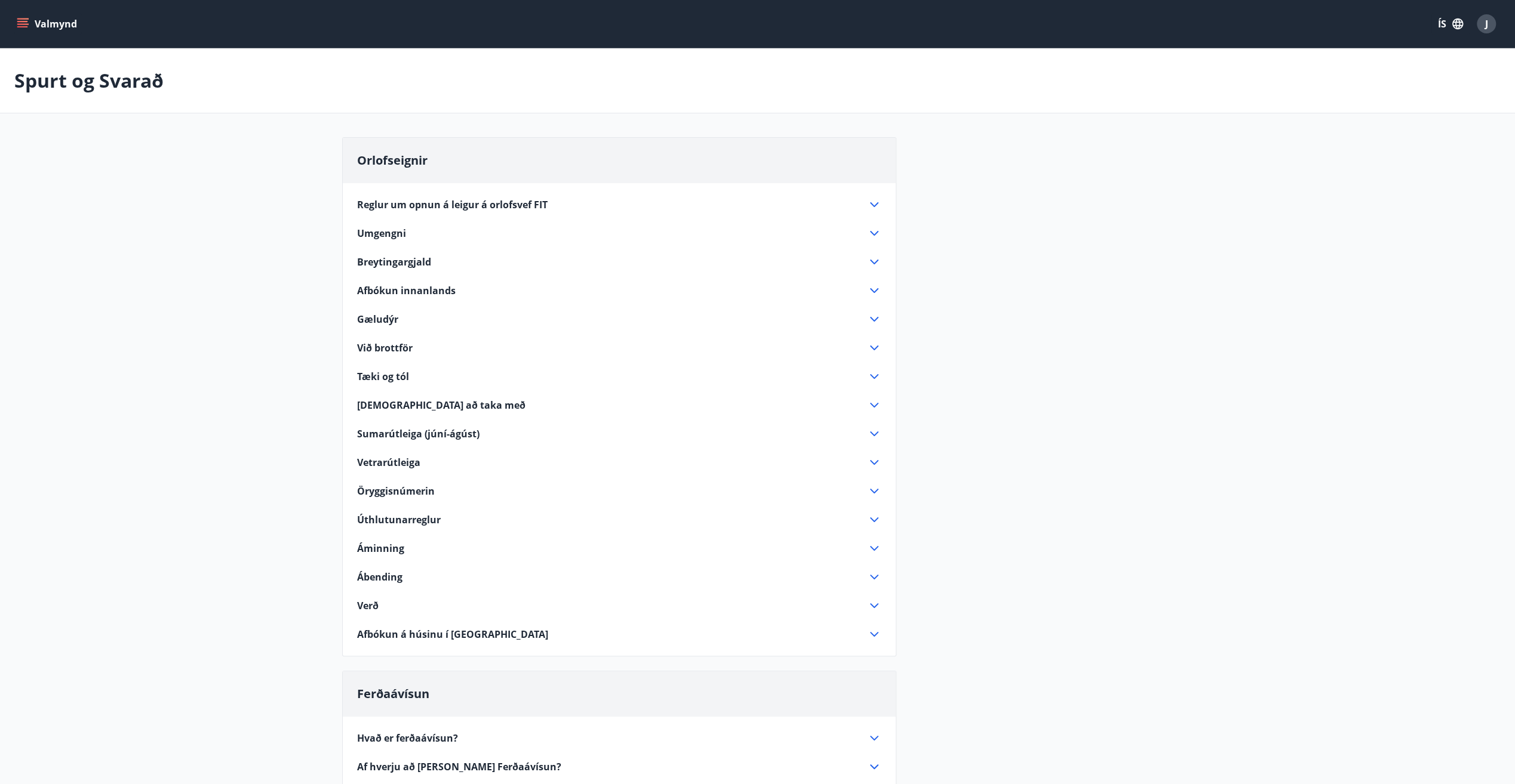
click at [876, 433] on icon at bounding box center [874, 434] width 8 height 4
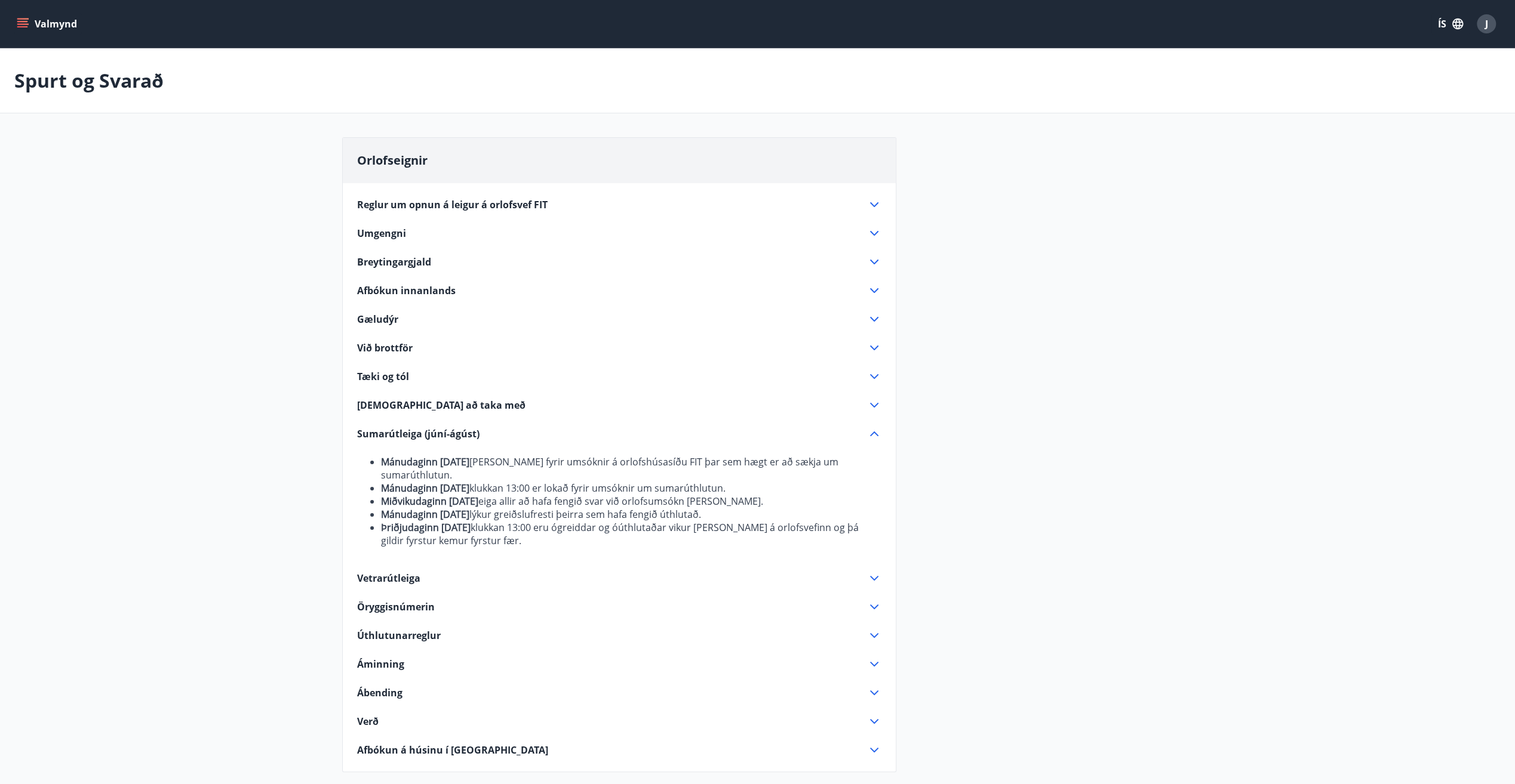
click at [877, 432] on icon at bounding box center [874, 434] width 14 height 14
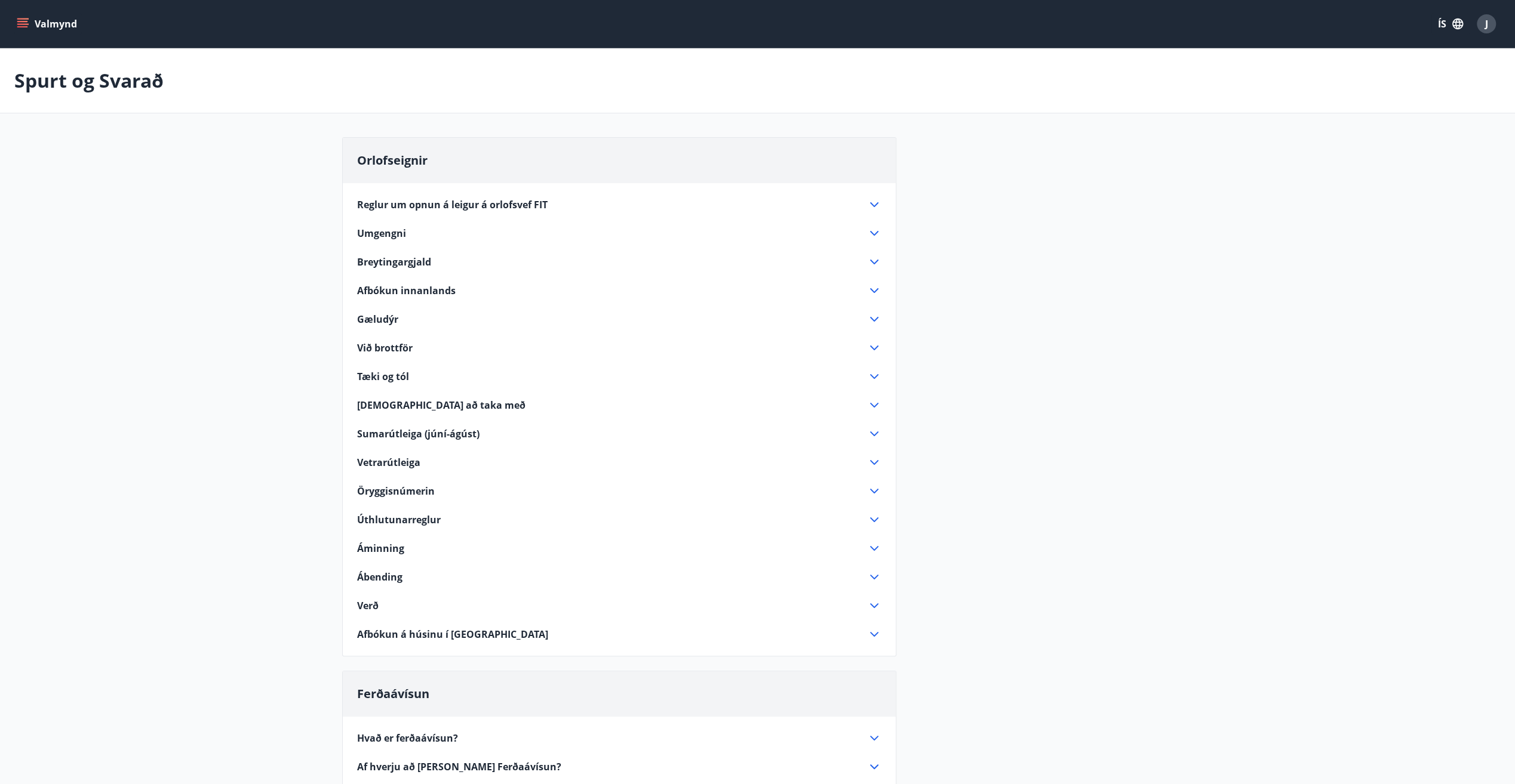
click at [875, 458] on icon at bounding box center [874, 462] width 14 height 14
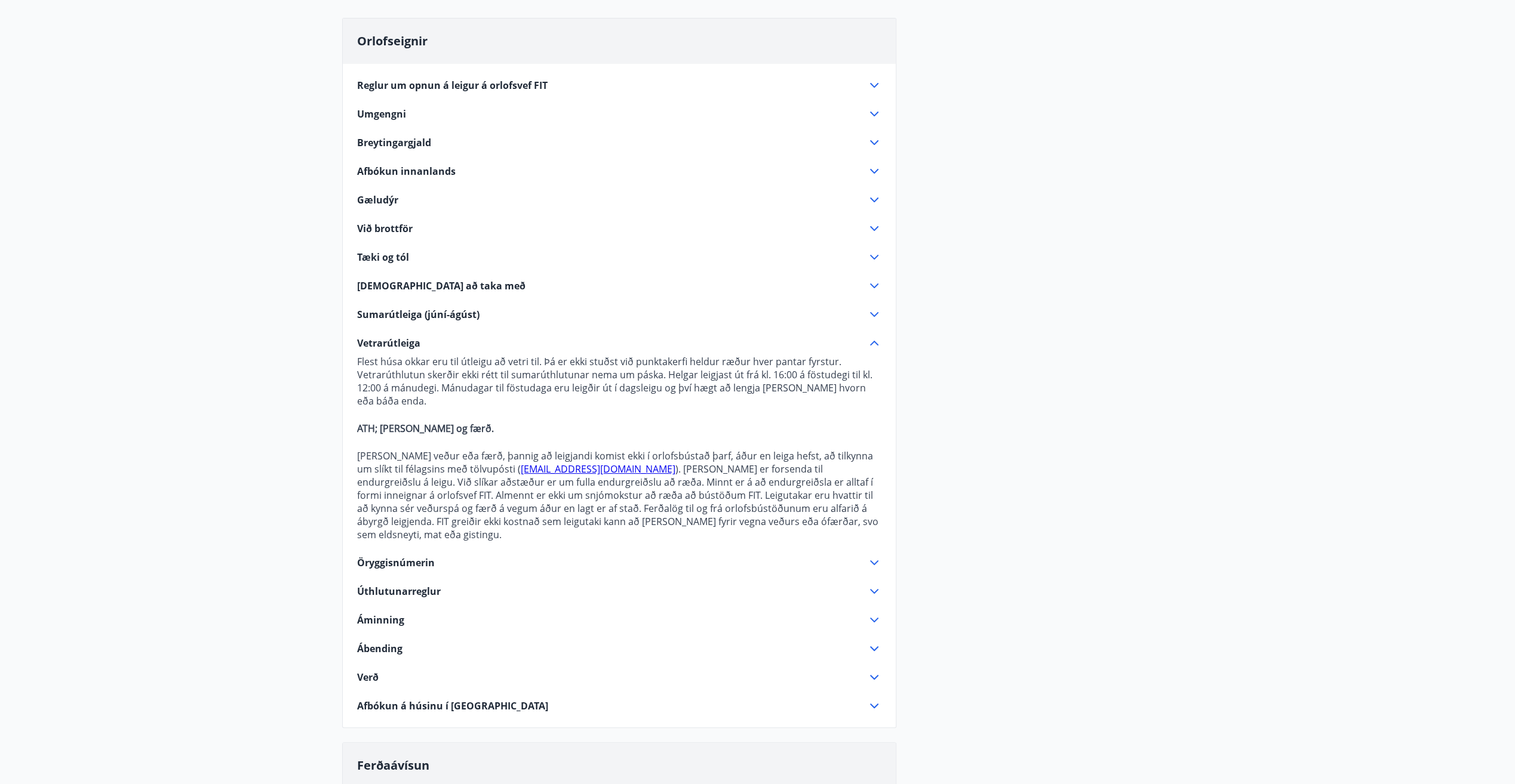
scroll to position [179, 0]
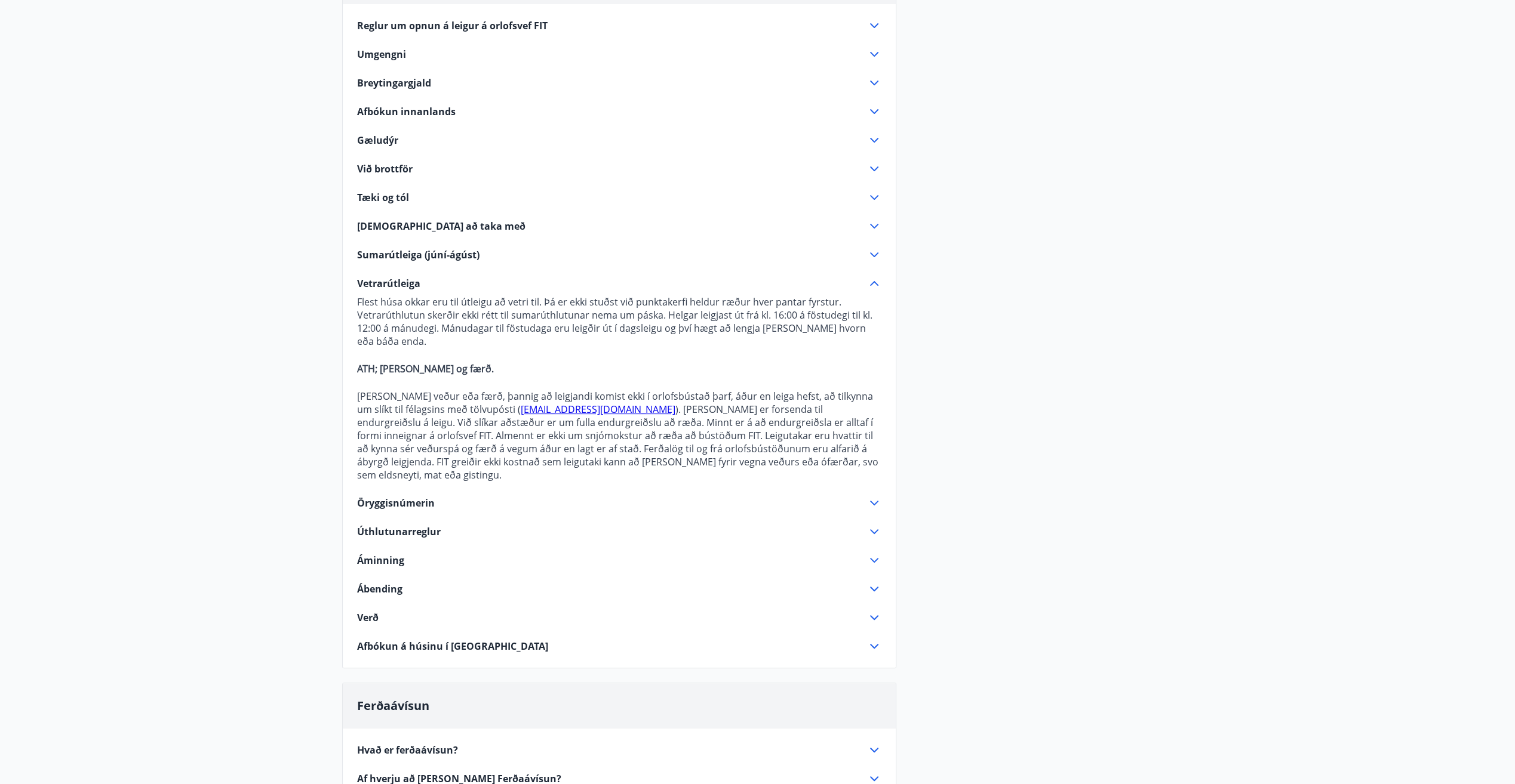
click at [877, 283] on icon at bounding box center [874, 283] width 14 height 14
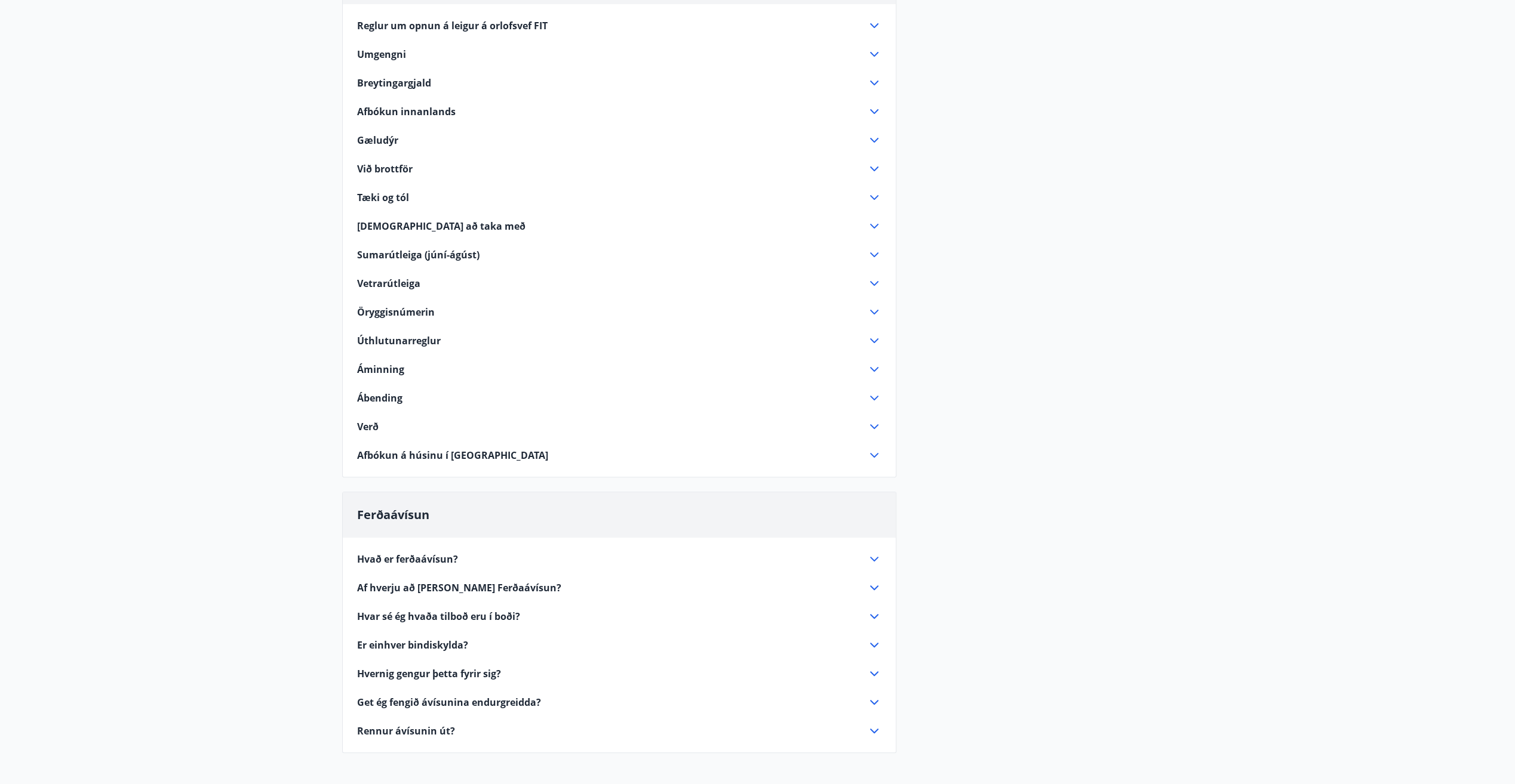
click at [867, 338] on icon at bounding box center [874, 341] width 14 height 14
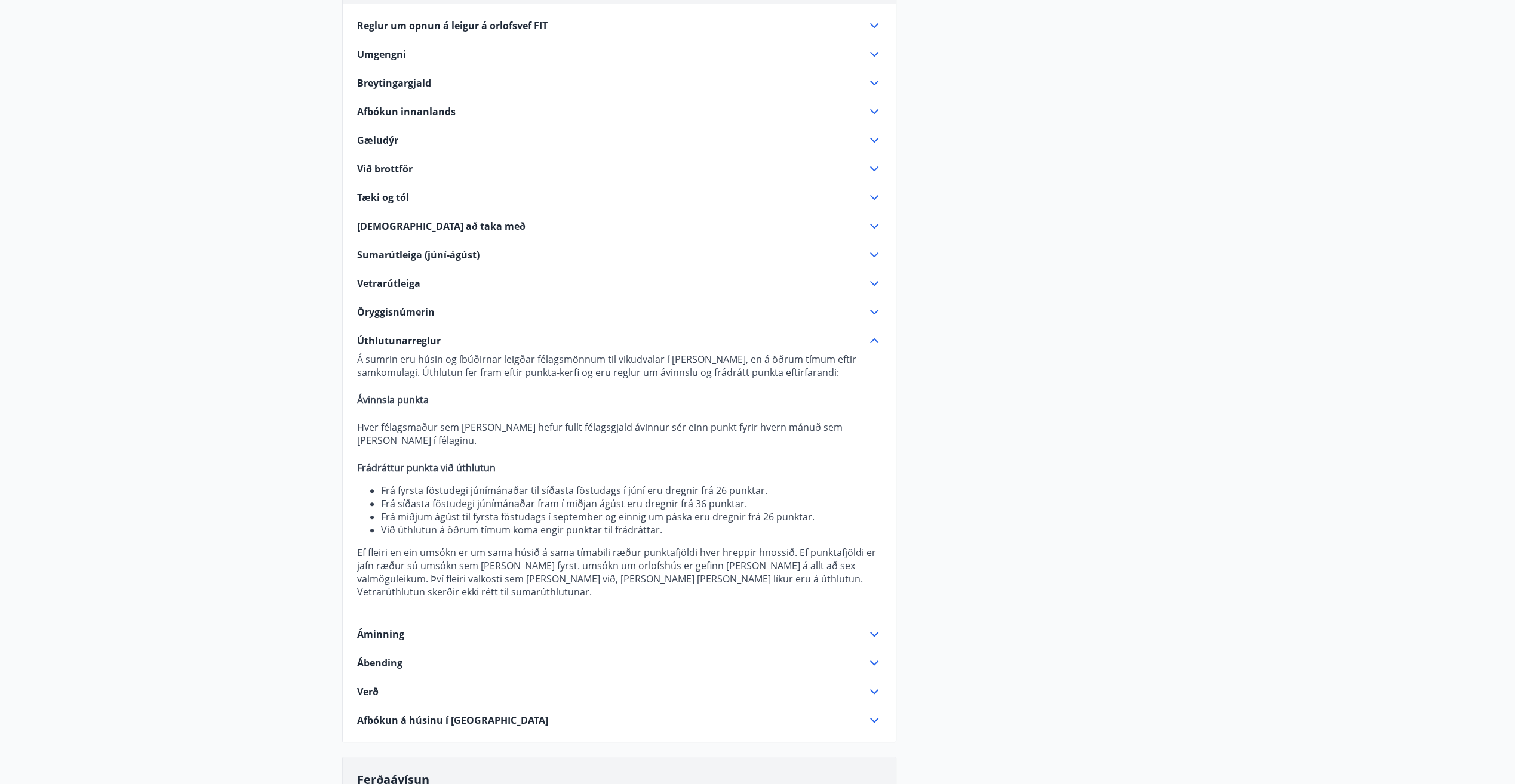
click at [873, 341] on icon at bounding box center [874, 341] width 14 height 14
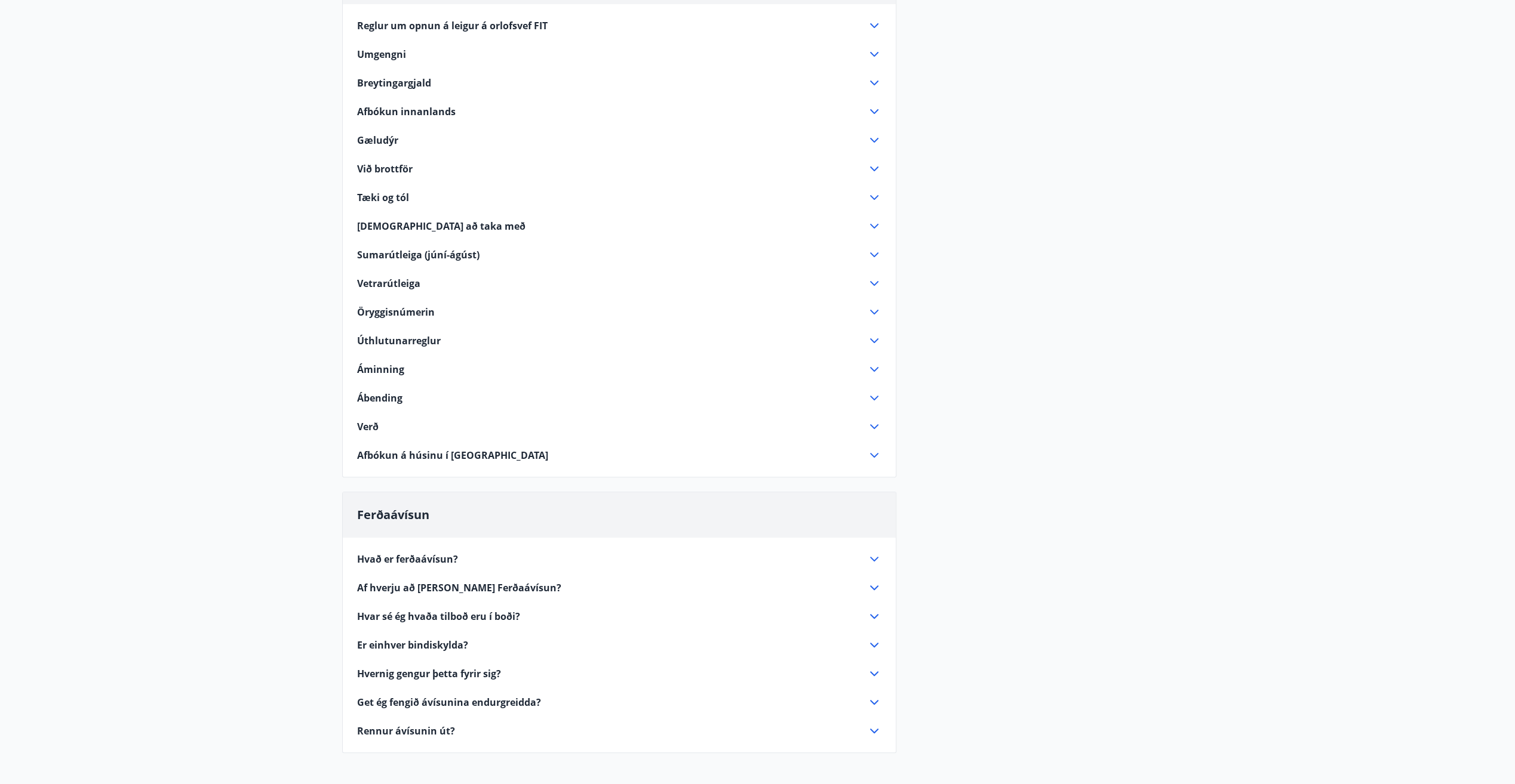
click at [874, 429] on icon at bounding box center [874, 426] width 14 height 14
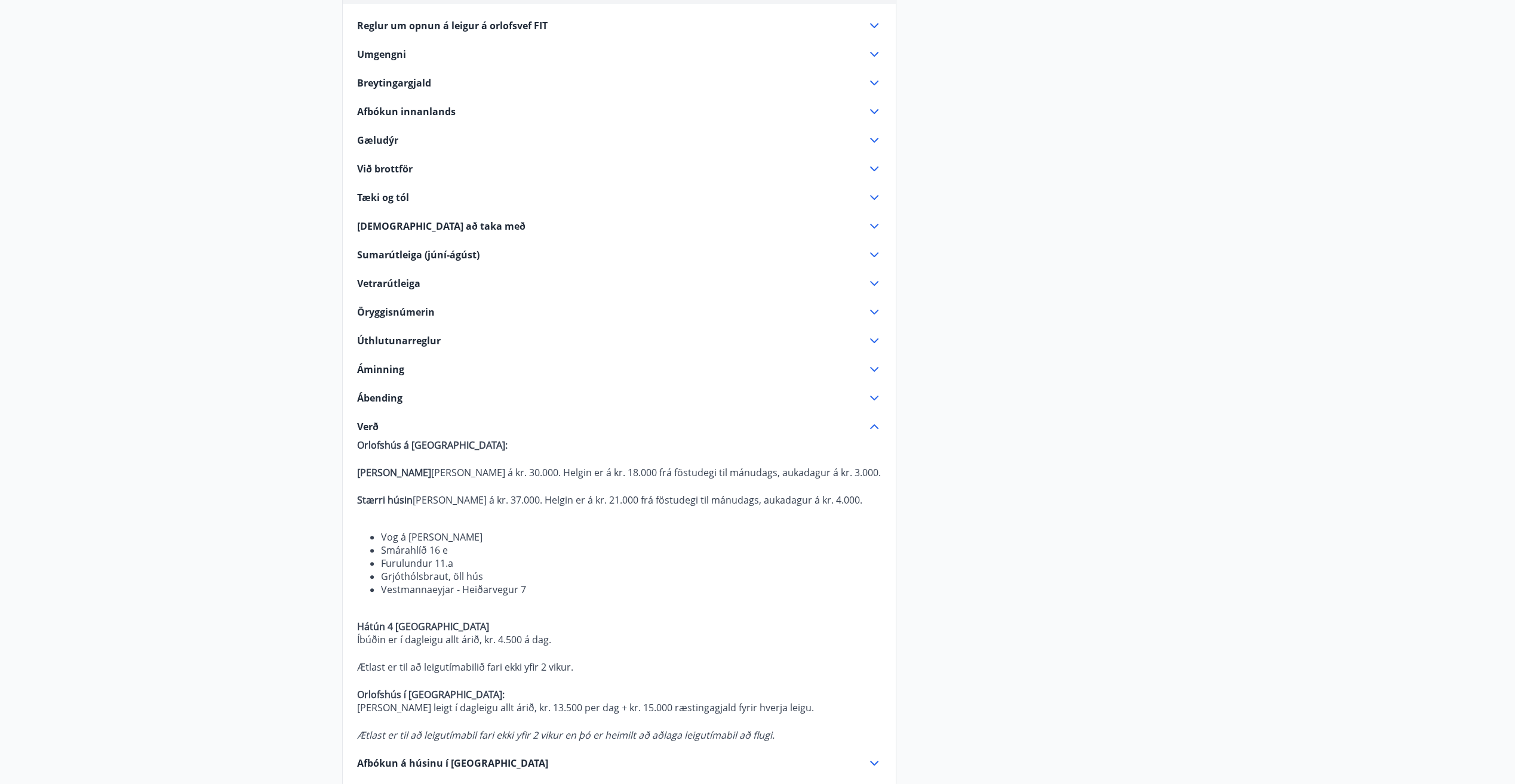
click at [874, 429] on icon at bounding box center [874, 426] width 14 height 14
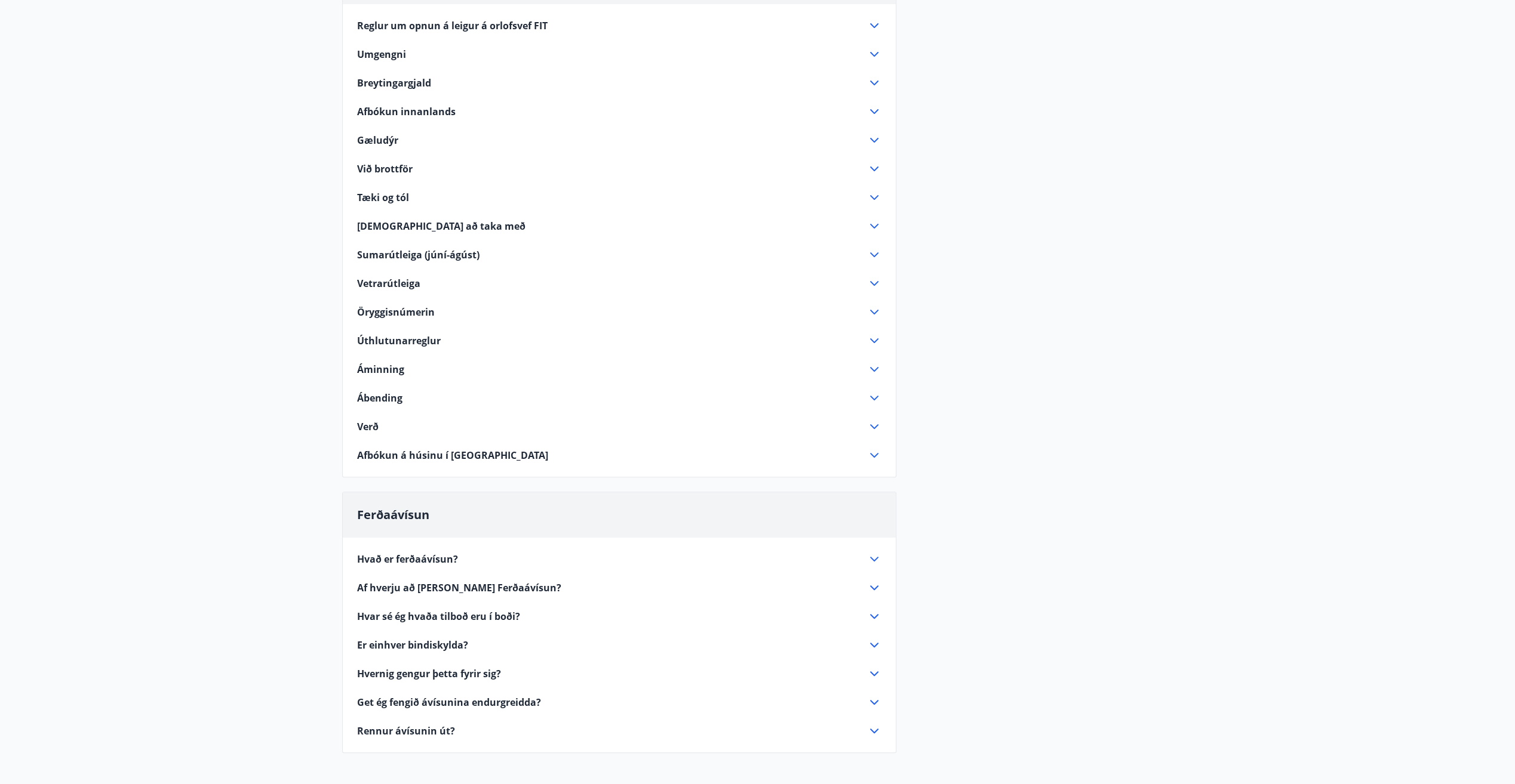
click at [874, 429] on icon at bounding box center [874, 426] width 14 height 14
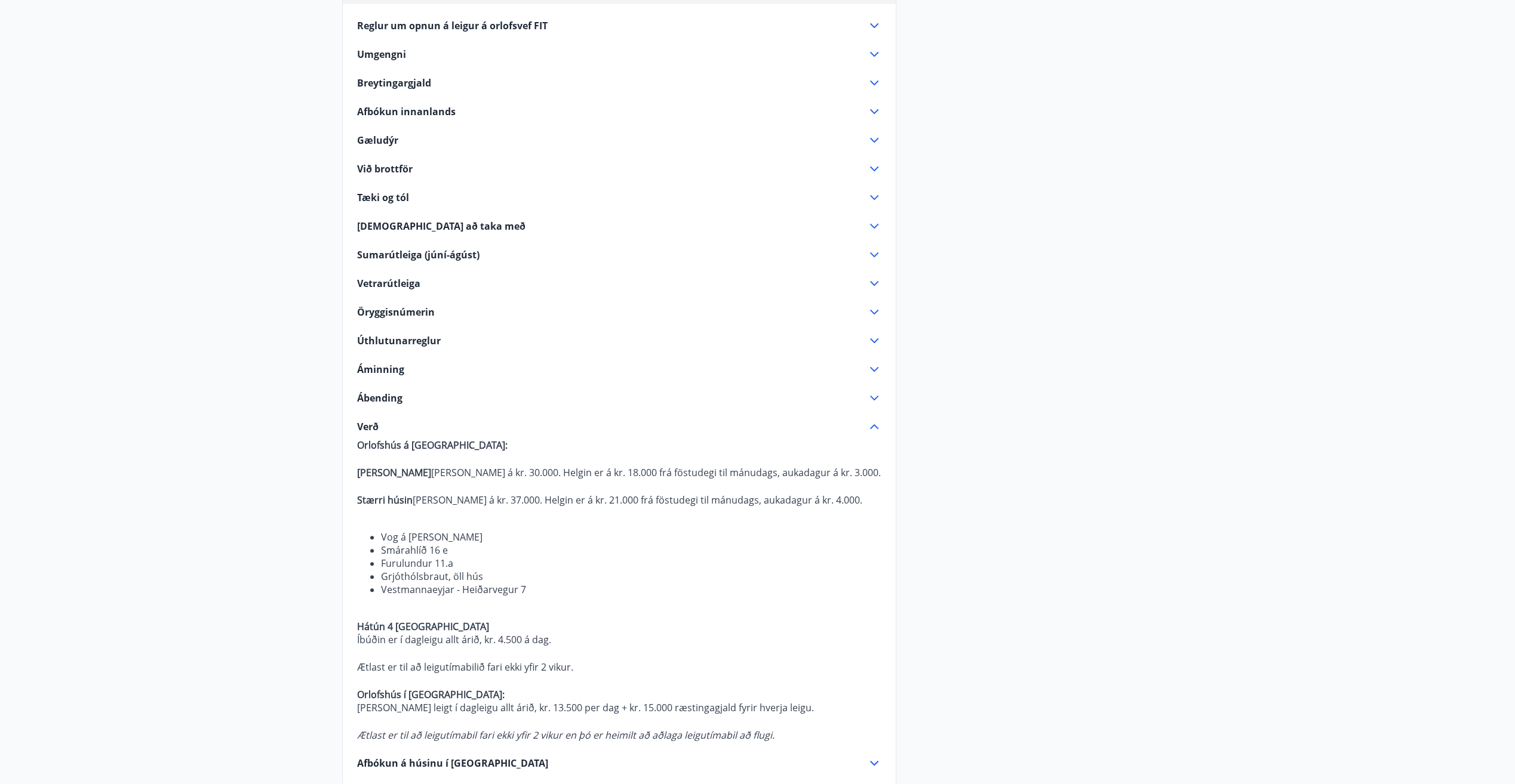
click at [874, 429] on icon at bounding box center [874, 426] width 14 height 14
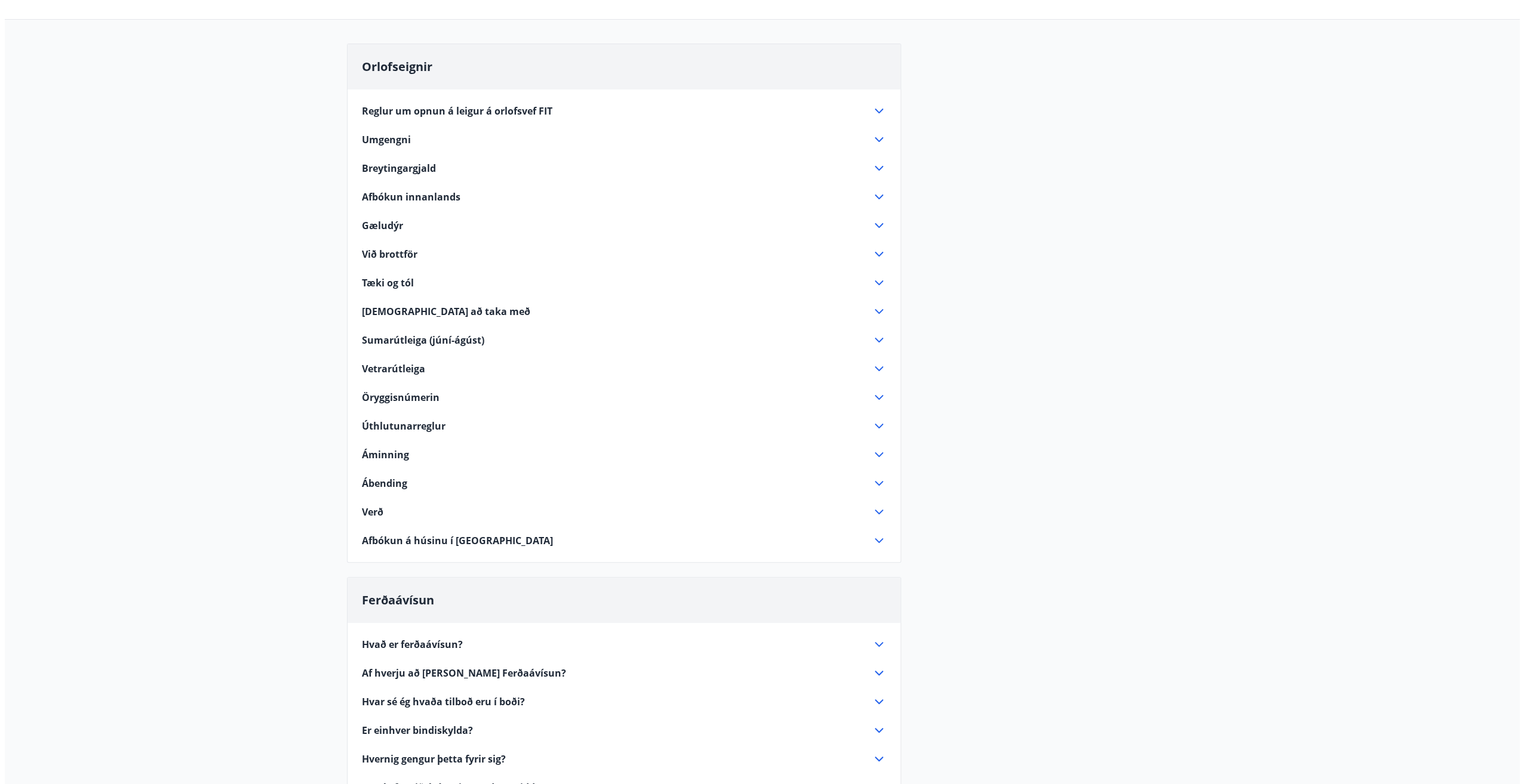
scroll to position [0, 0]
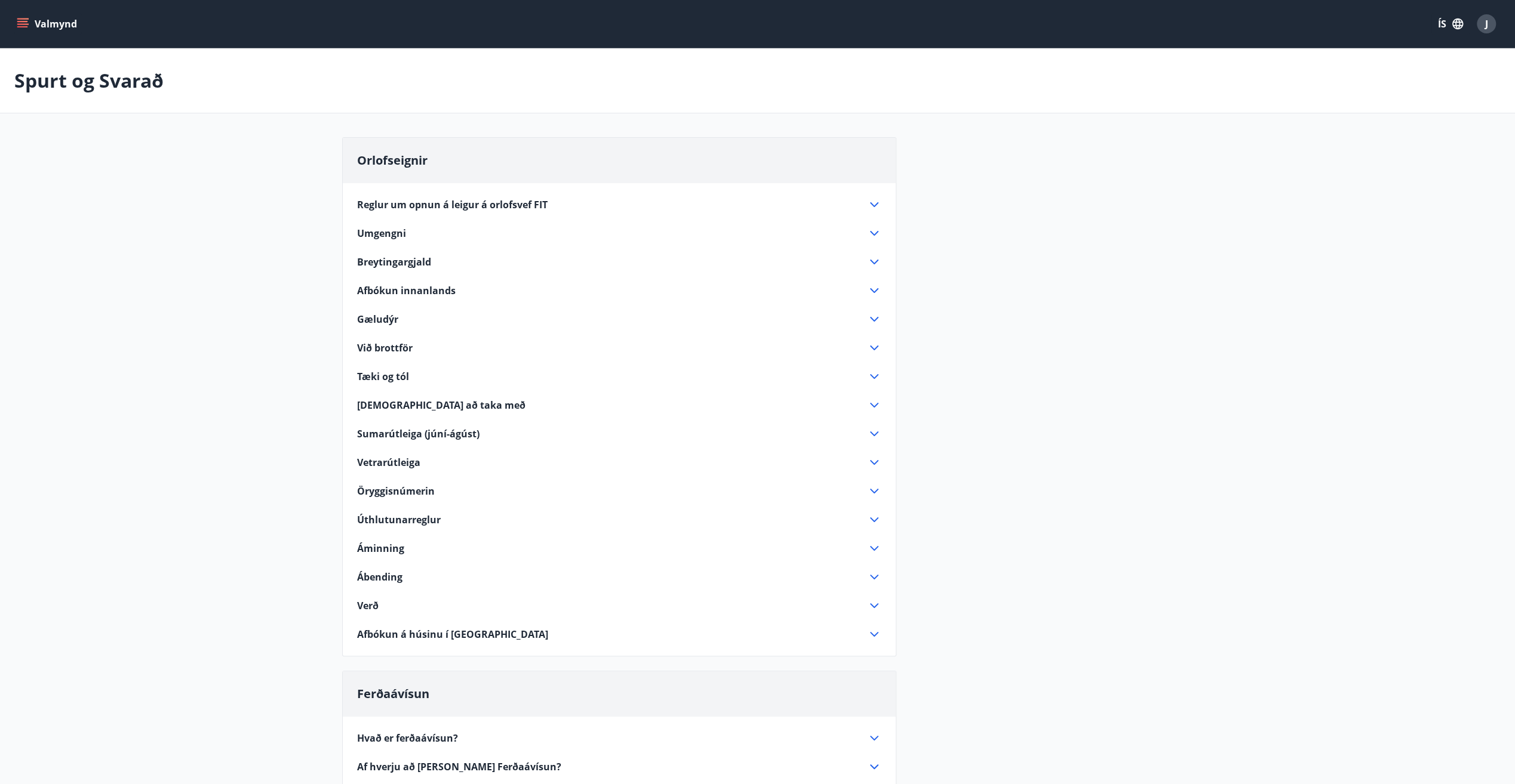
click at [876, 261] on icon at bounding box center [874, 262] width 8 height 4
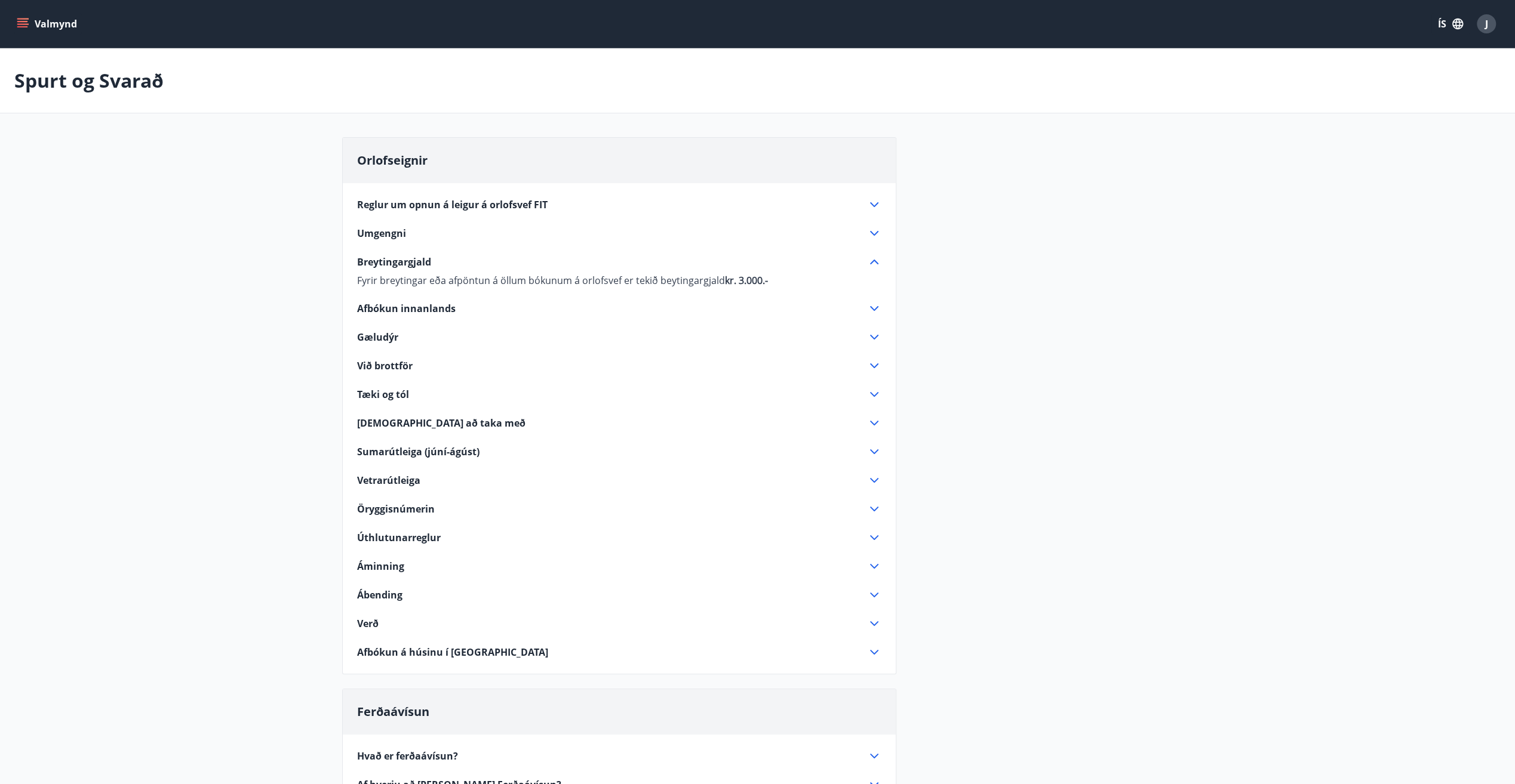
click at [874, 262] on icon at bounding box center [874, 262] width 14 height 14
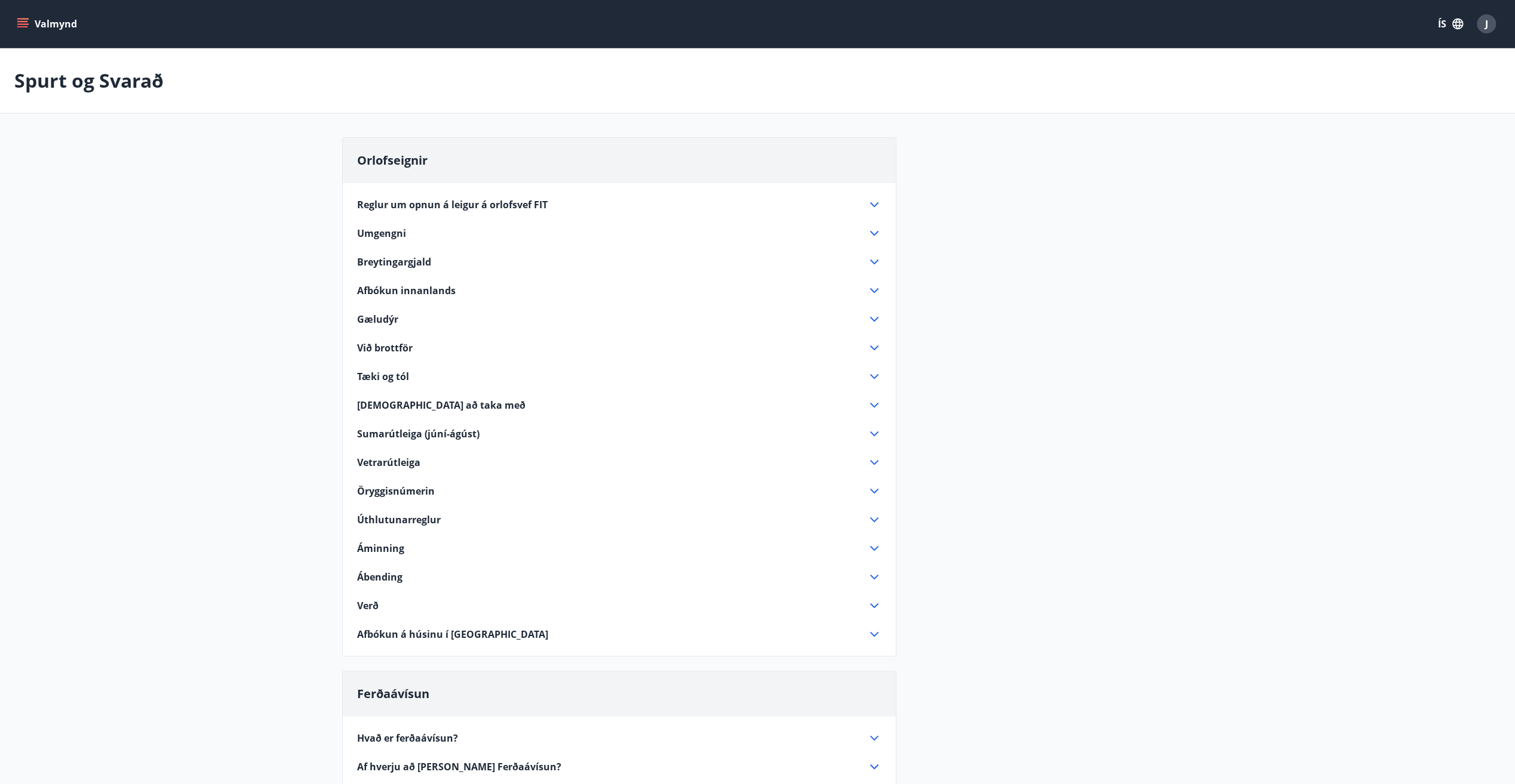
click at [874, 289] on icon at bounding box center [874, 290] width 14 height 14
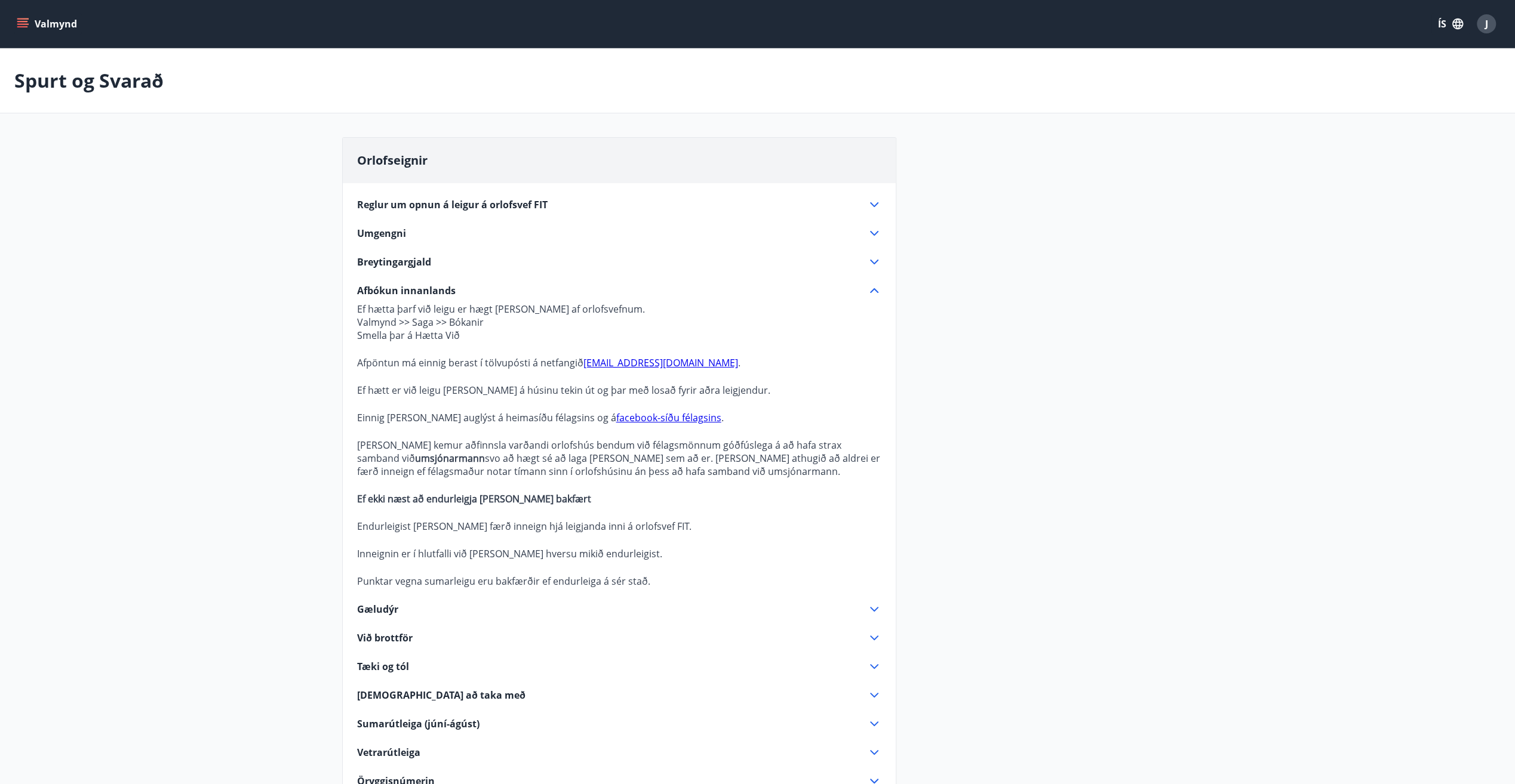
click at [874, 289] on icon at bounding box center [874, 290] width 14 height 14
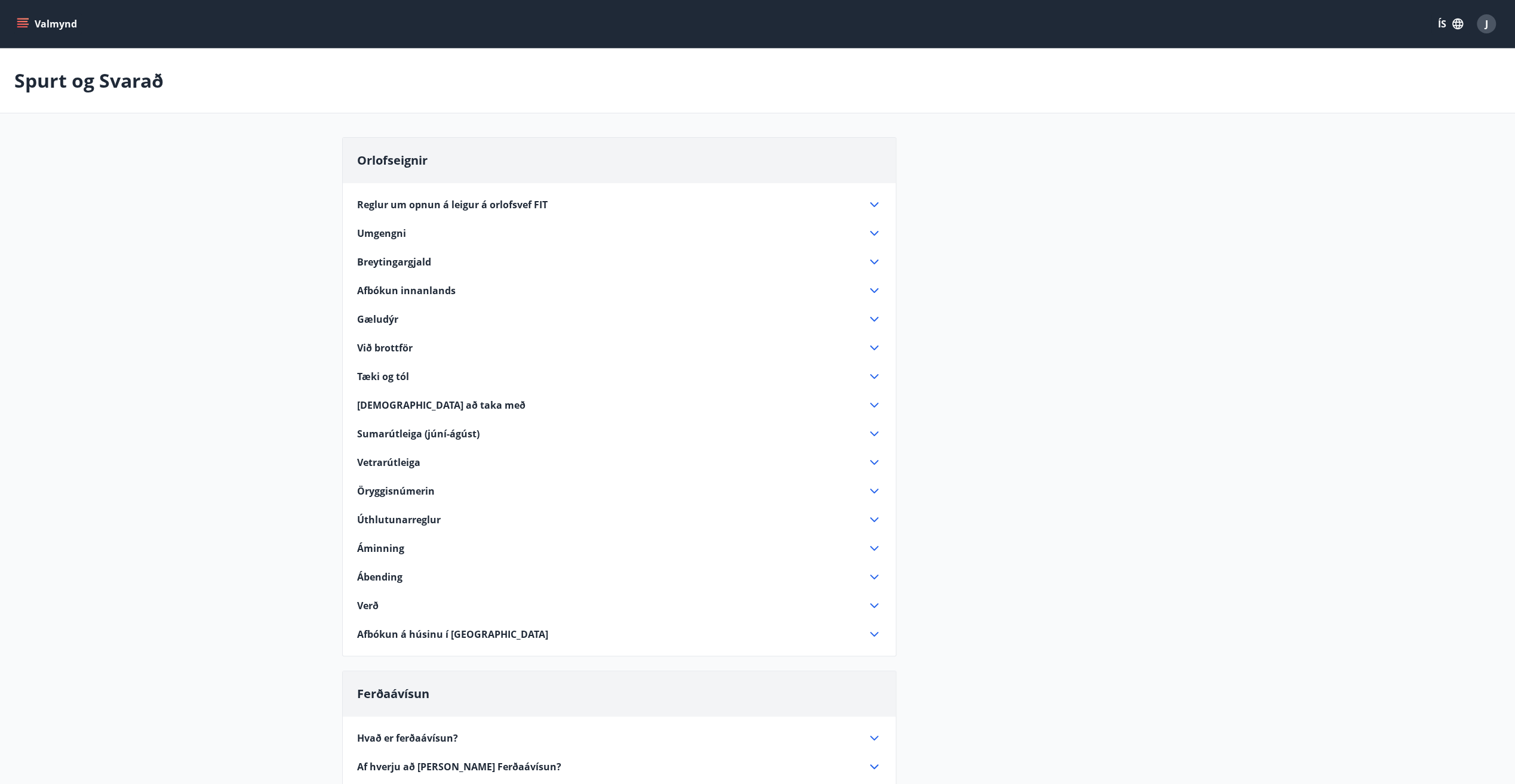
click at [874, 289] on icon at bounding box center [874, 290] width 14 height 14
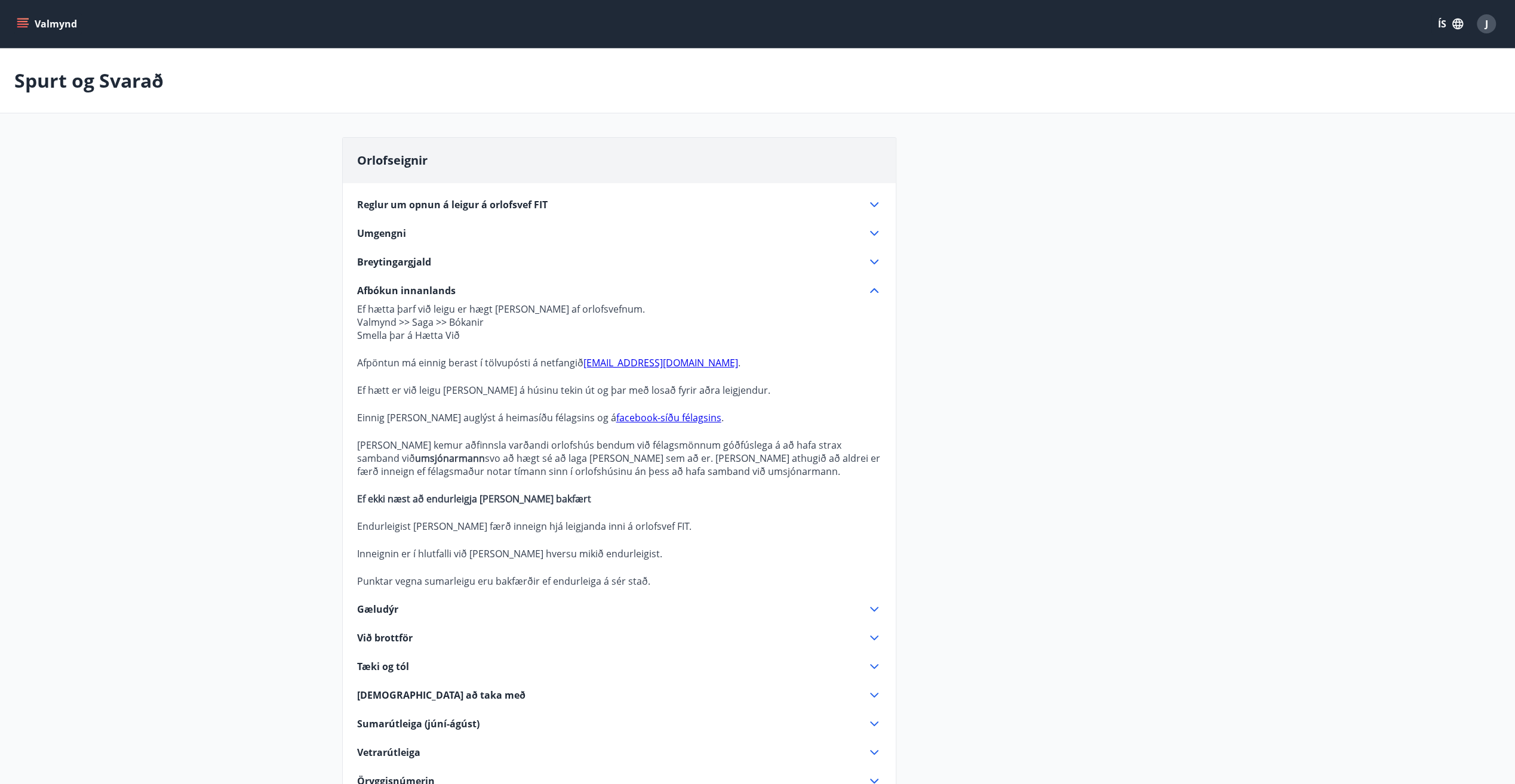
click at [875, 291] on icon at bounding box center [874, 290] width 14 height 14
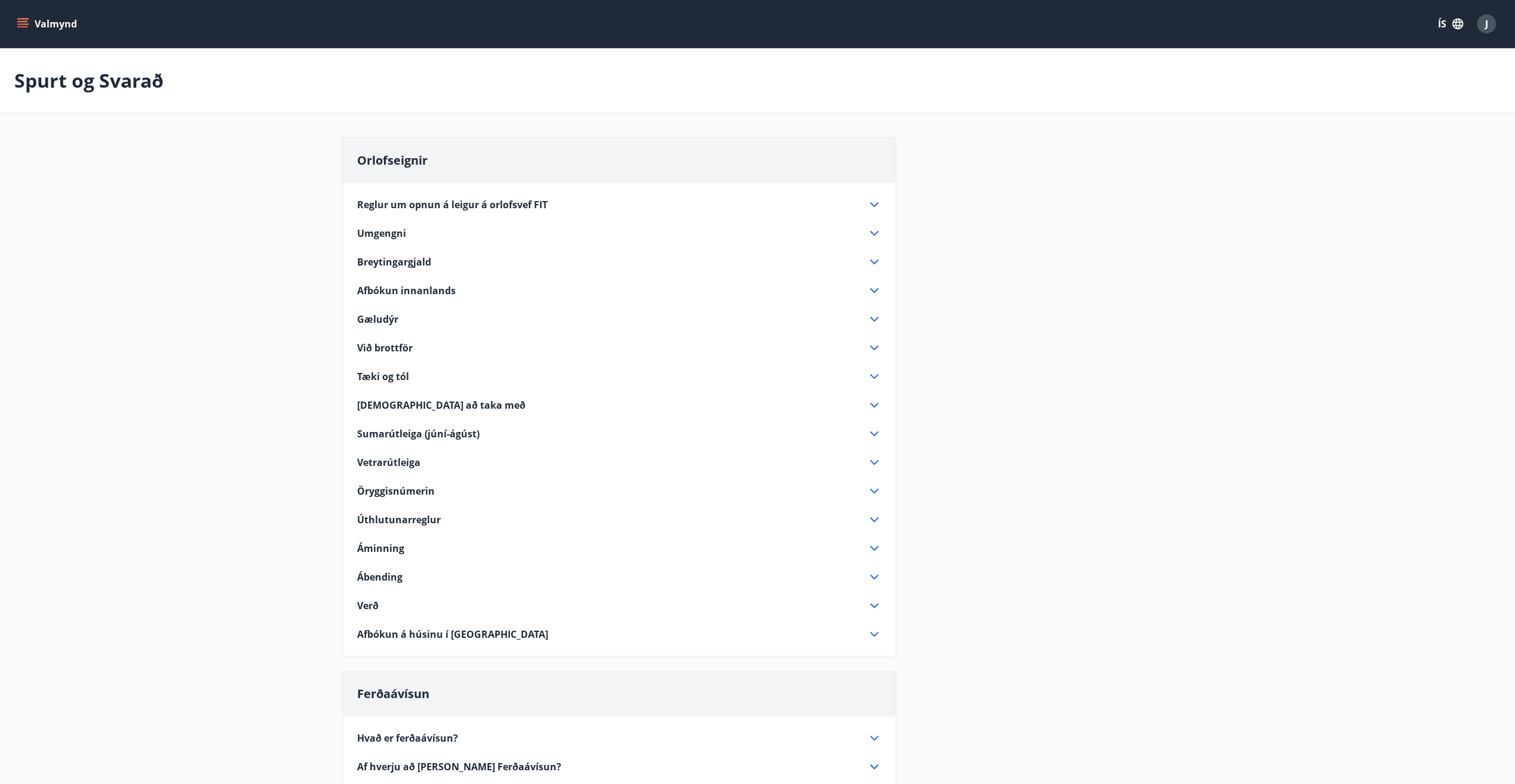
click at [25, 22] on icon "menu" at bounding box center [22, 22] width 10 height 1
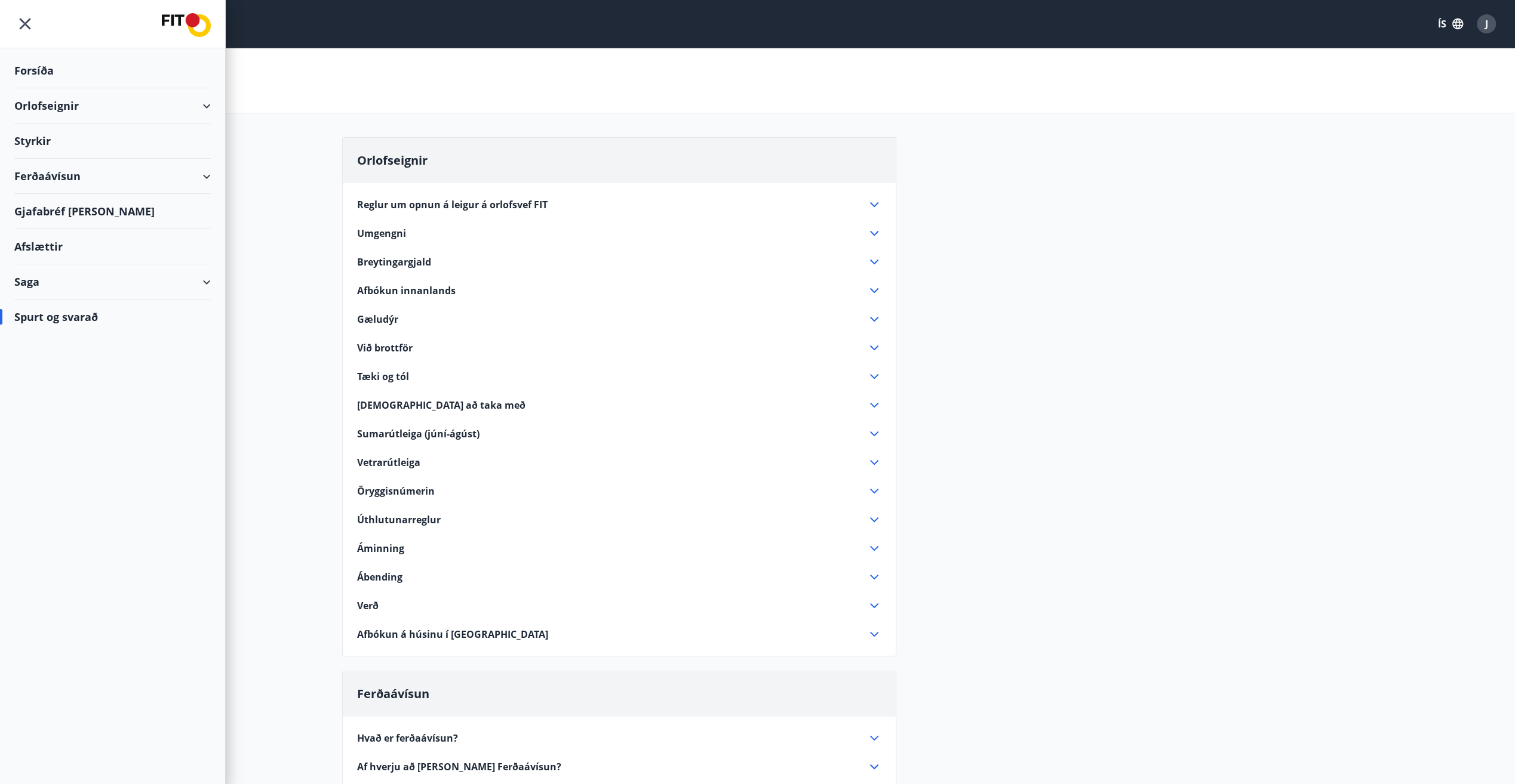
click at [25, 22] on div at bounding box center [113, 24] width 225 height 48
click at [25, 22] on icon "menu" at bounding box center [25, 24] width 22 height 22
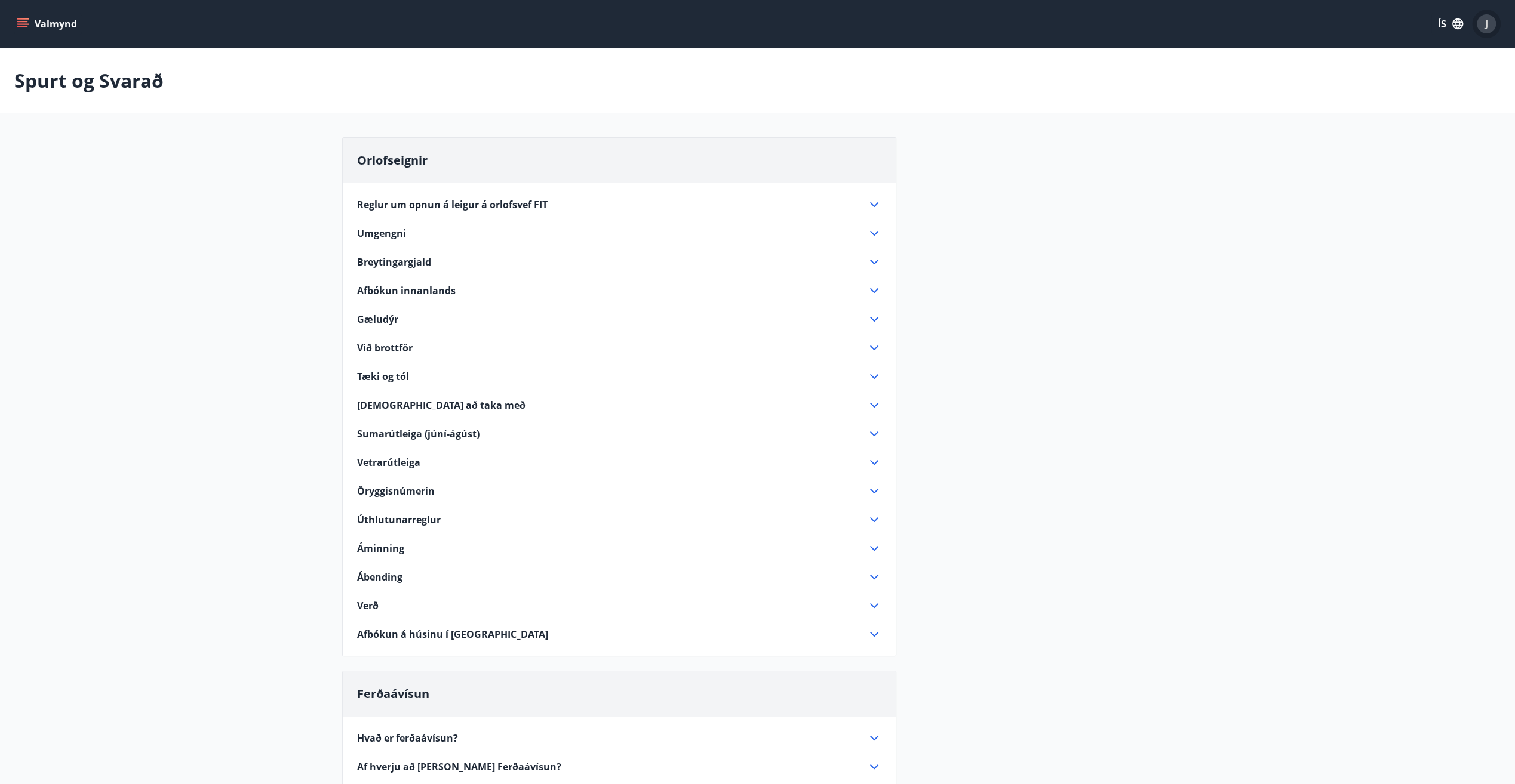
click at [1490, 24] on div "J" at bounding box center [1487, 24] width 19 height 19
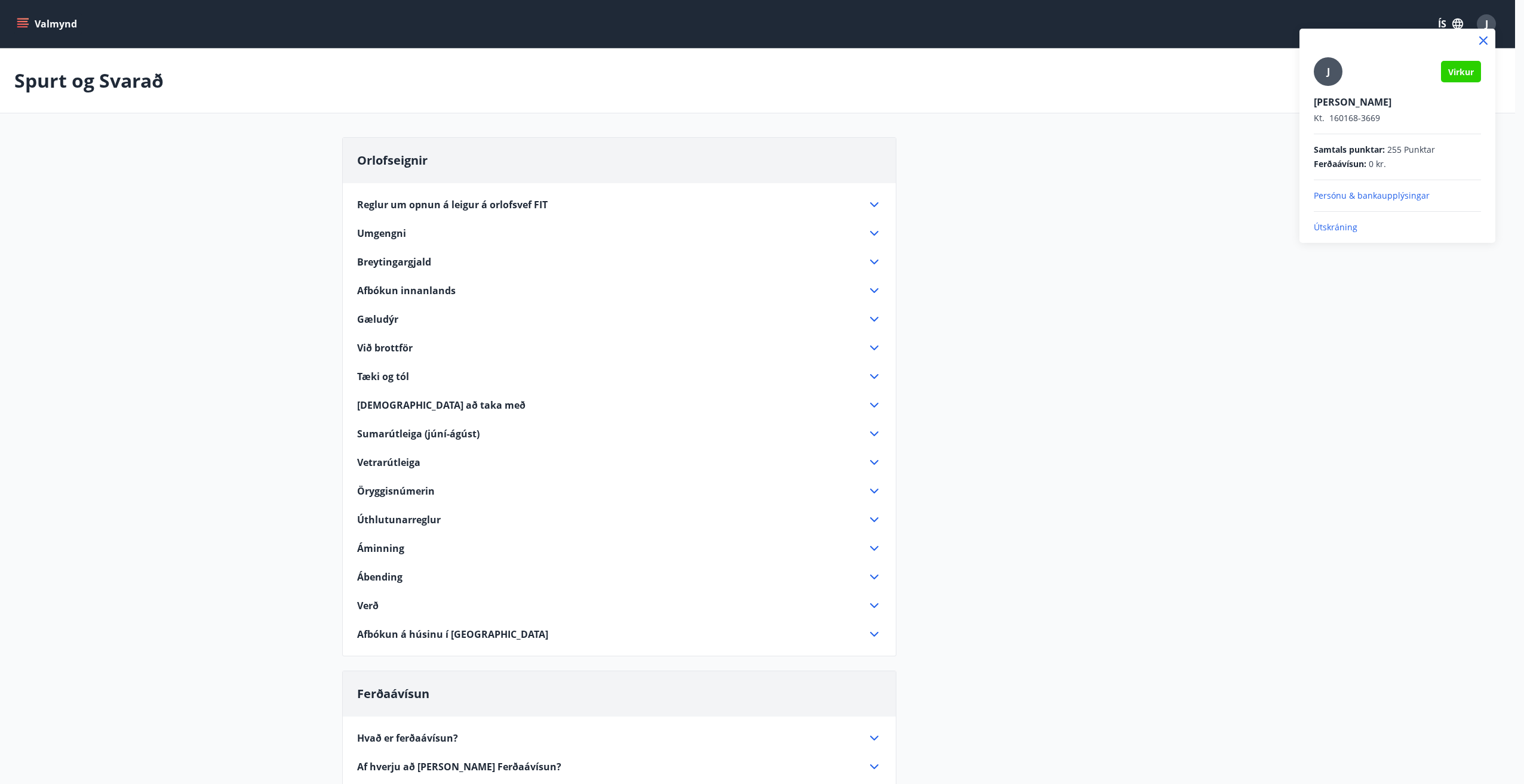
click at [1323, 225] on p "Útskráning" at bounding box center [1397, 227] width 167 height 12
click at [1337, 224] on p "Útskráning" at bounding box center [1397, 227] width 167 height 12
